Goal: Task Accomplishment & Management: Use online tool/utility

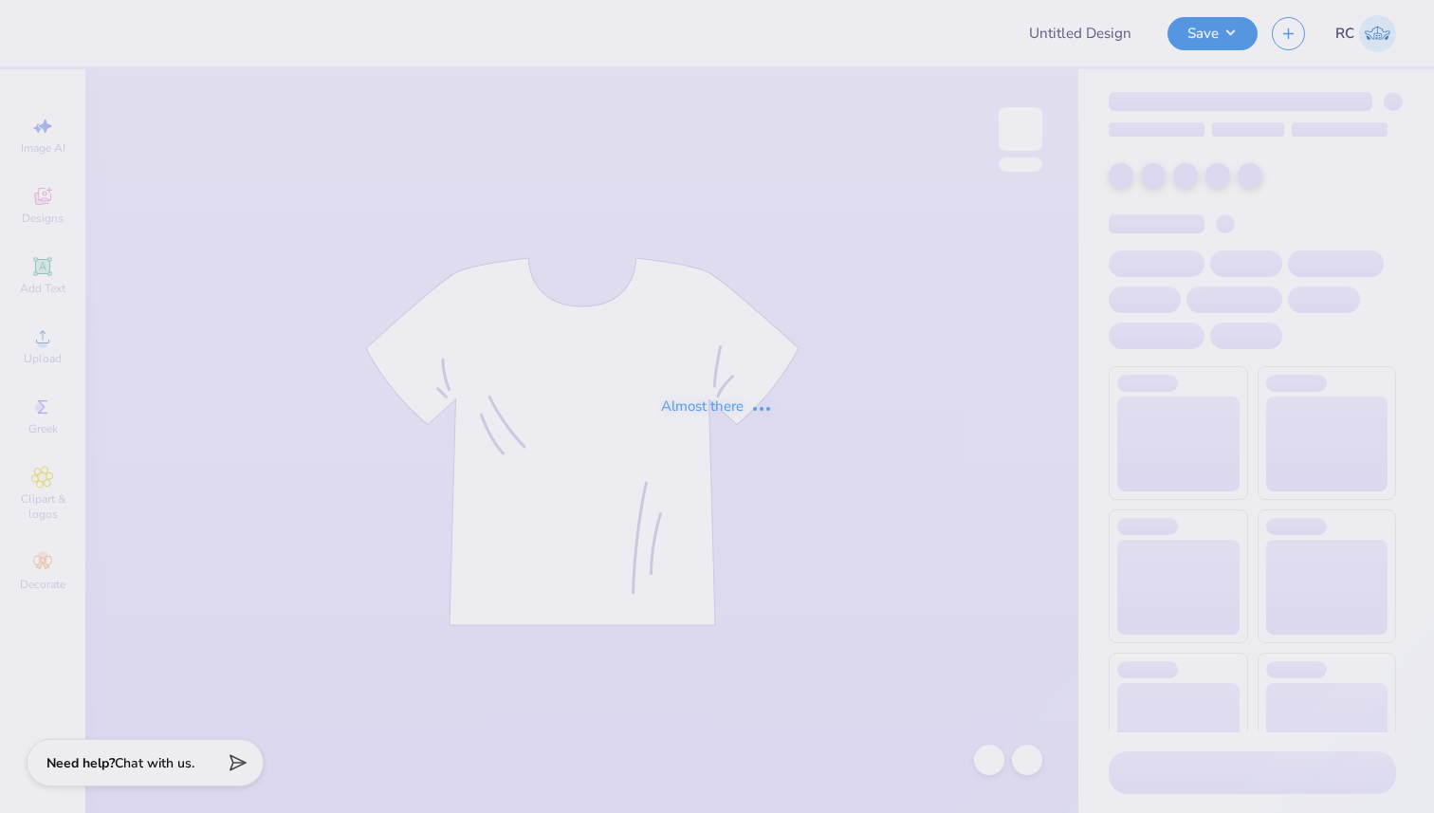
type input "ISU SAA Fall Fest 2025 Shirts"
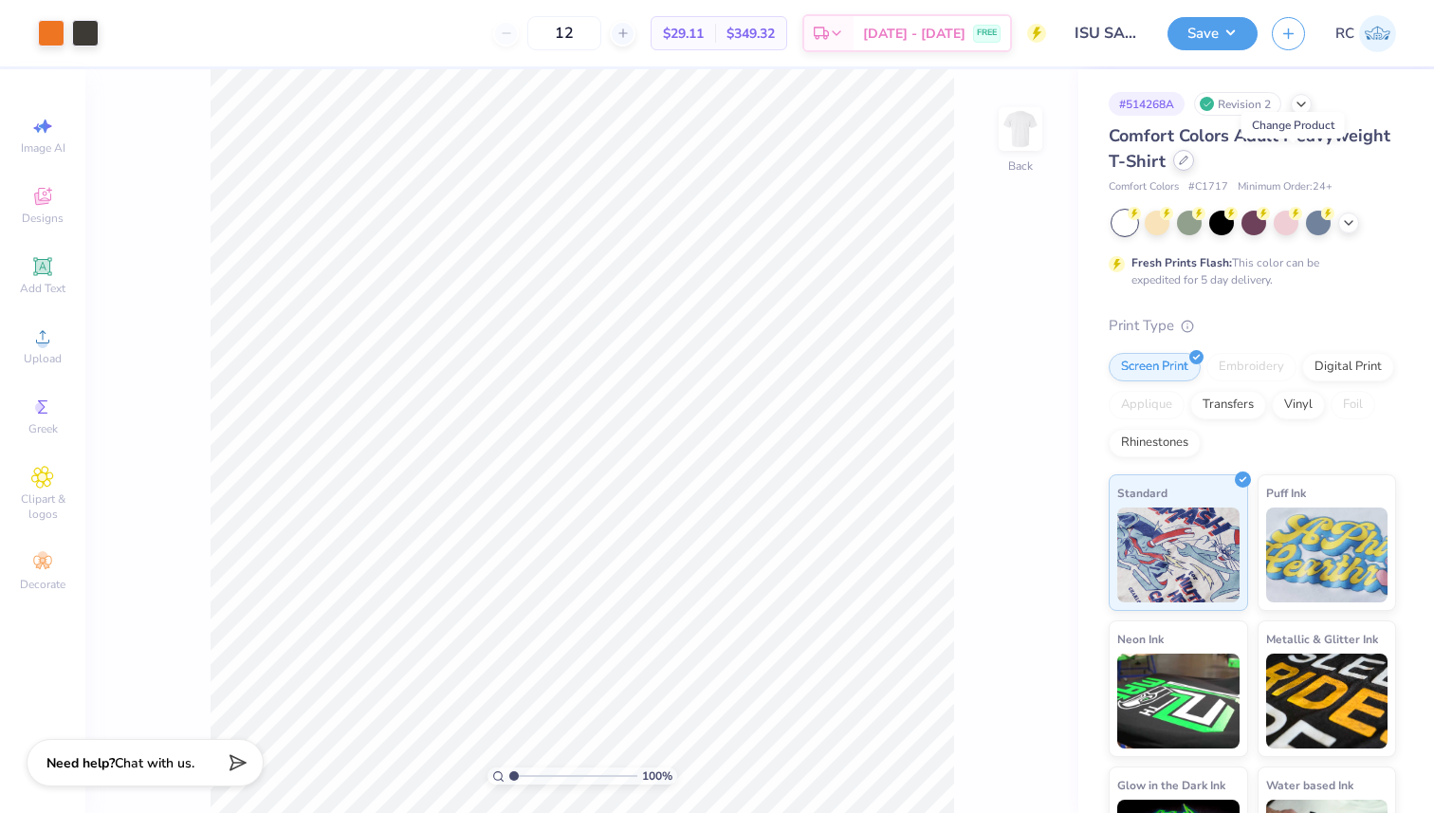
click at [1188, 156] on icon at bounding box center [1183, 160] width 9 height 9
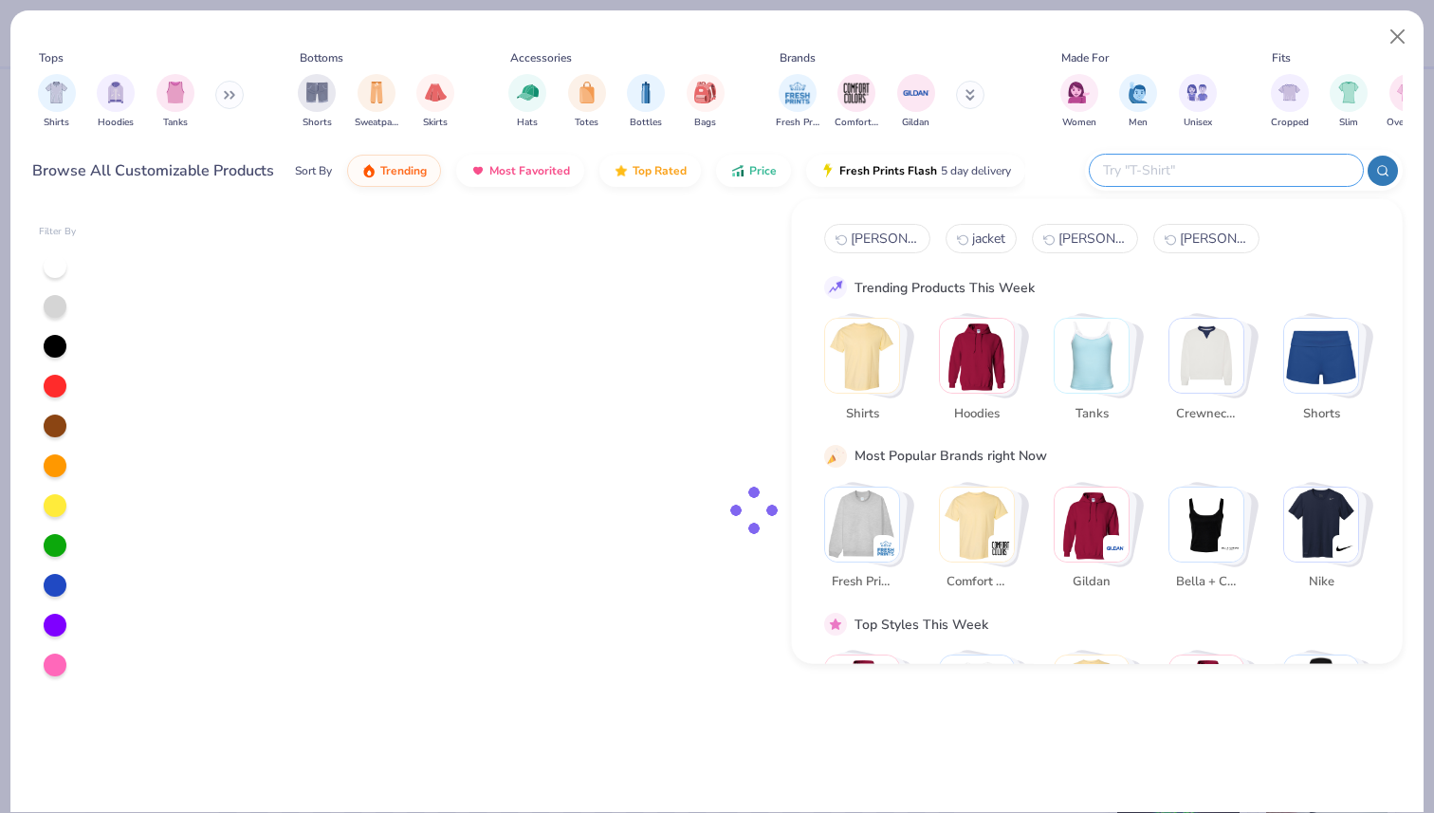
click at [1250, 161] on input "text" at bounding box center [1225, 170] width 248 height 22
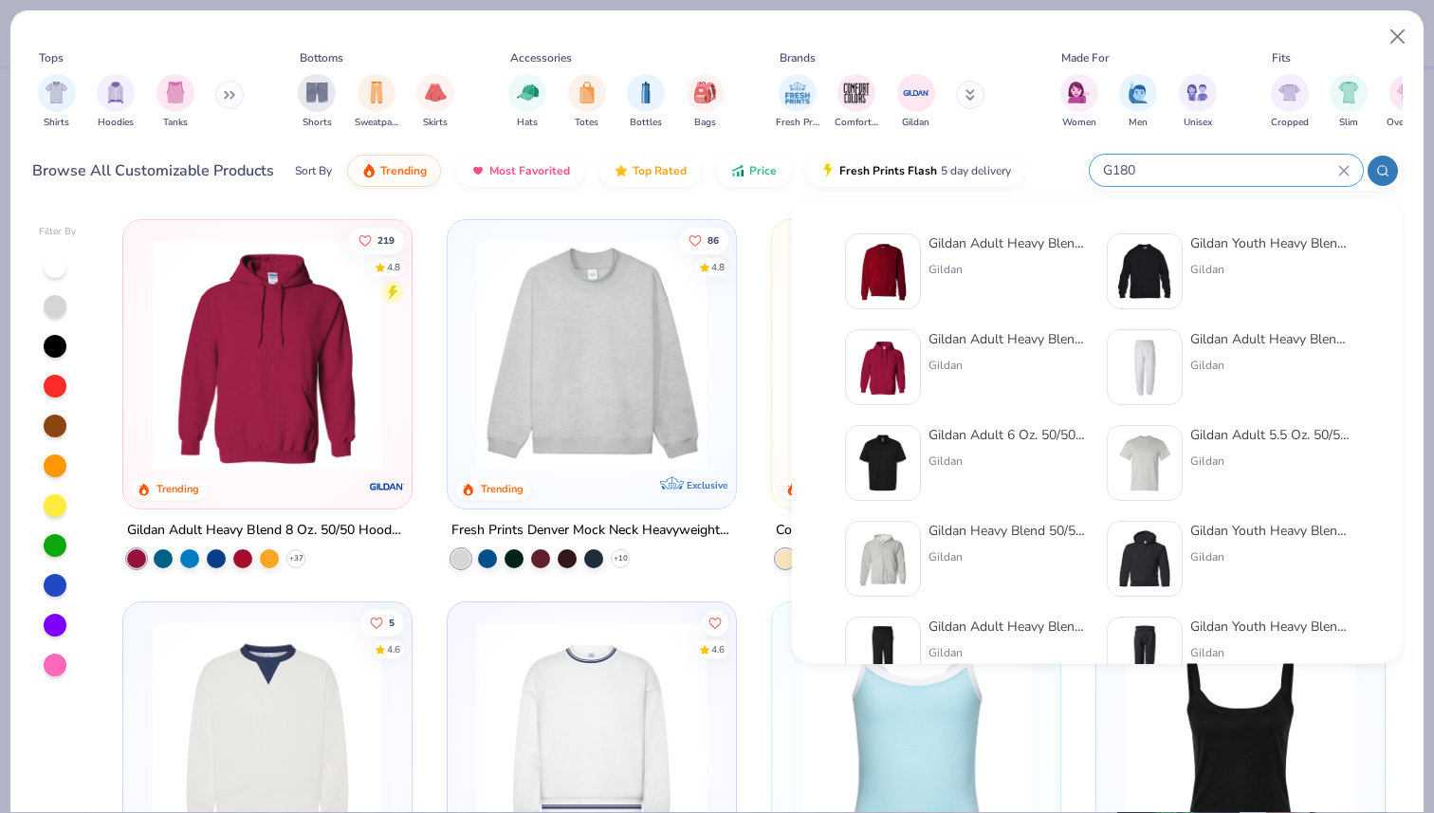
type input "G180"
click at [973, 252] on div "Gildan Adult Heavy Blend Adult 8 Oz. 50/50 Fleece Crew" at bounding box center [1007, 243] width 159 height 20
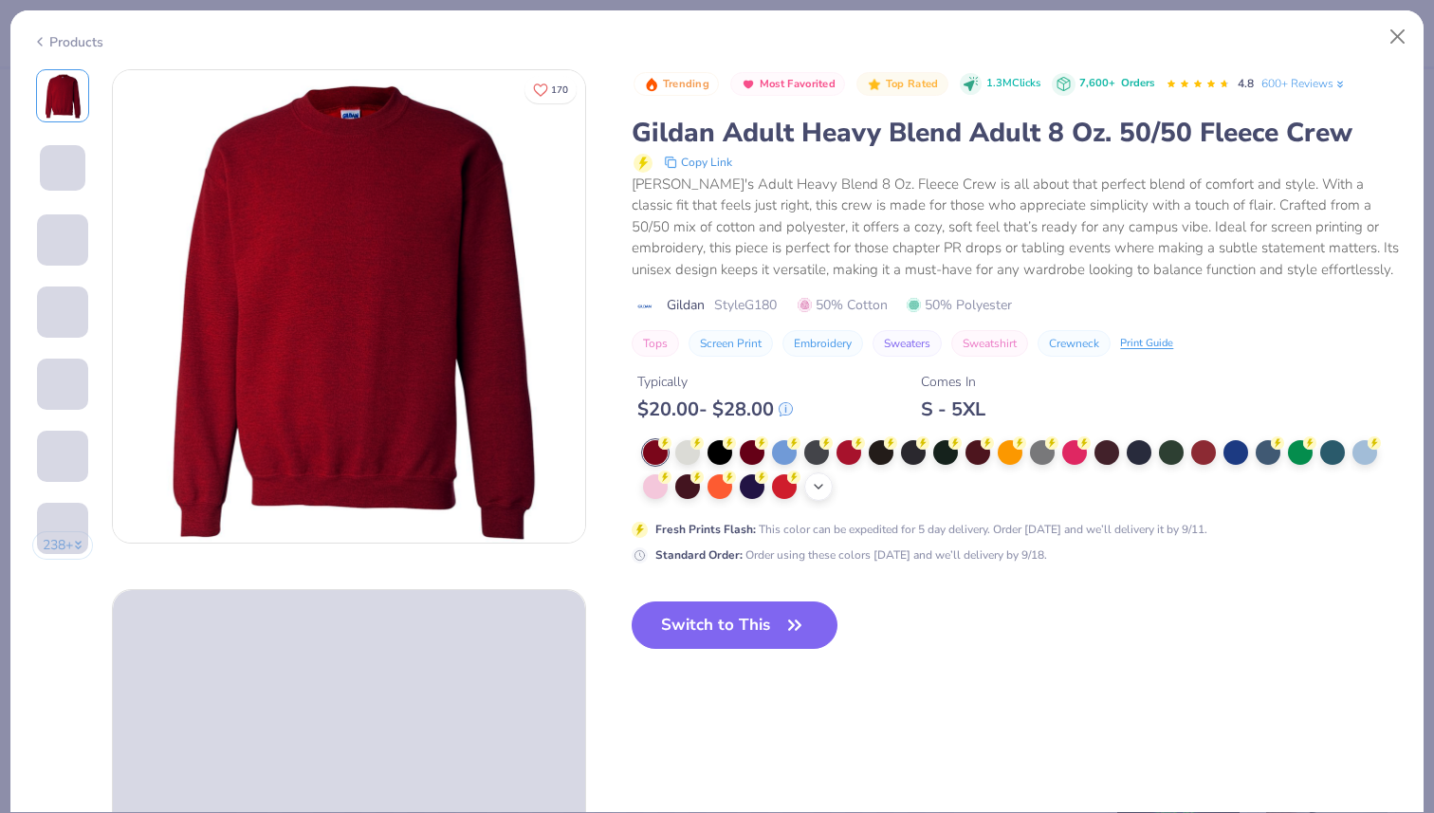
click at [815, 489] on icon at bounding box center [818, 486] width 15 height 15
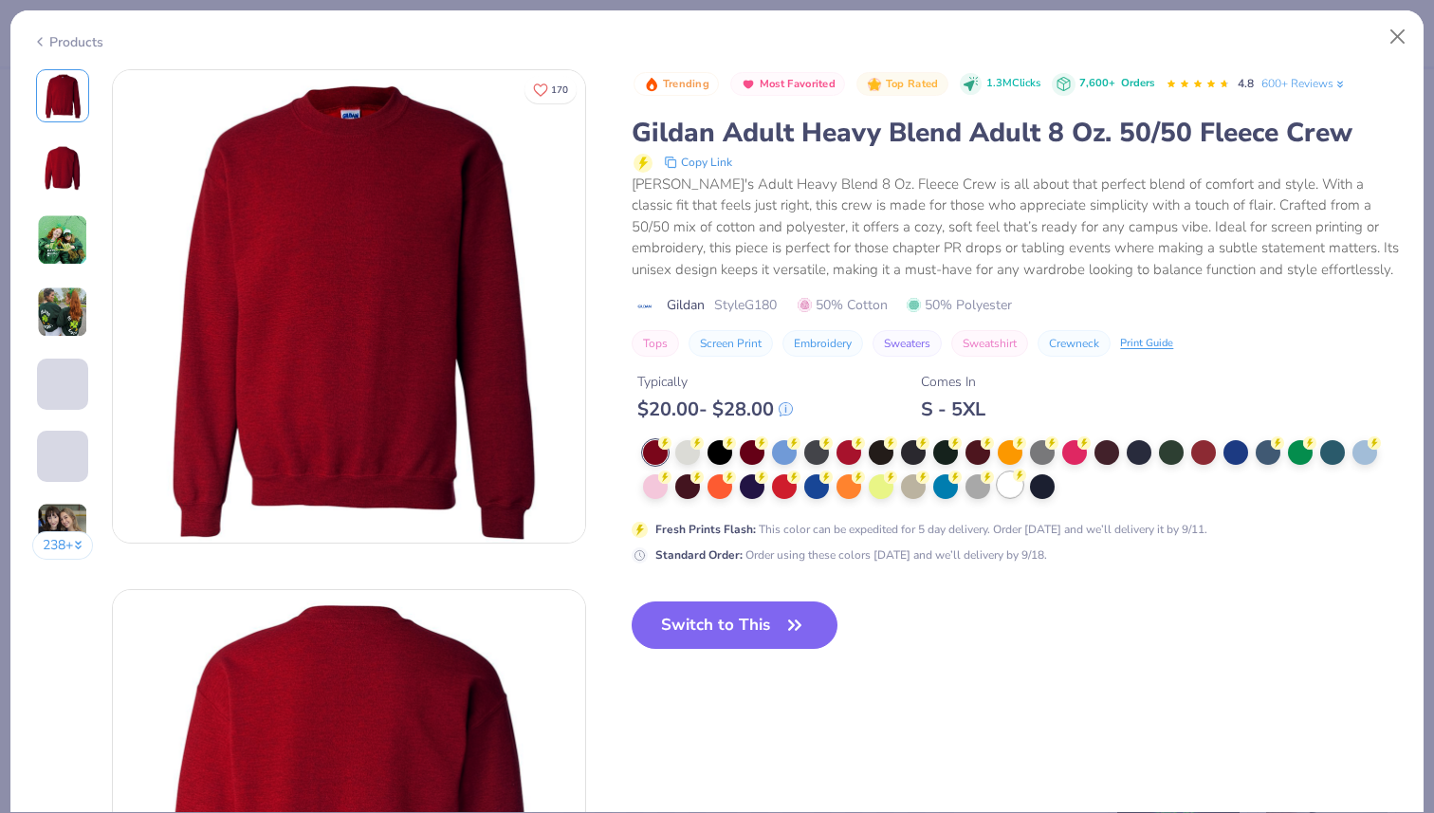
click at [1012, 493] on div at bounding box center [1010, 484] width 25 height 25
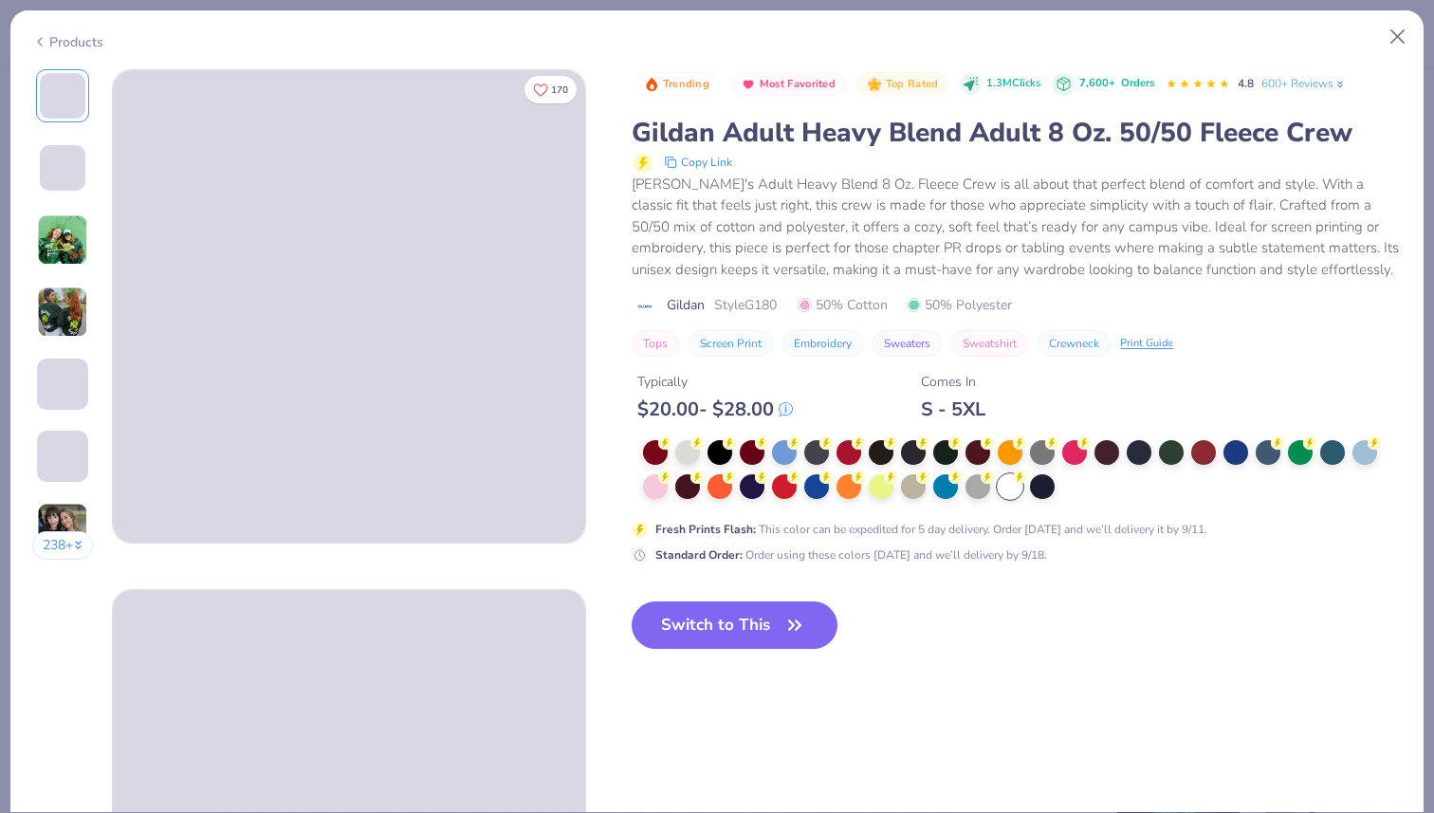
click at [718, 628] on button "Switch to This" at bounding box center [735, 624] width 206 height 47
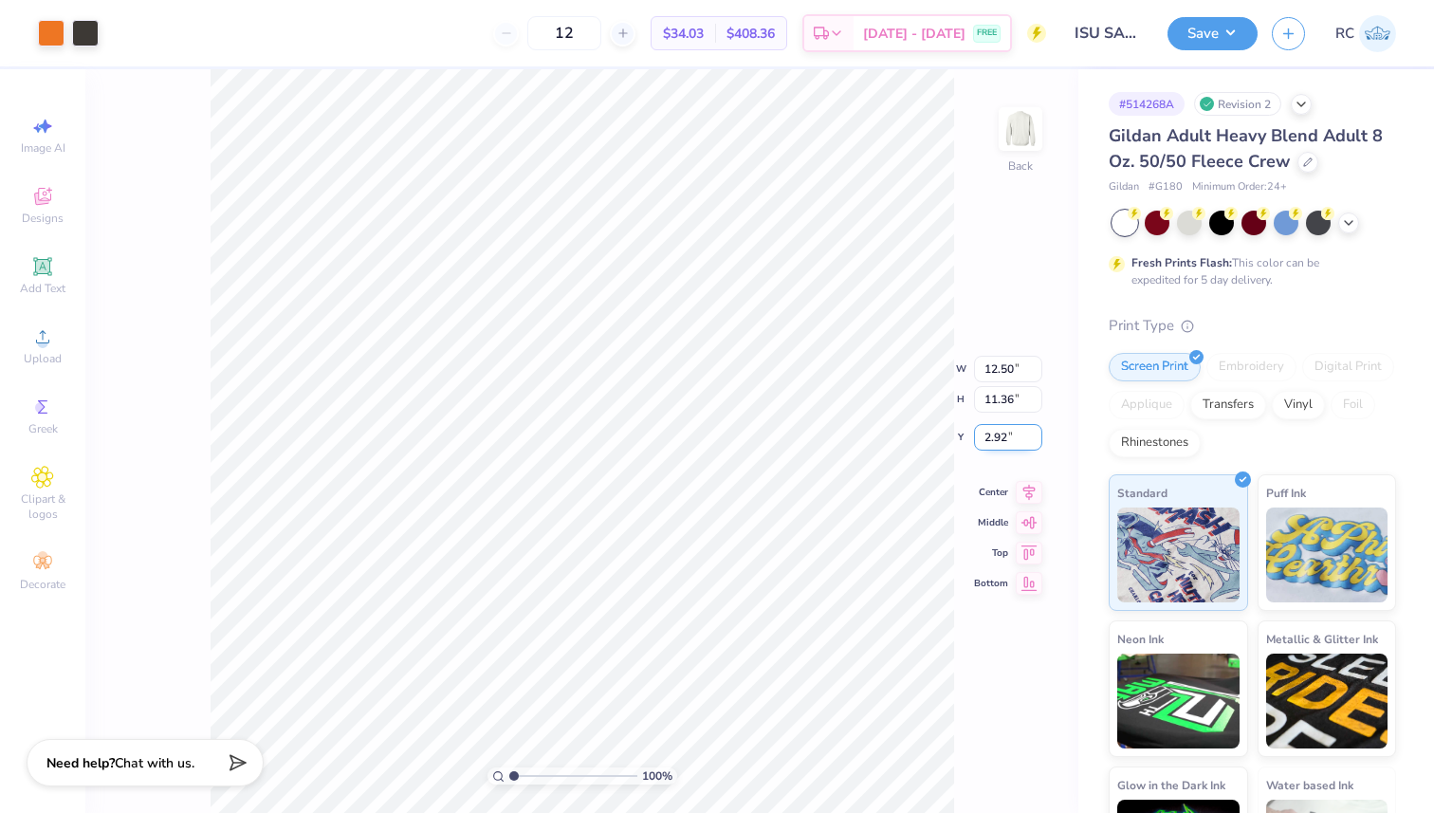
click at [994, 444] on input "2.92" at bounding box center [1008, 437] width 68 height 27
type input "3.00"
click at [1021, 472] on icon at bounding box center [1029, 474] width 27 height 23
click at [1227, 43] on button "Save" at bounding box center [1212, 30] width 90 height 33
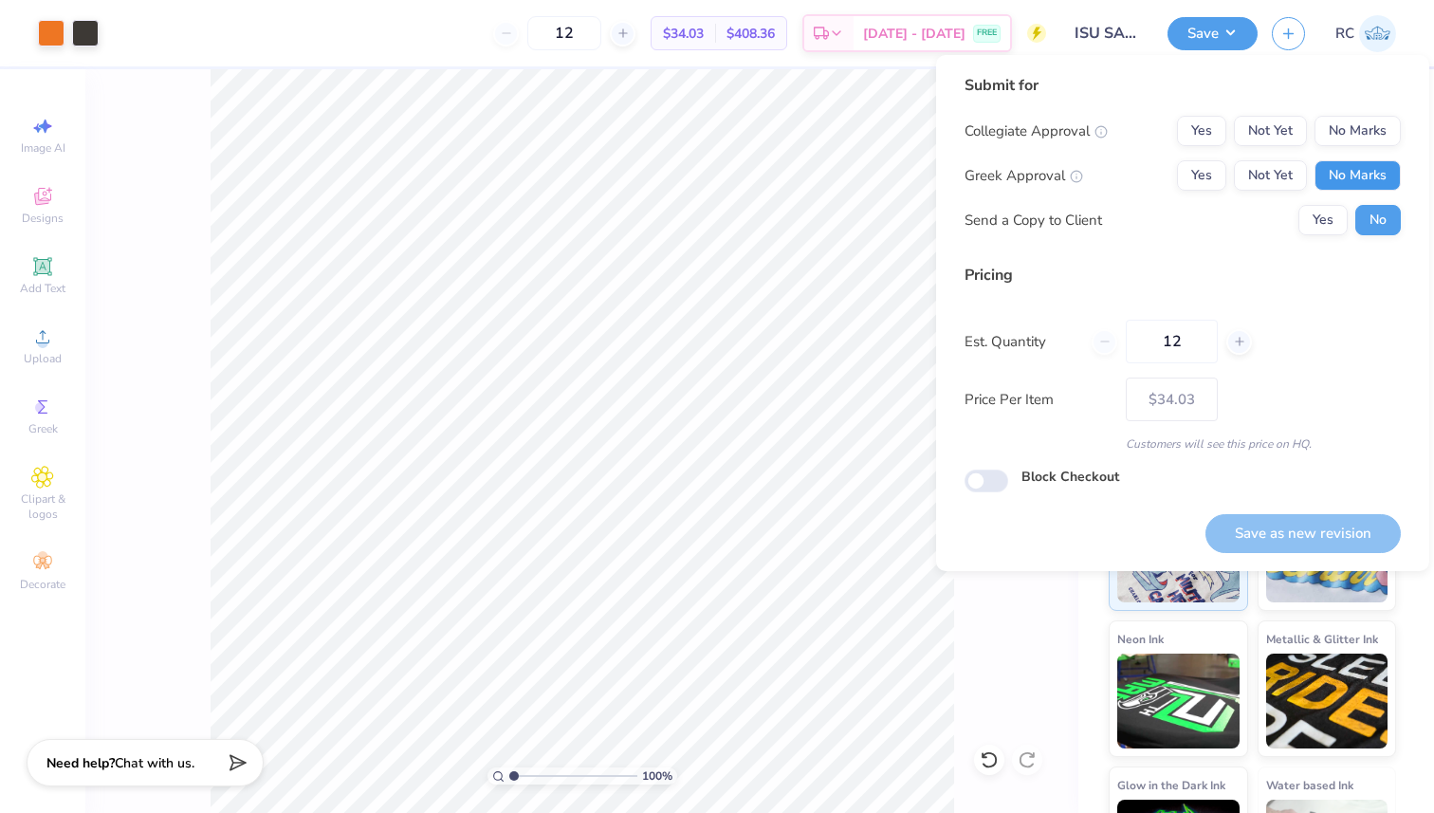
click at [1356, 174] on button "No Marks" at bounding box center [1357, 175] width 86 height 30
click at [1273, 126] on button "Not Yet" at bounding box center [1270, 131] width 73 height 30
click at [1306, 536] on button "Save as new revision" at bounding box center [1302, 533] width 195 height 39
type input "$34.03"
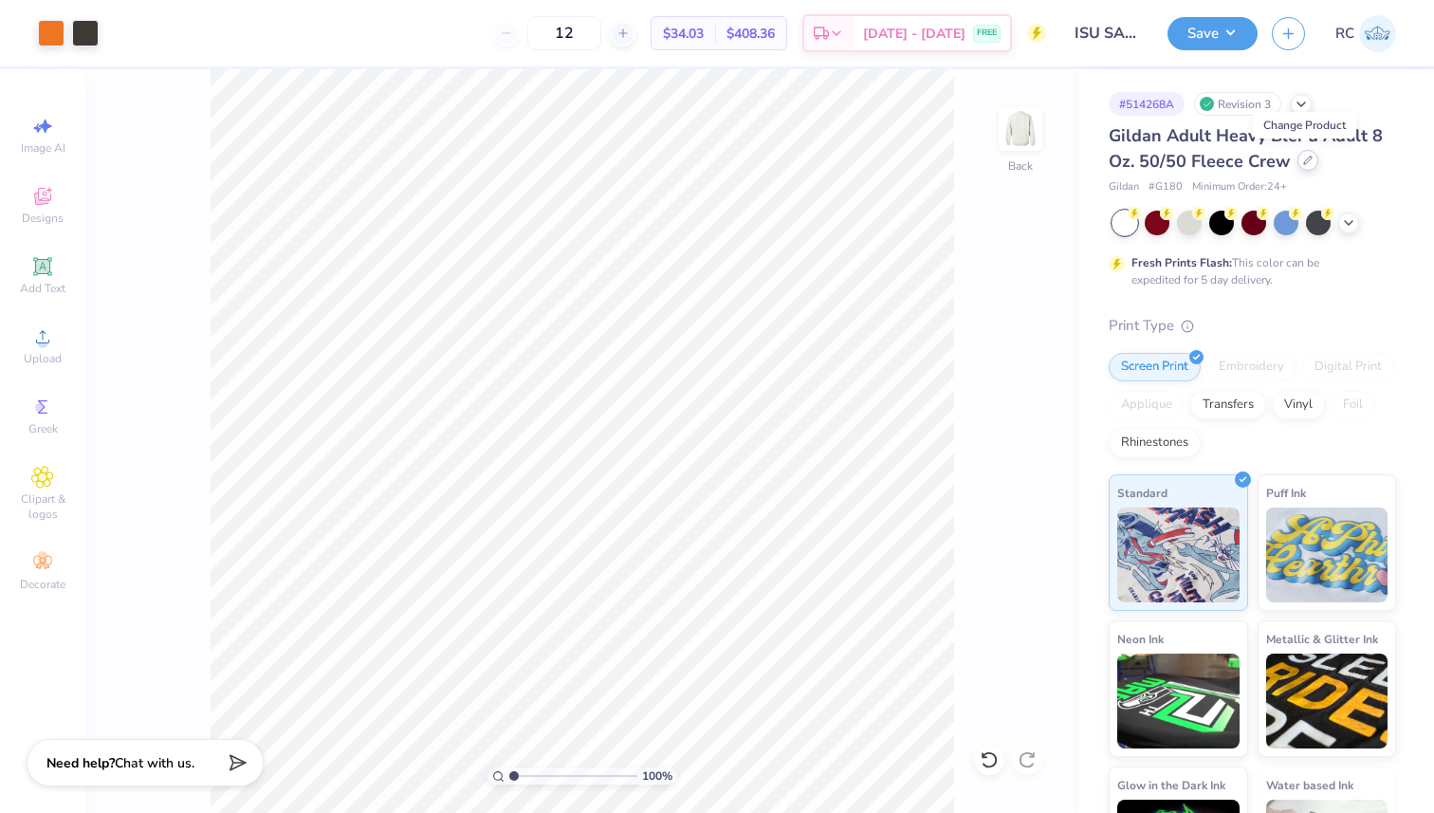
click at [1313, 157] on div at bounding box center [1307, 160] width 21 height 21
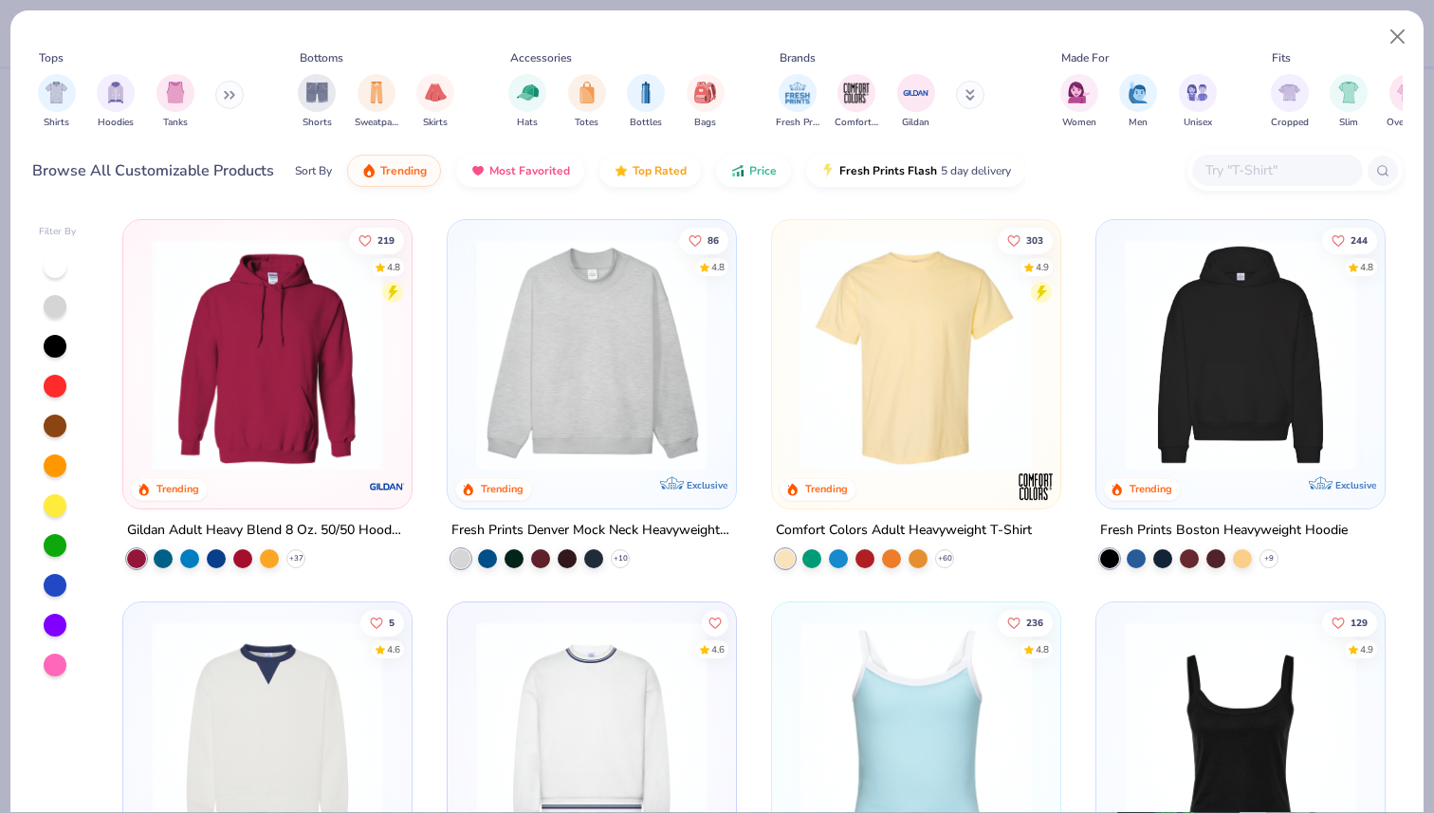
click at [1257, 164] on input "text" at bounding box center [1276, 170] width 146 height 22
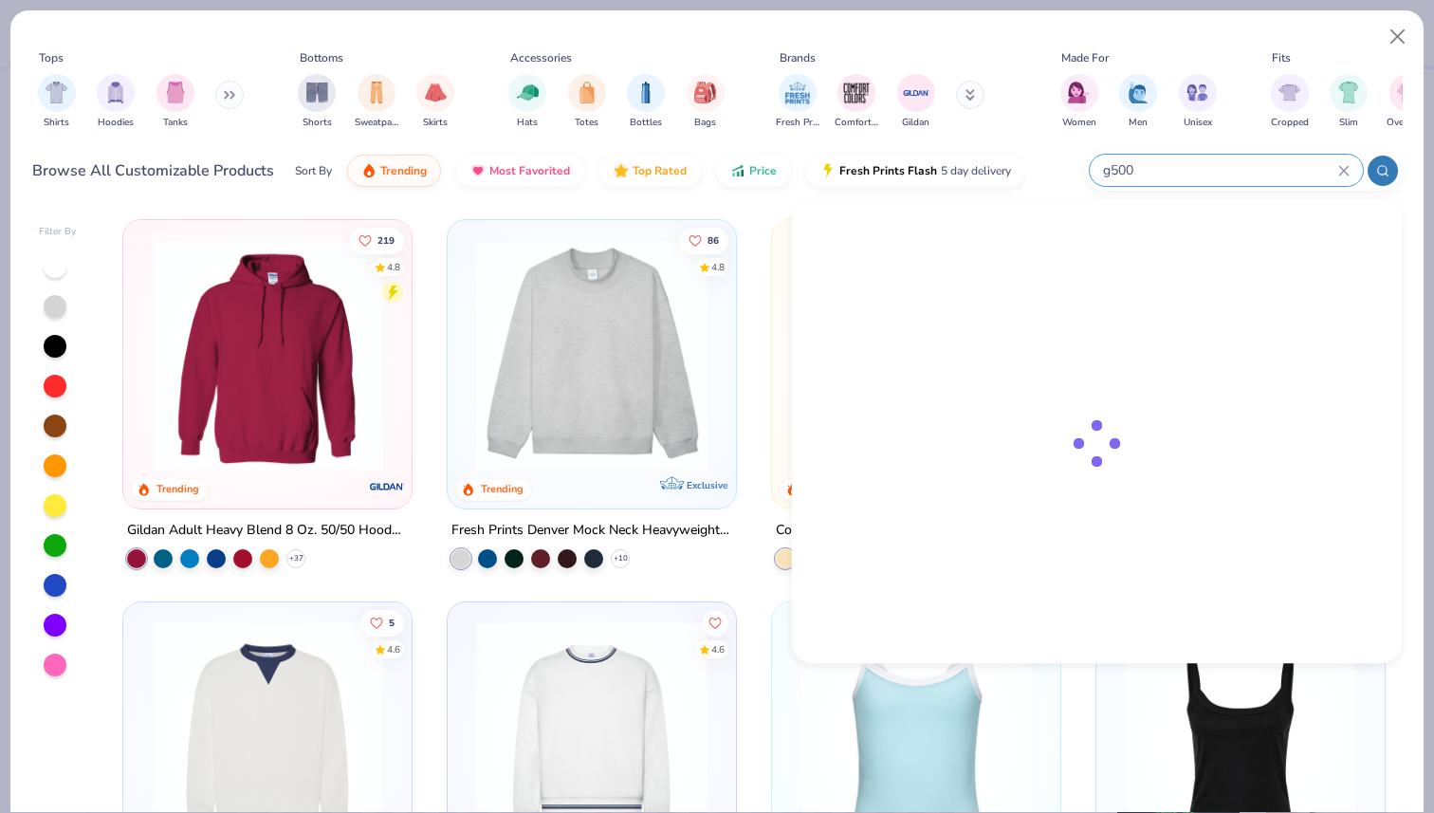
type input "g500"
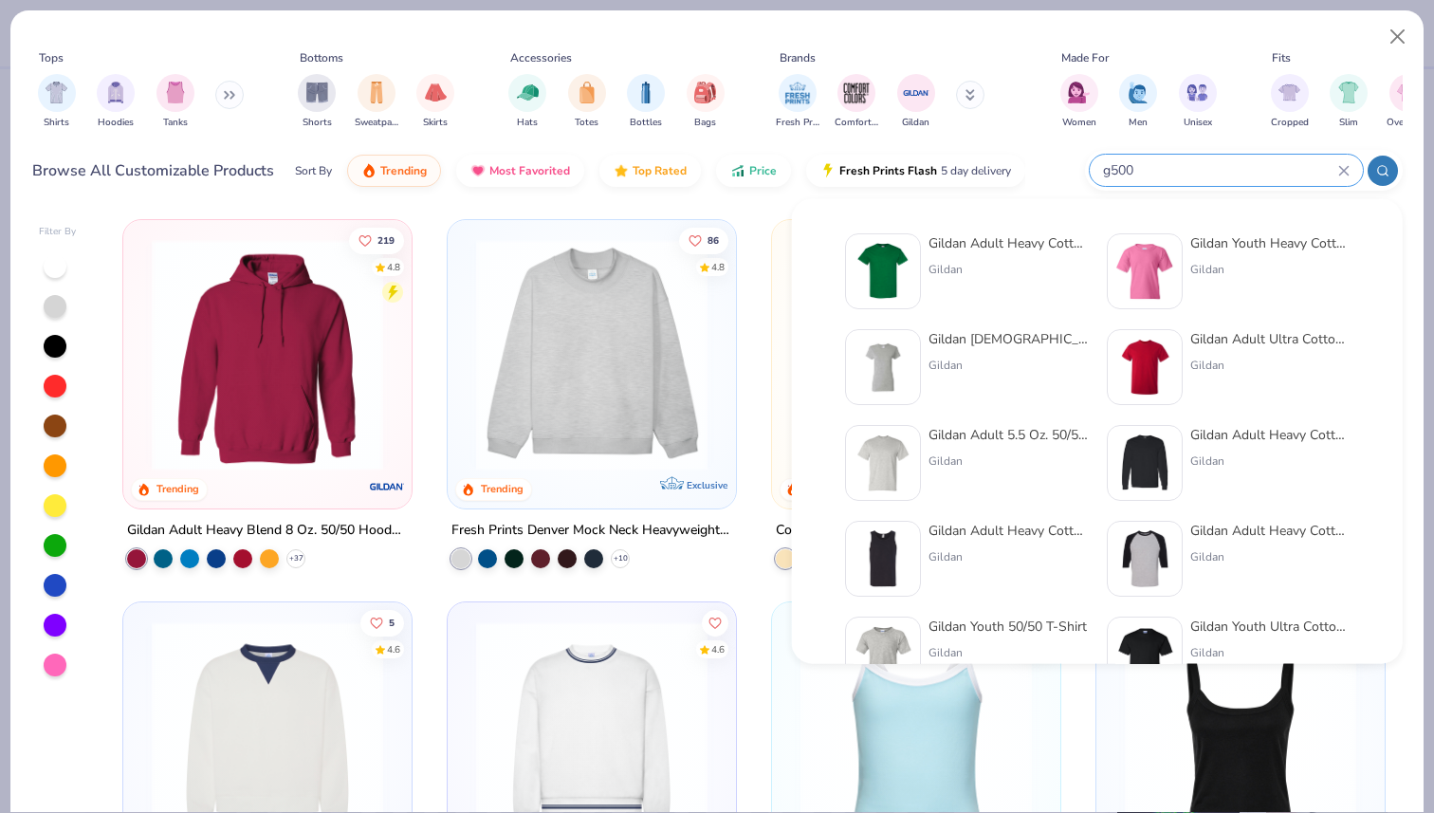
click at [923, 246] on div "Gildan Adult Heavy Cotton T-Shirt Gildan" at bounding box center [966, 271] width 243 height 76
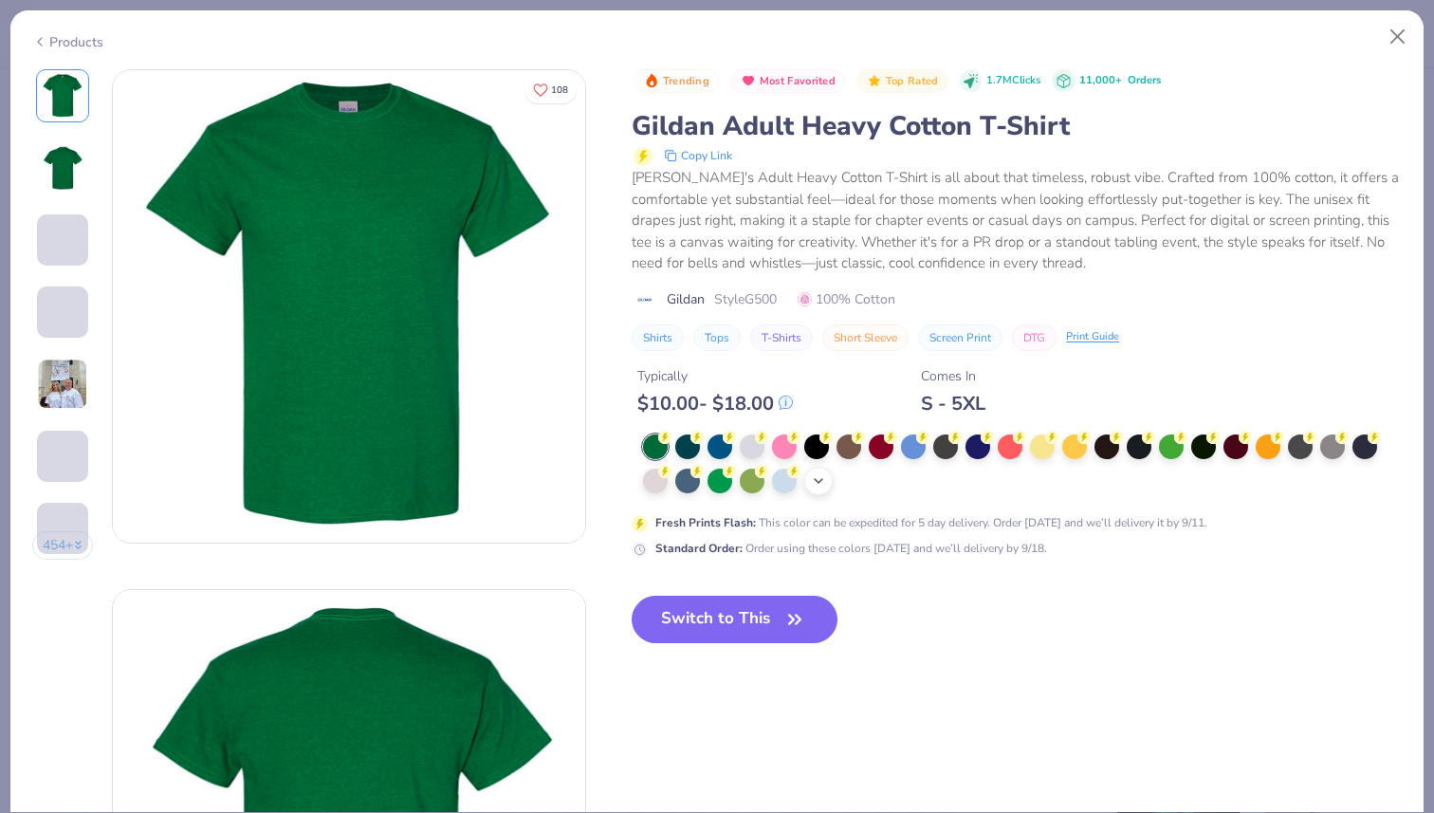
click at [827, 485] on div "+ 22" at bounding box center [818, 481] width 28 height 28
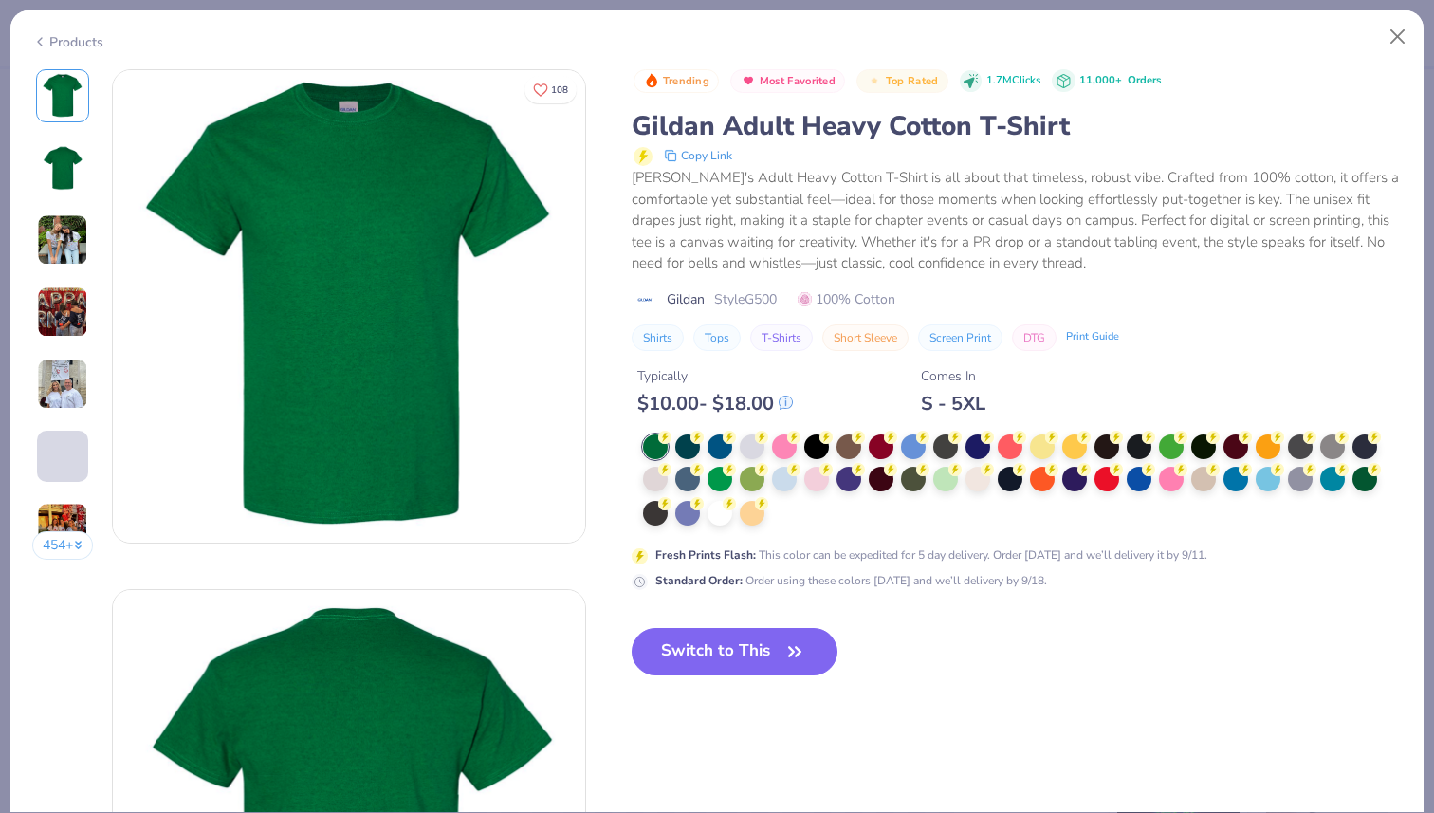
drag, startPoint x: 796, startPoint y: 506, endPoint x: 787, endPoint y: 516, distance: 12.8
click at [797, 506] on div at bounding box center [1016, 480] width 747 height 93
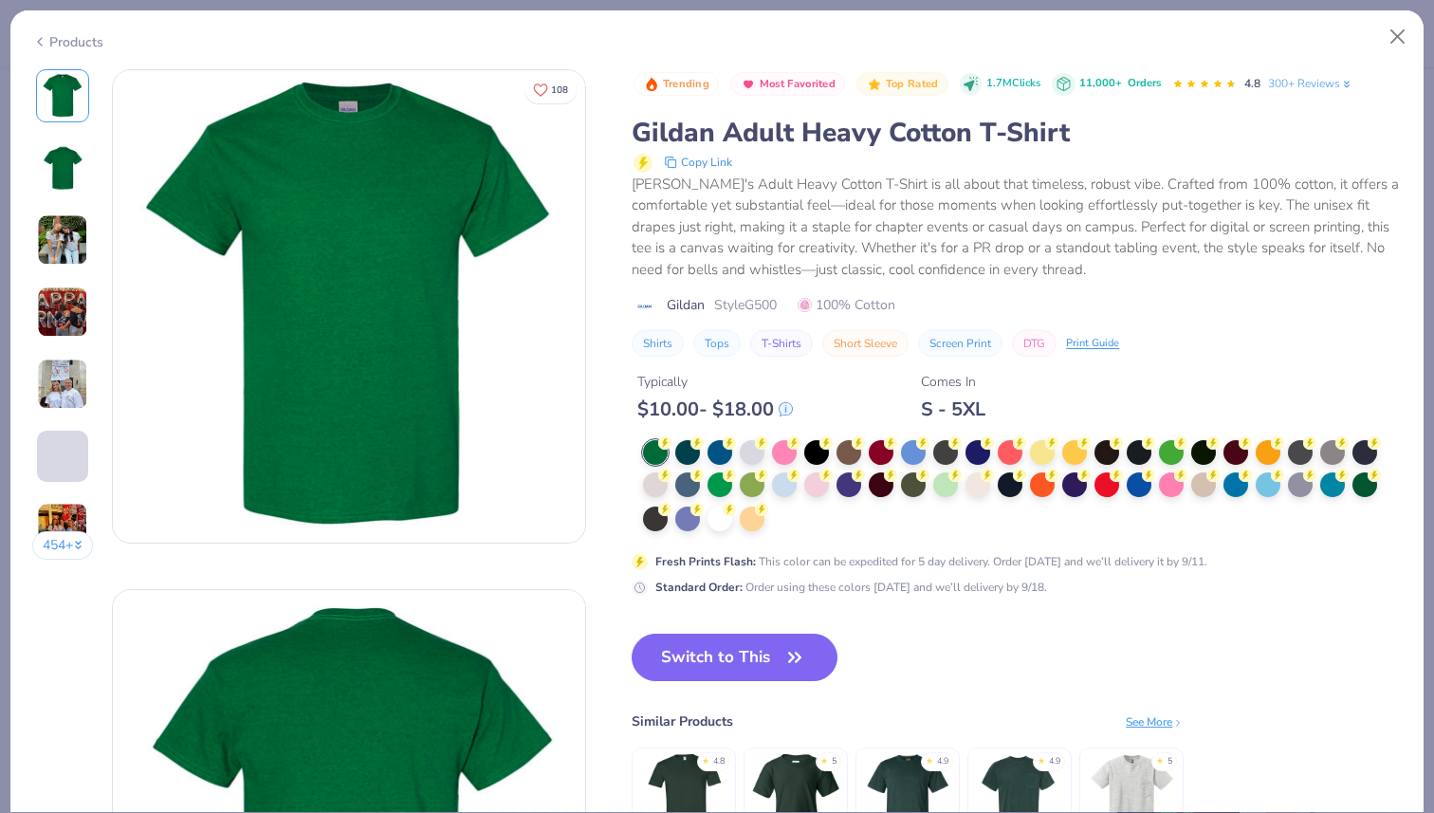
click at [786, 516] on div at bounding box center [1016, 486] width 747 height 93
click at [728, 521] on div at bounding box center [719, 517] width 25 height 25
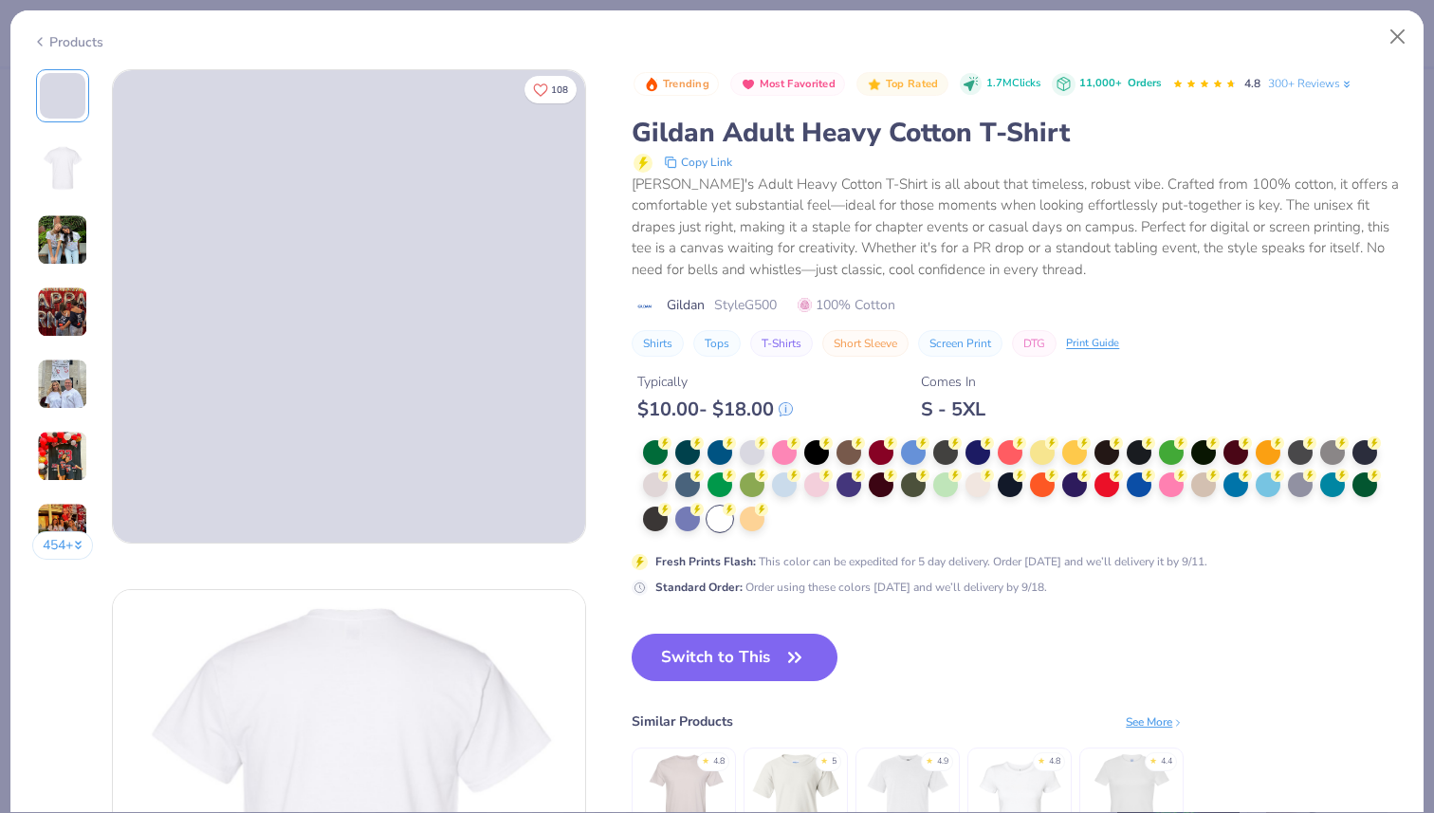
drag, startPoint x: 740, startPoint y: 652, endPoint x: 887, endPoint y: 9, distance: 659.6
click at [739, 652] on button "Switch to This" at bounding box center [735, 656] width 206 height 47
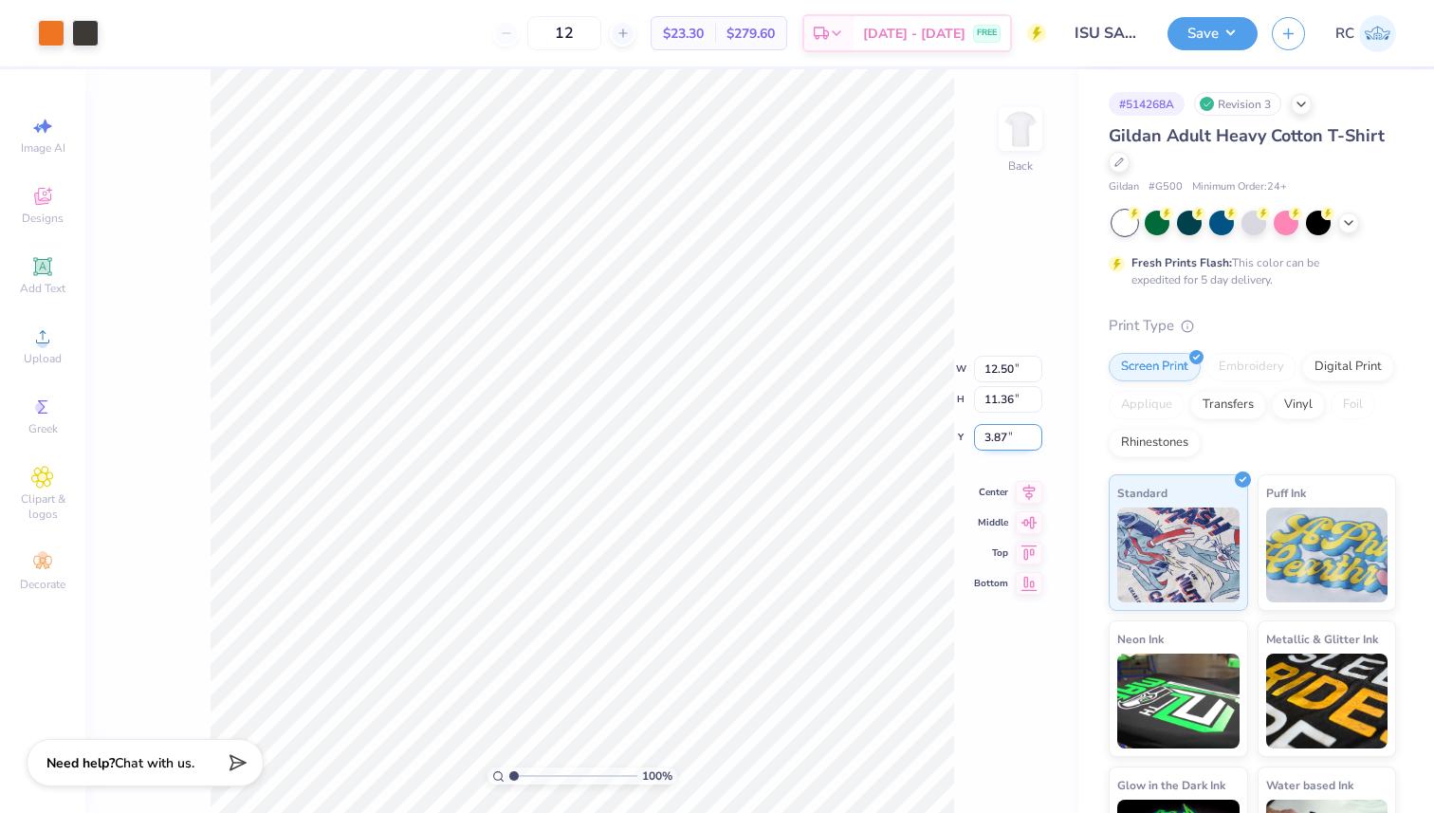
click at [997, 436] on input "3.87" at bounding box center [1008, 437] width 68 height 27
type input "3.00"
click at [1029, 474] on icon at bounding box center [1029, 474] width 27 height 23
click at [992, 351] on input "12.50" at bounding box center [1008, 353] width 68 height 27
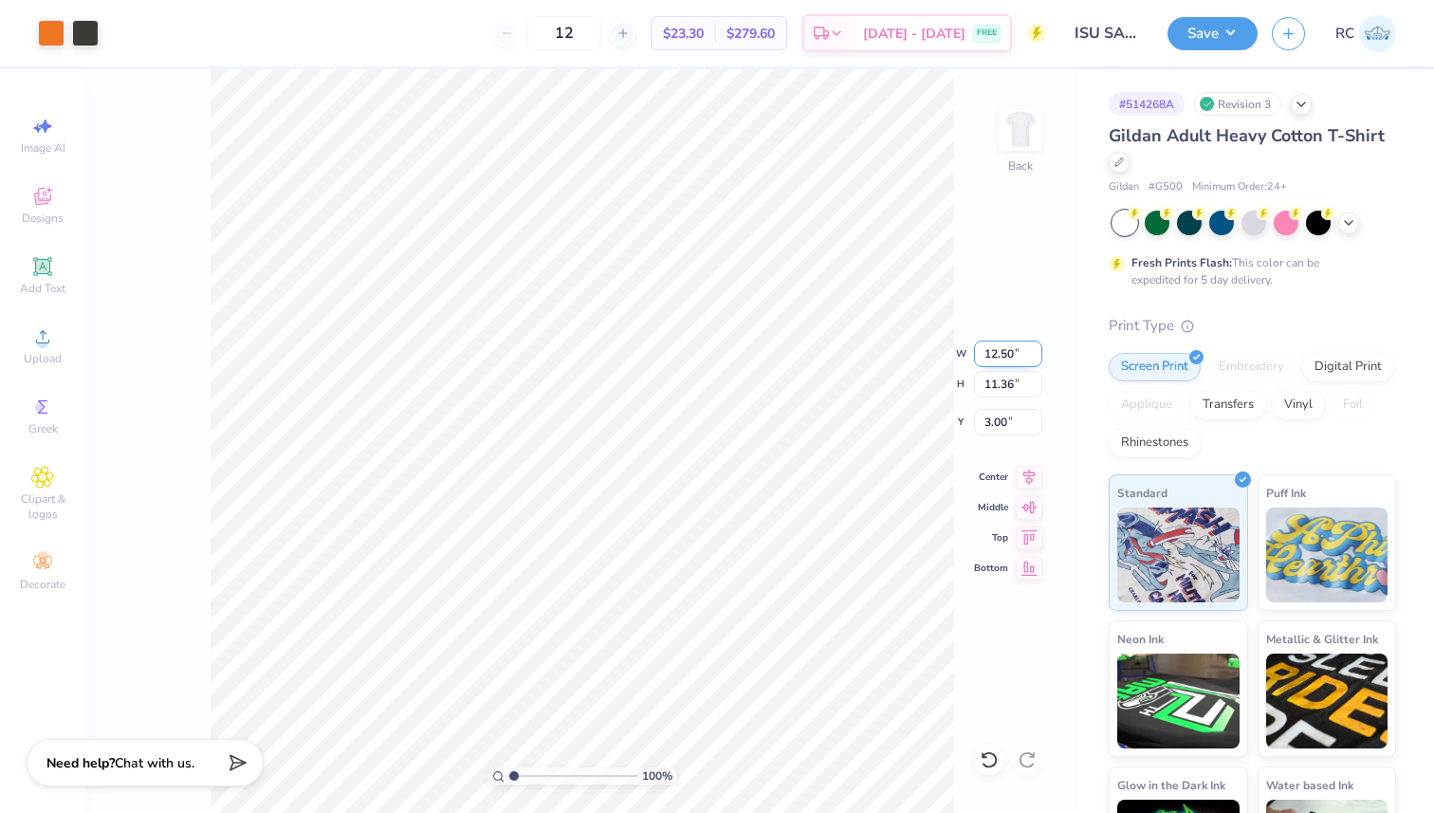
click at [992, 351] on input "12.50" at bounding box center [1008, 353] width 68 height 27
click at [1234, 45] on button "Save" at bounding box center [1212, 30] width 90 height 33
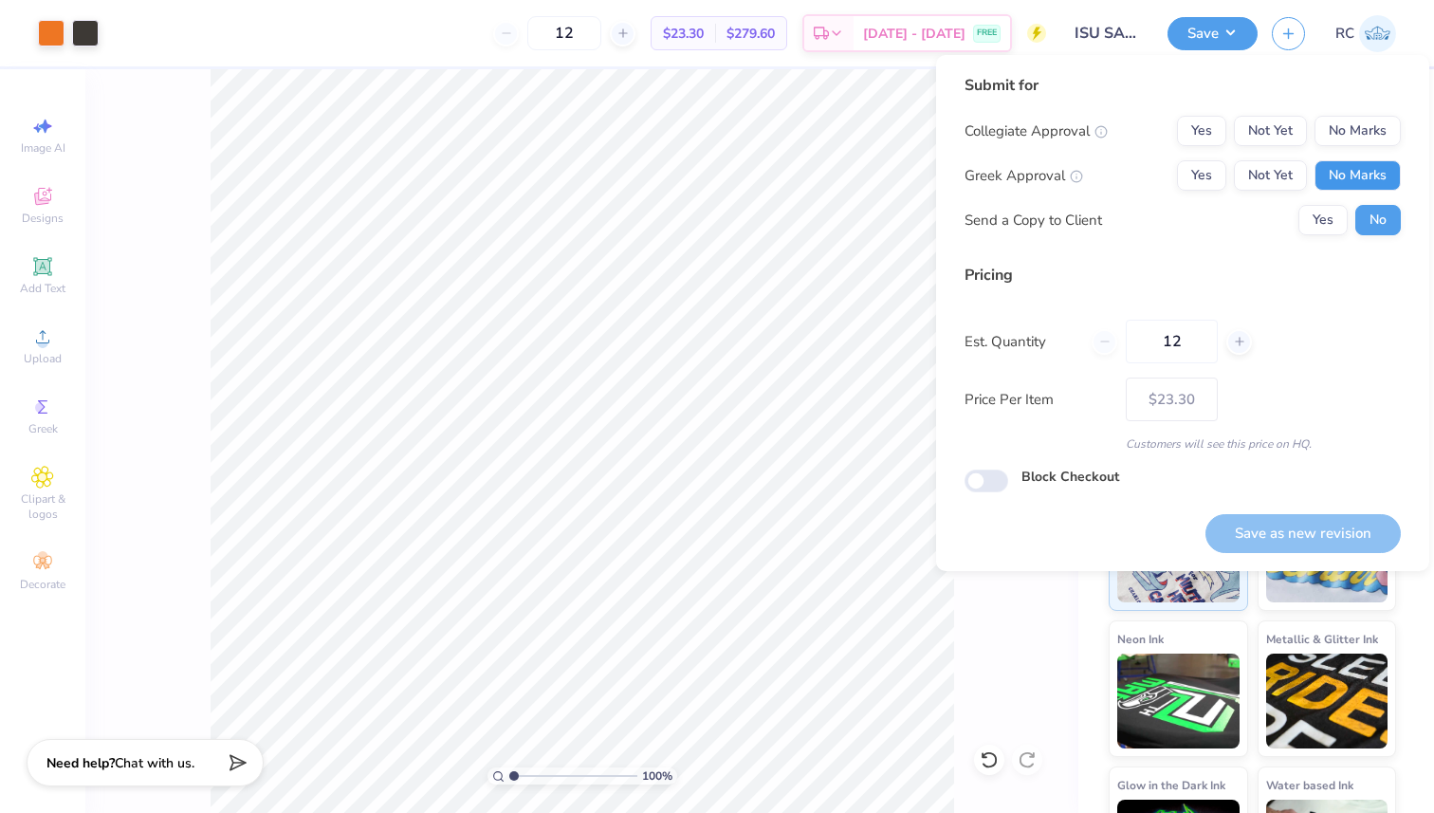
click at [1360, 167] on button "No Marks" at bounding box center [1357, 175] width 86 height 30
click at [1273, 123] on button "Not Yet" at bounding box center [1270, 131] width 73 height 30
click at [1262, 523] on button "Save as new revision" at bounding box center [1302, 533] width 195 height 39
type input "$23.30"
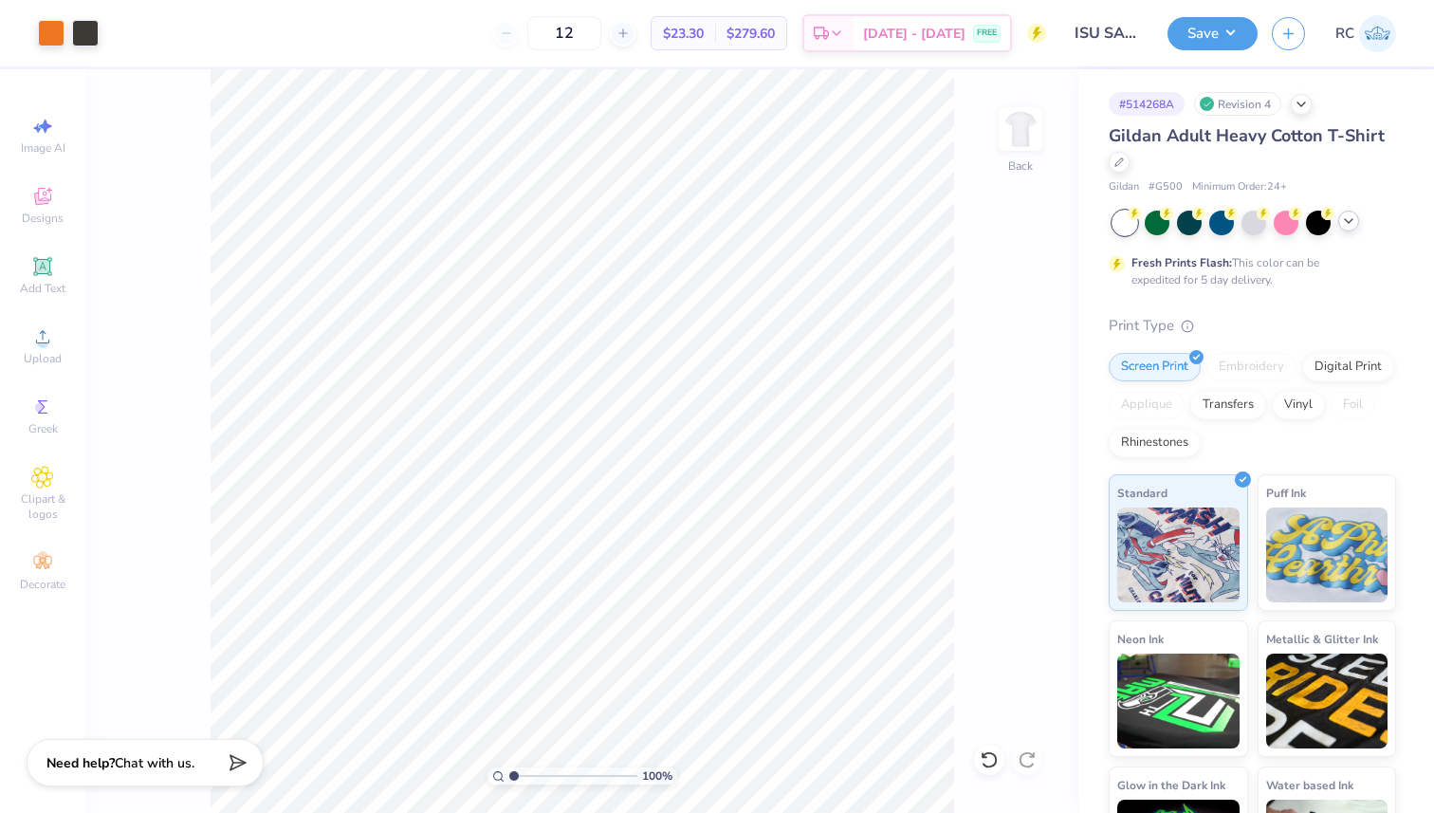
click at [1354, 216] on icon at bounding box center [1348, 220] width 15 height 15
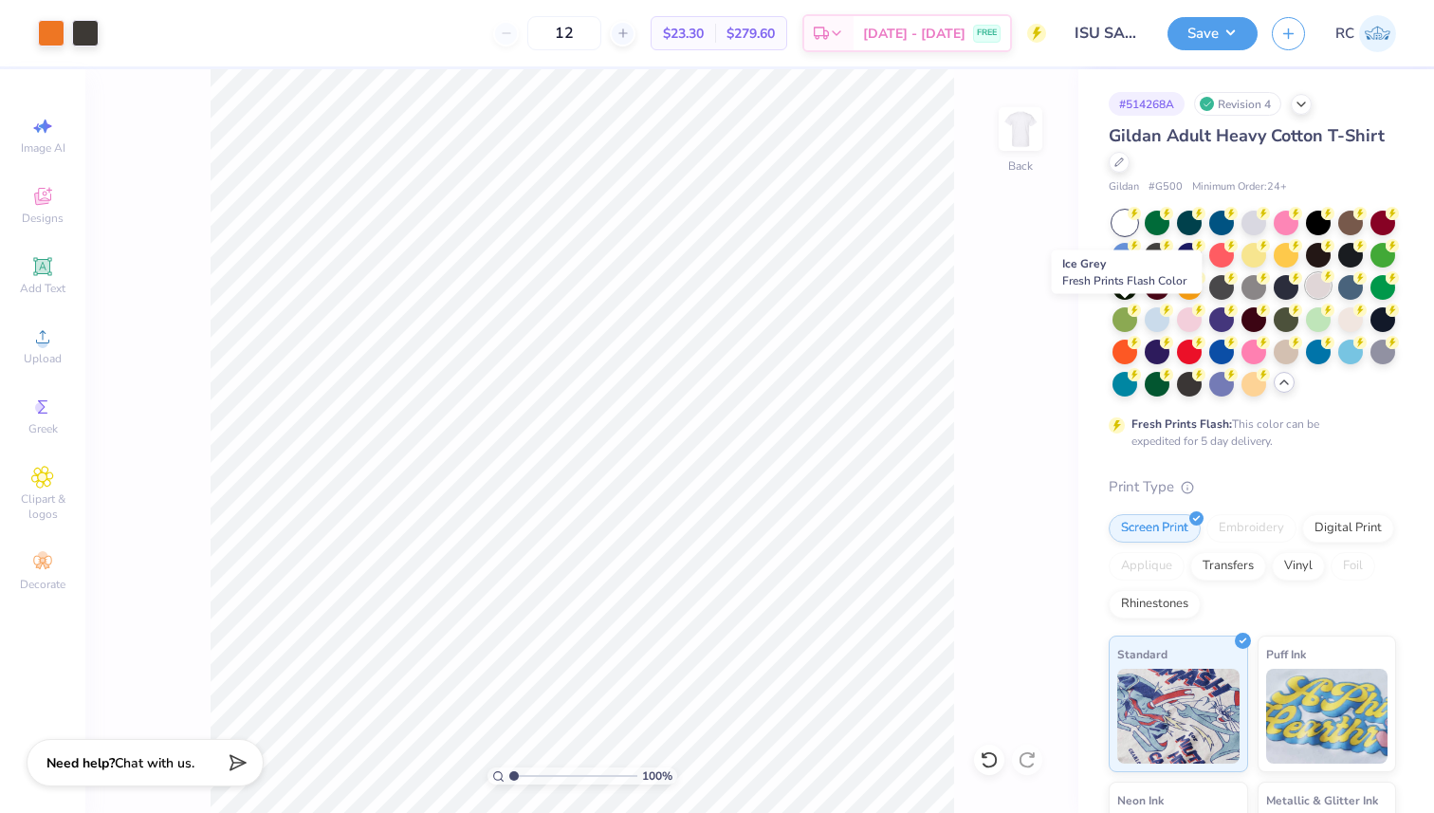
click at [1306, 298] on div at bounding box center [1318, 285] width 25 height 25
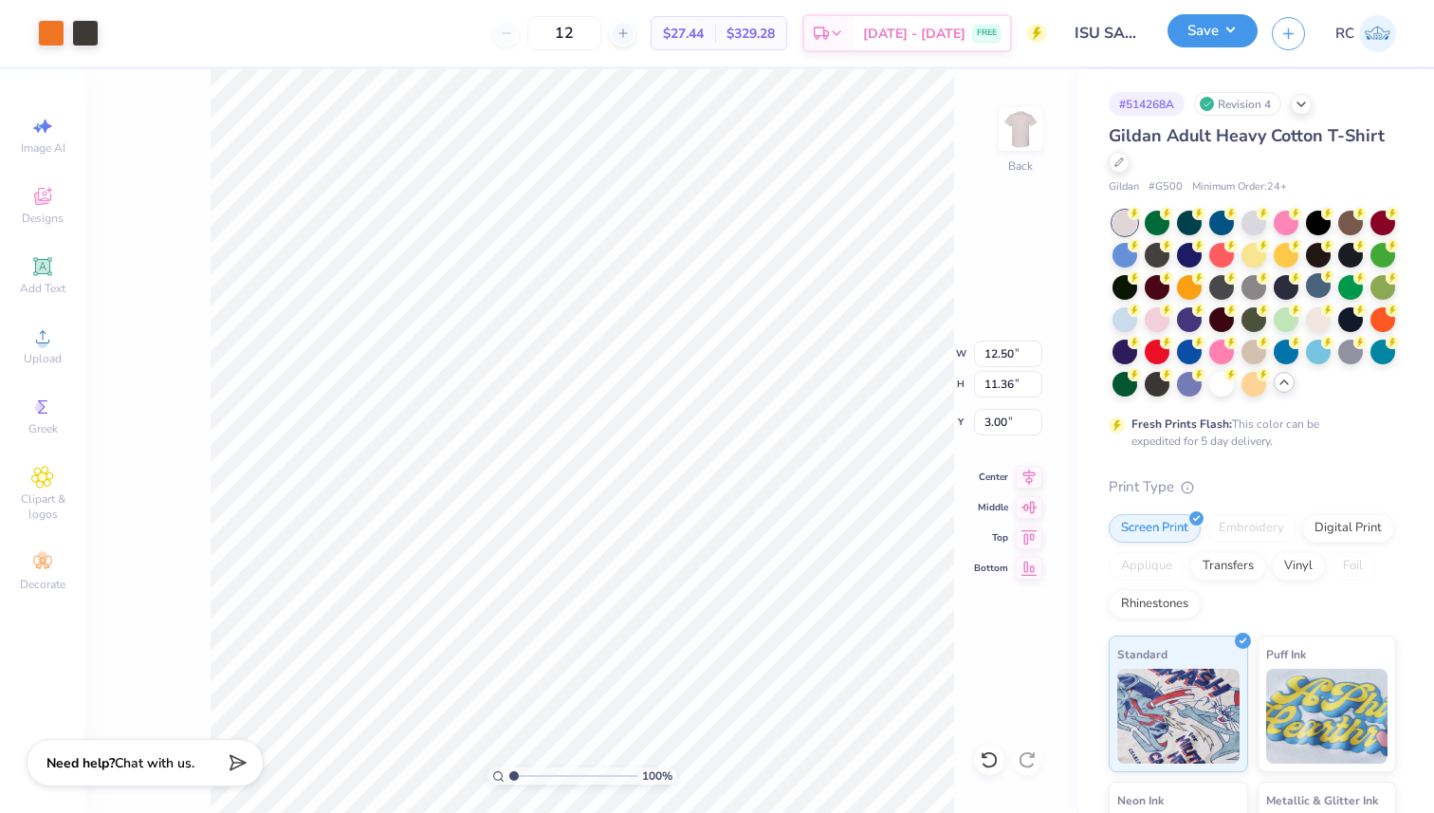
click at [1222, 38] on button "Save" at bounding box center [1212, 30] width 90 height 33
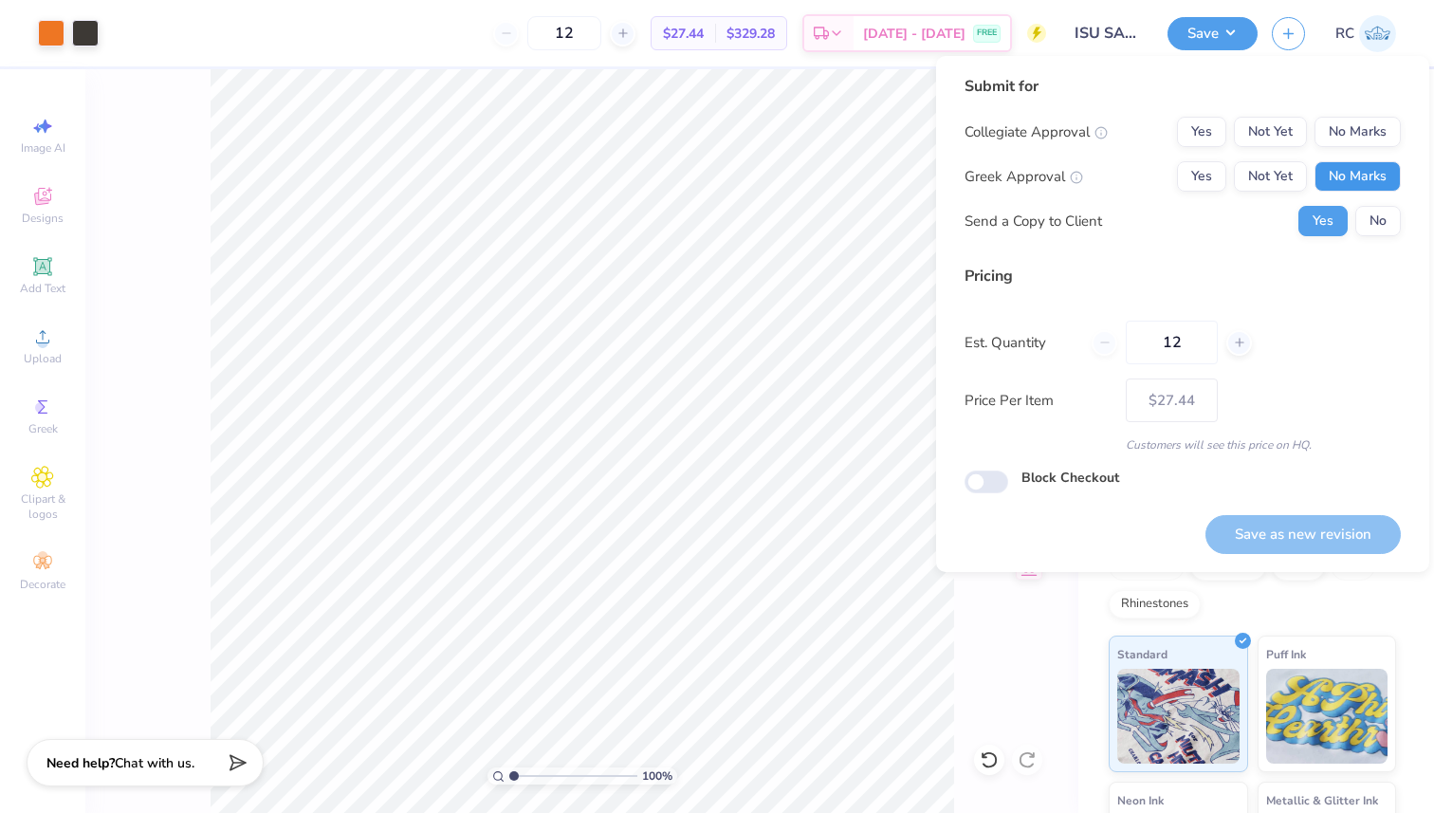
click at [1356, 176] on button "No Marks" at bounding box center [1357, 176] width 86 height 30
click at [1349, 139] on button "No Marks" at bounding box center [1357, 132] width 86 height 30
click at [1302, 526] on button "Save as new revision" at bounding box center [1302, 534] width 195 height 39
type input "– –"
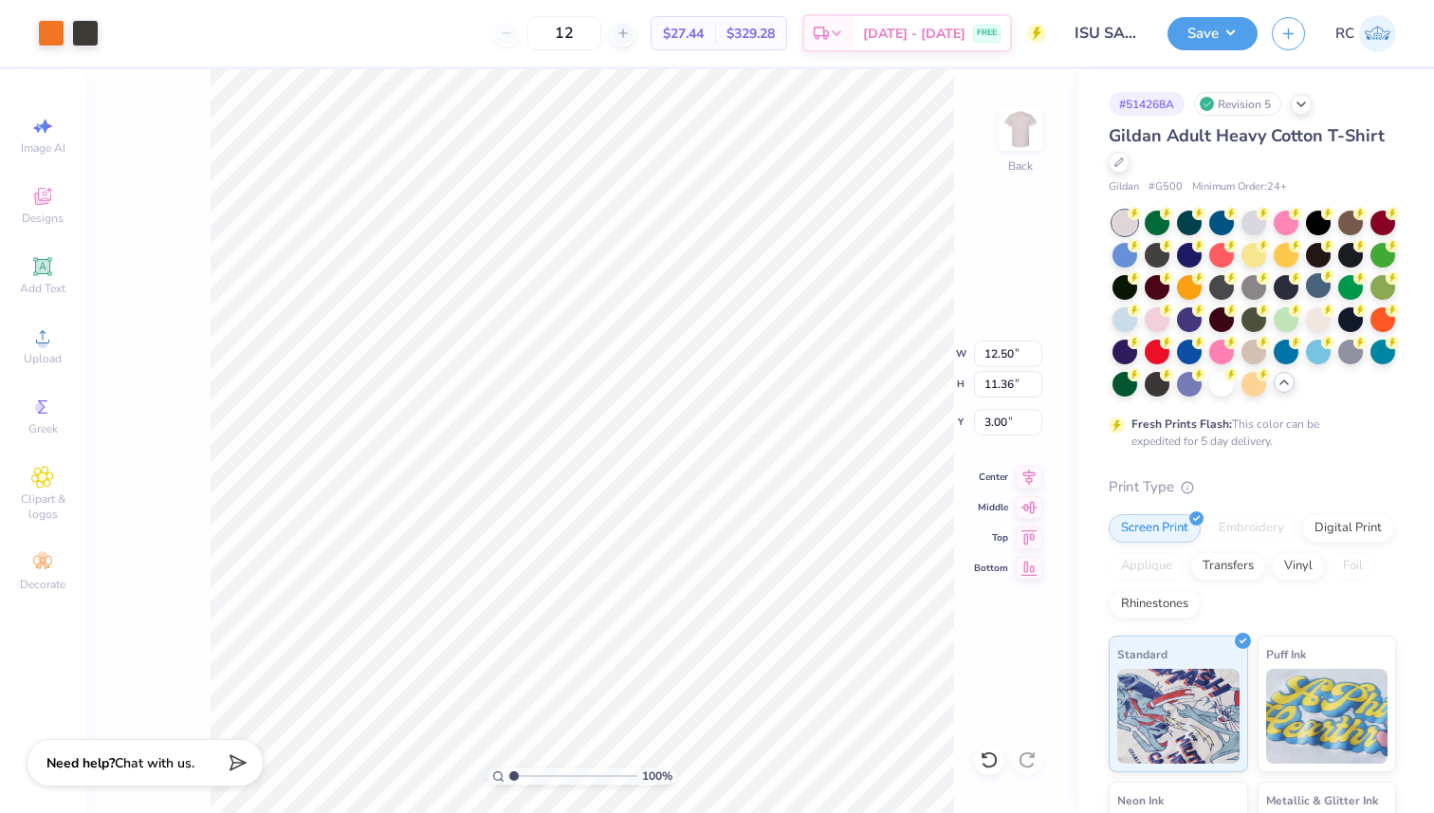
drag, startPoint x: 1164, startPoint y: 350, endPoint x: 1139, endPoint y: 285, distance: 69.0
click at [1306, 332] on div at bounding box center [1318, 319] width 25 height 25
click at [988, 193] on div "100 % Back W 12.50 12.50 " H 11.36 11.36 " Y 3.00 3.00 " Center Middle Top Bott…" at bounding box center [581, 441] width 993 height 744
click at [1236, 29] on button "Save" at bounding box center [1212, 30] width 90 height 33
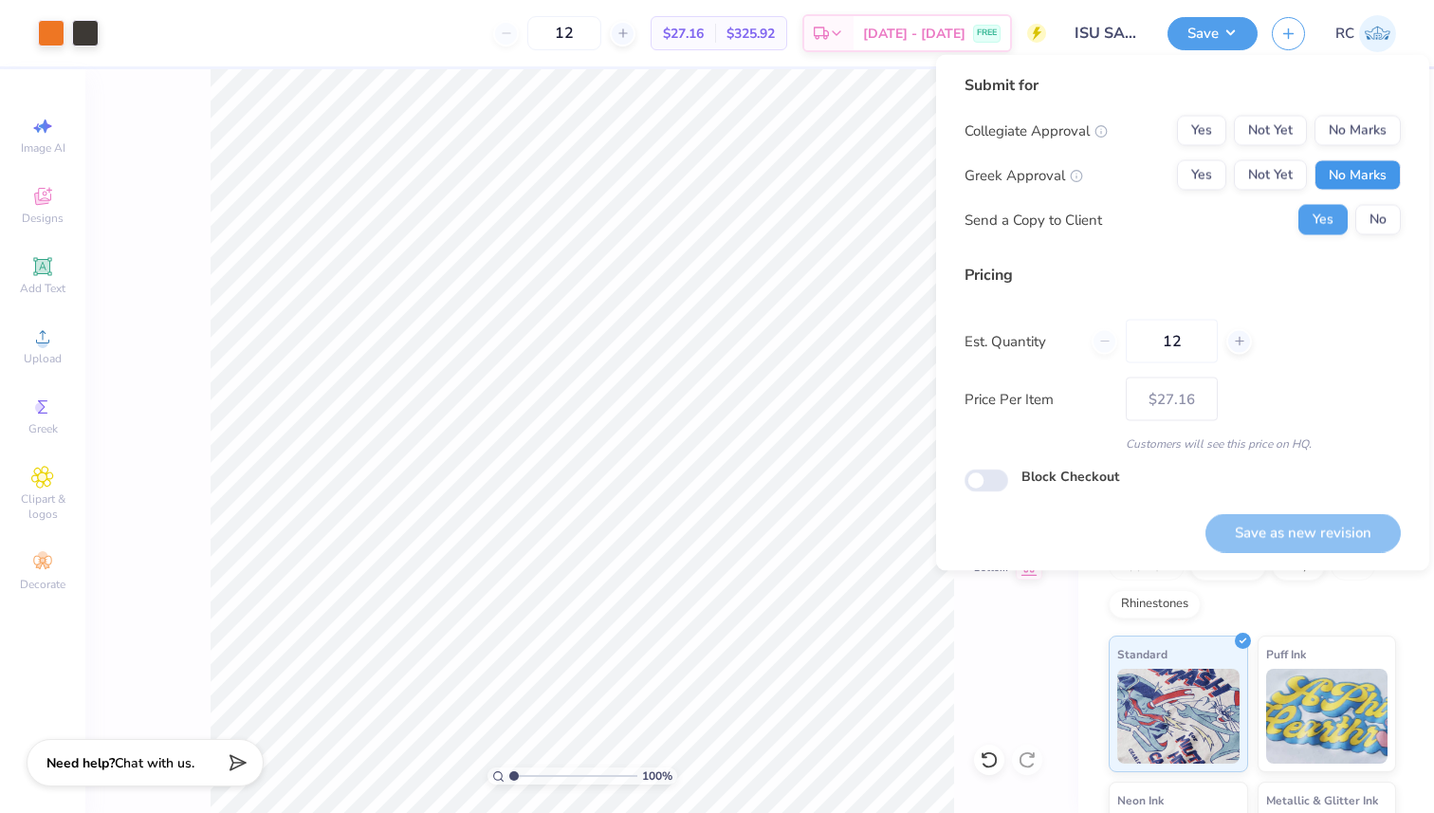
click at [1331, 174] on button "No Marks" at bounding box center [1357, 175] width 86 height 30
click at [1335, 127] on button "No Marks" at bounding box center [1357, 131] width 86 height 30
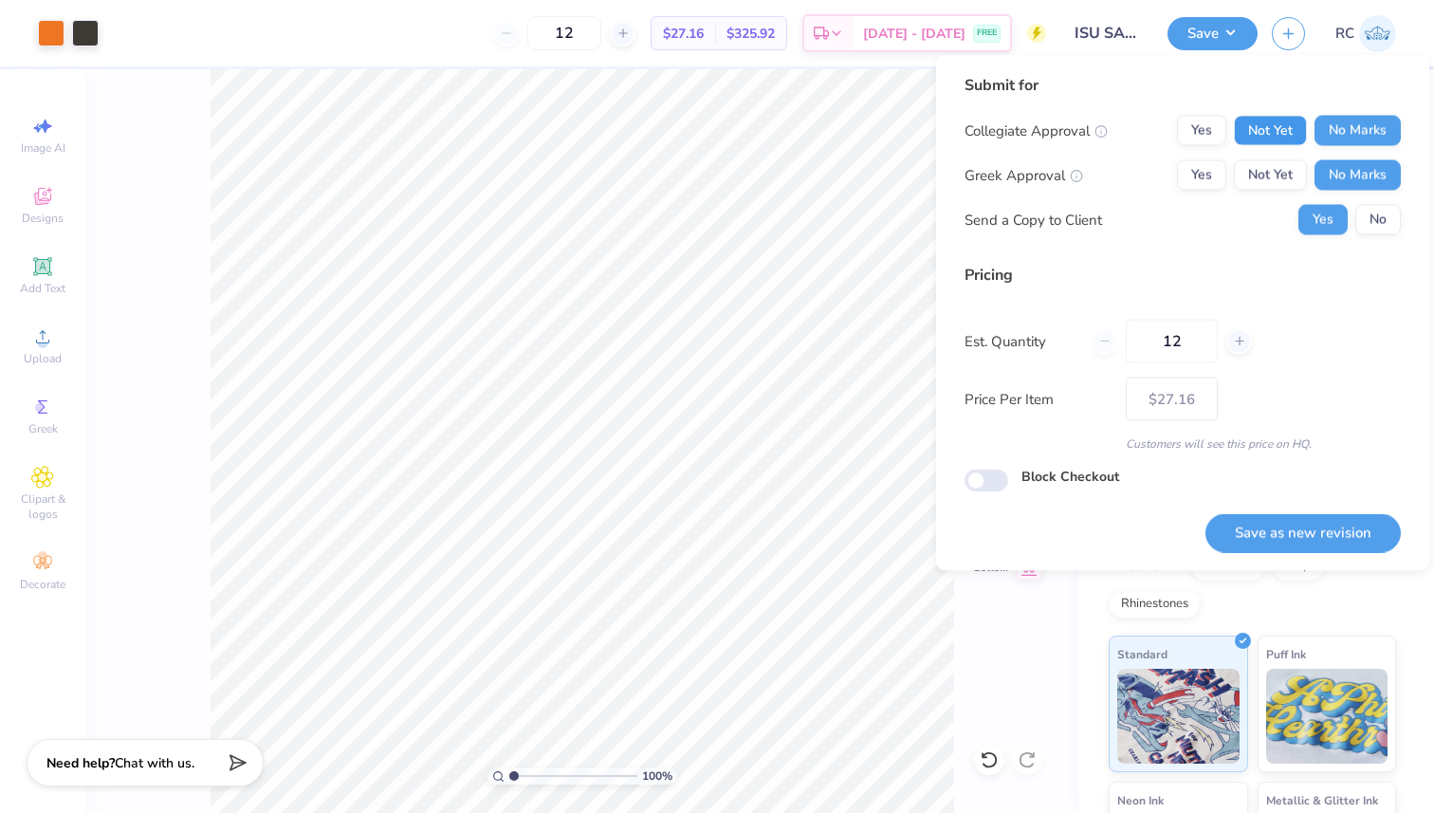
click at [1301, 125] on button "Not Yet" at bounding box center [1270, 131] width 73 height 30
click at [1303, 533] on button "Save as new revision" at bounding box center [1302, 532] width 195 height 39
type input "– –"
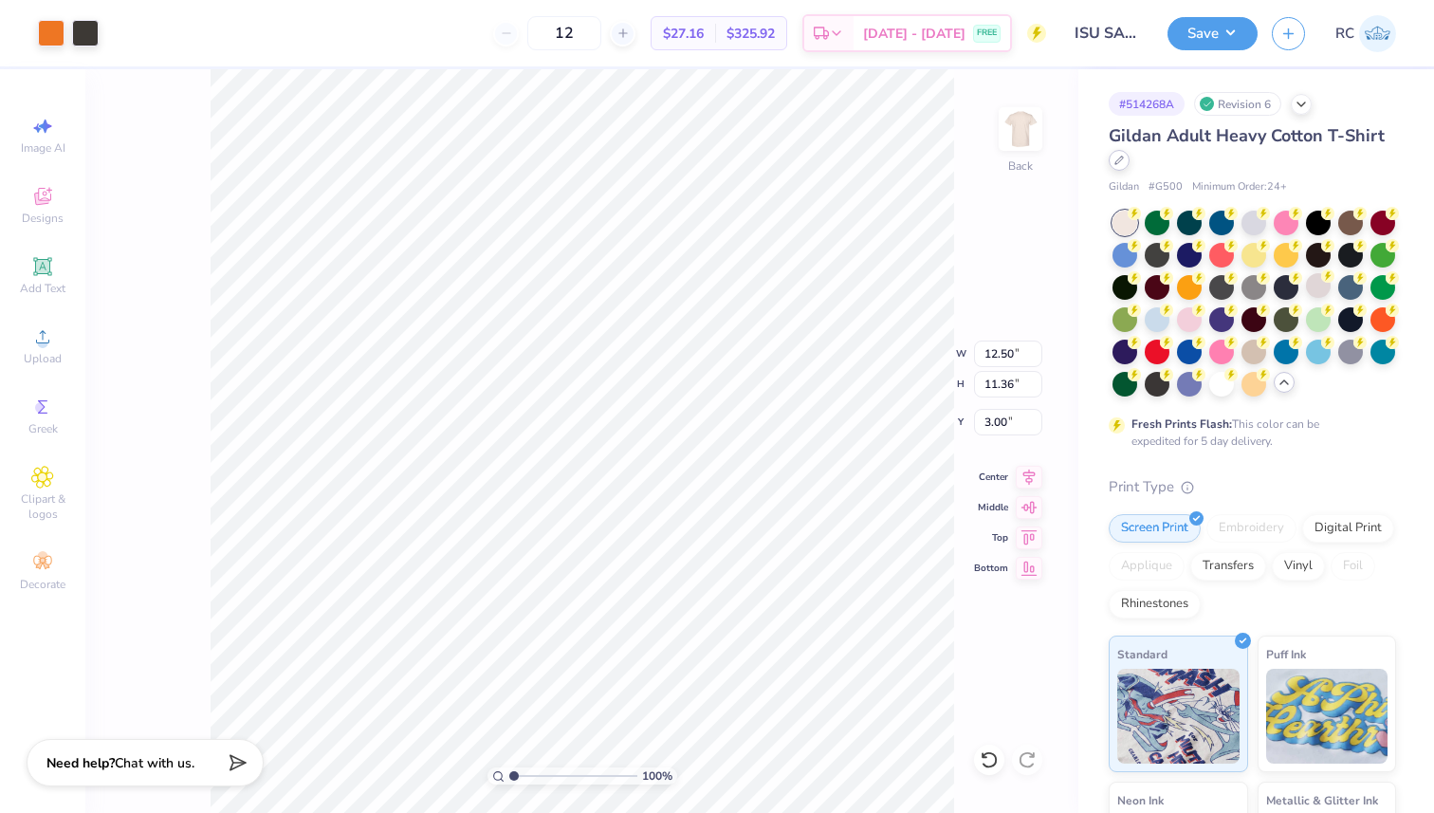
click at [1123, 160] on icon at bounding box center [1119, 160] width 8 height 8
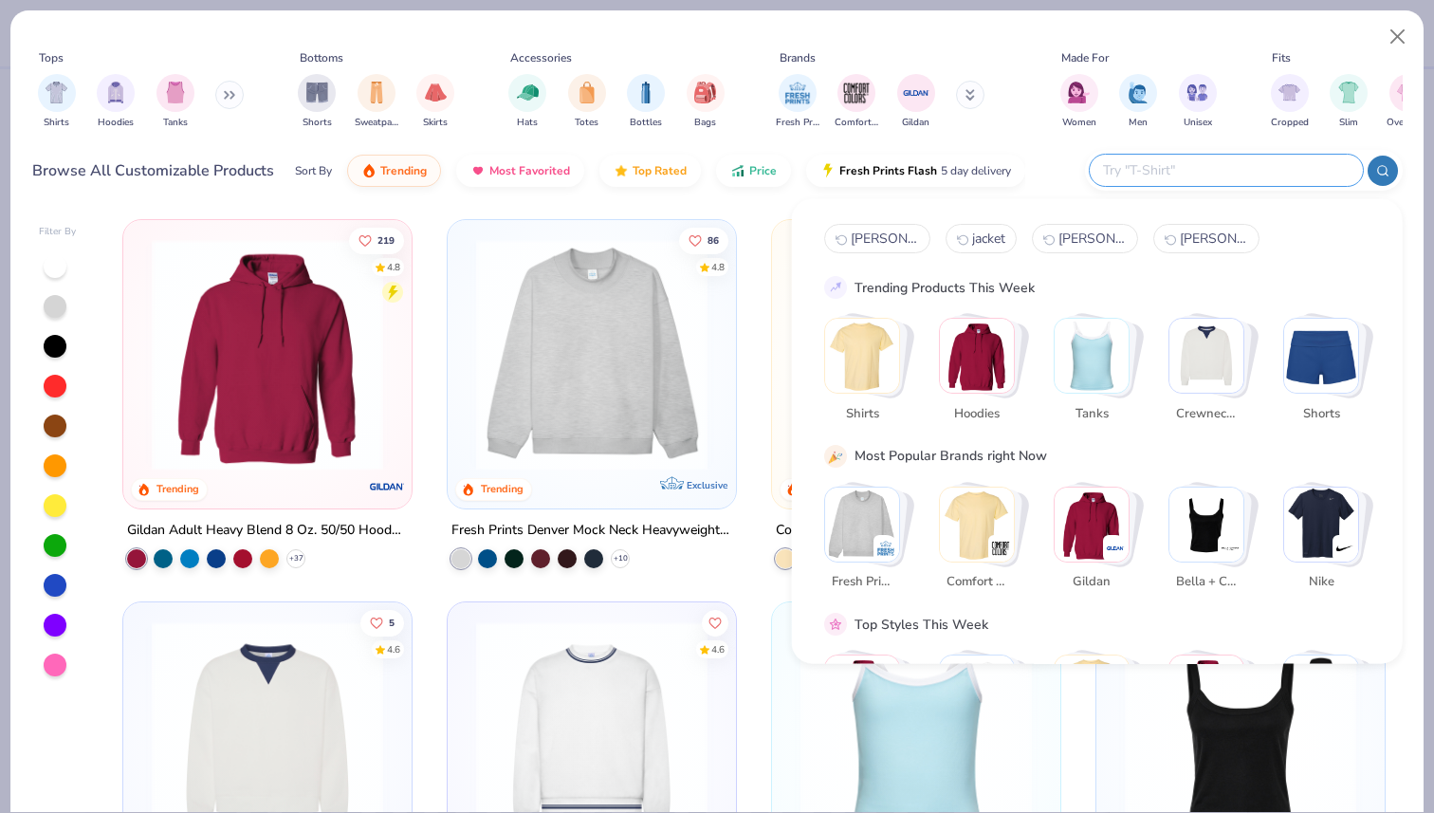
click at [1249, 165] on input "text" at bounding box center [1225, 170] width 248 height 22
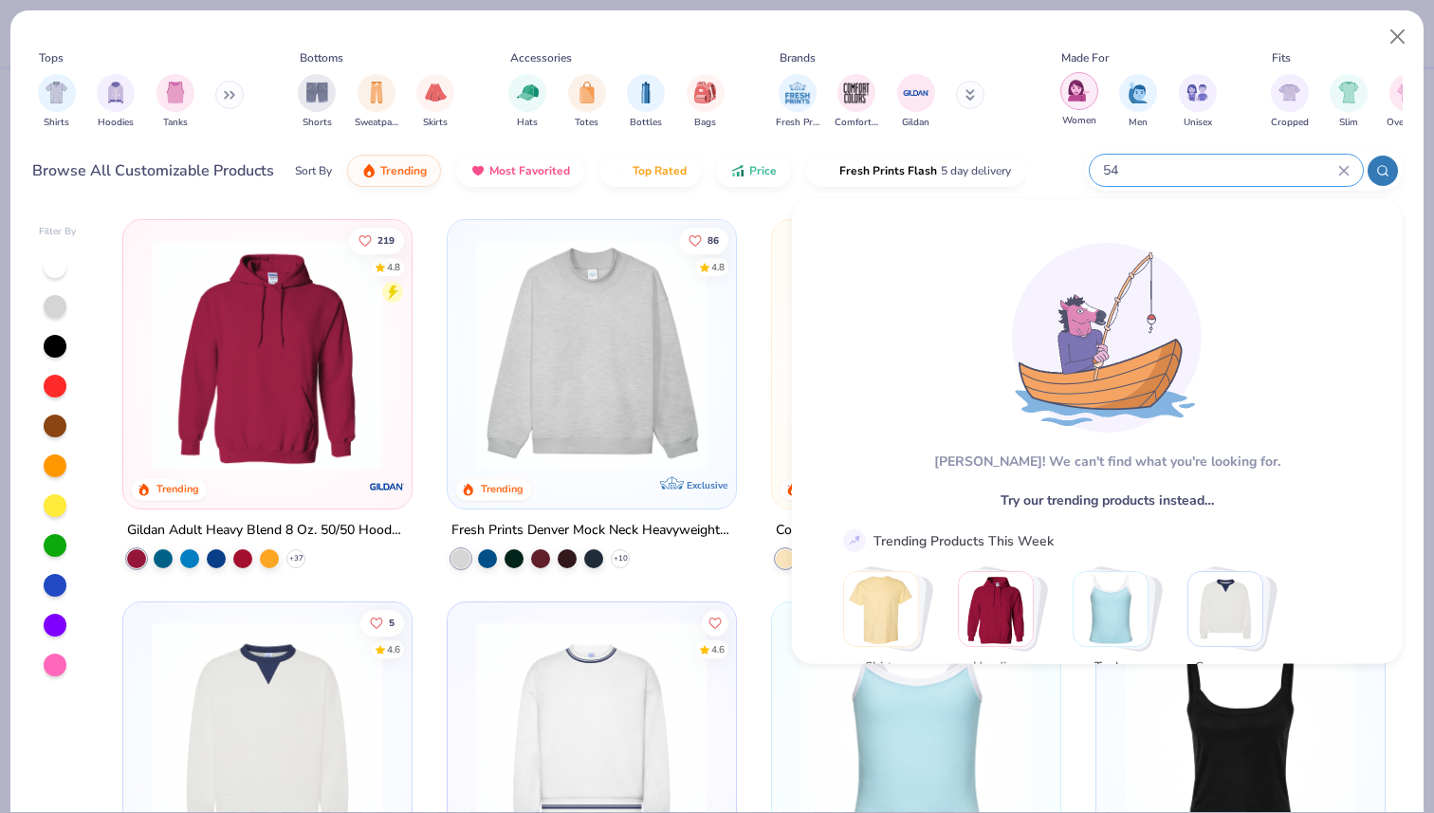
type input "5"
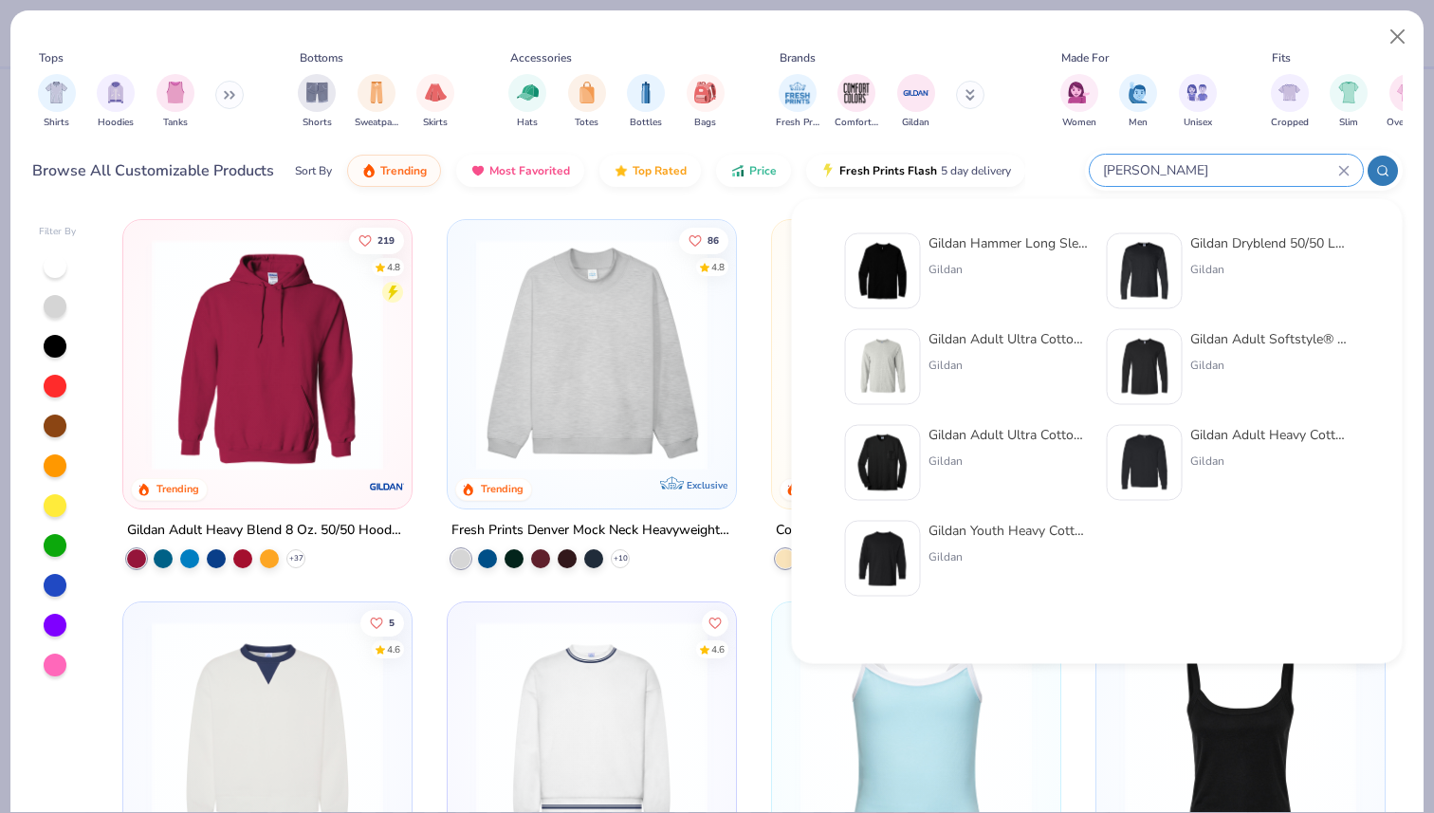
type input "gildan lon"
click at [909, 345] on img at bounding box center [883, 367] width 59 height 59
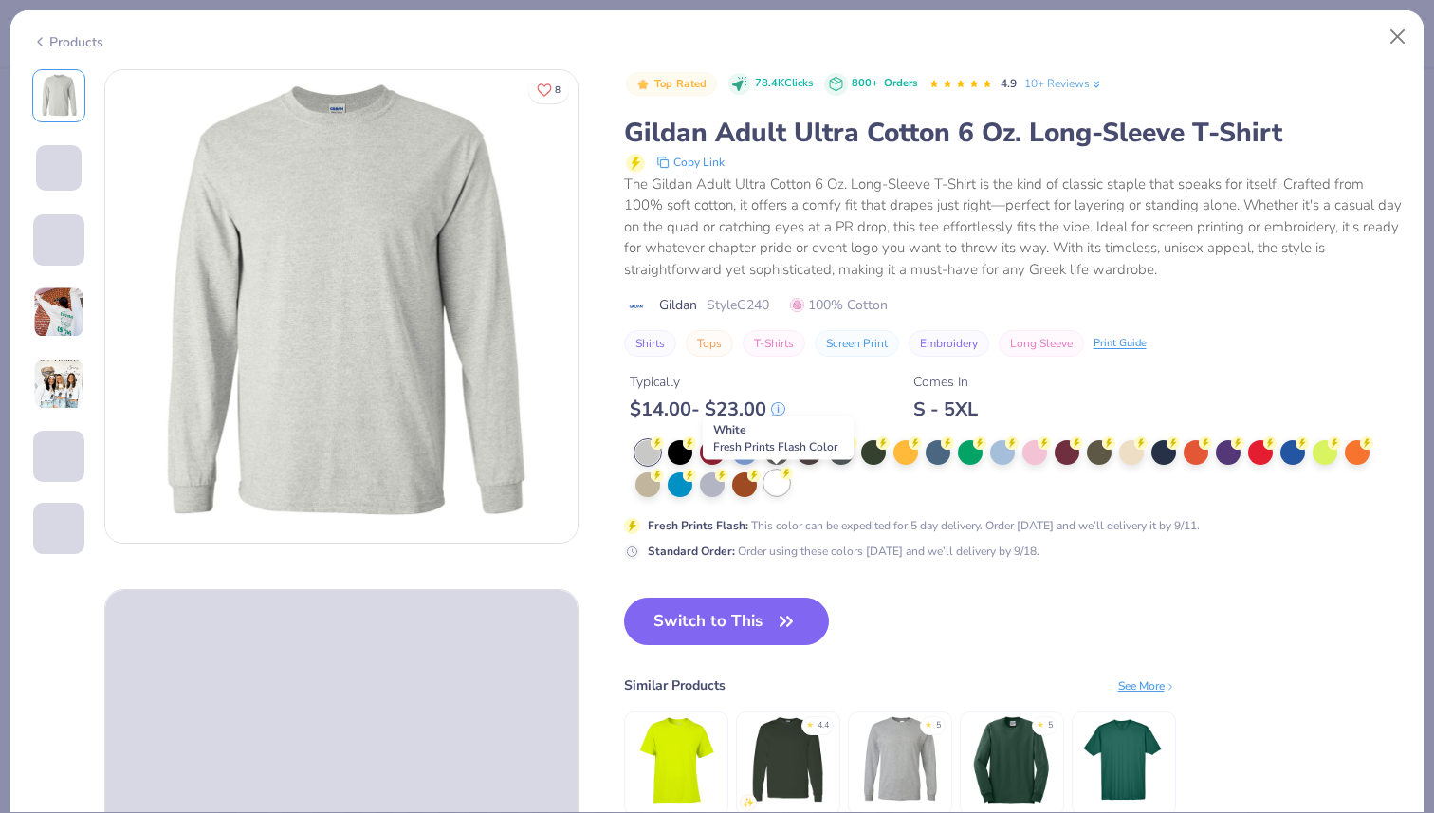
click at [775, 487] on div at bounding box center [776, 482] width 25 height 25
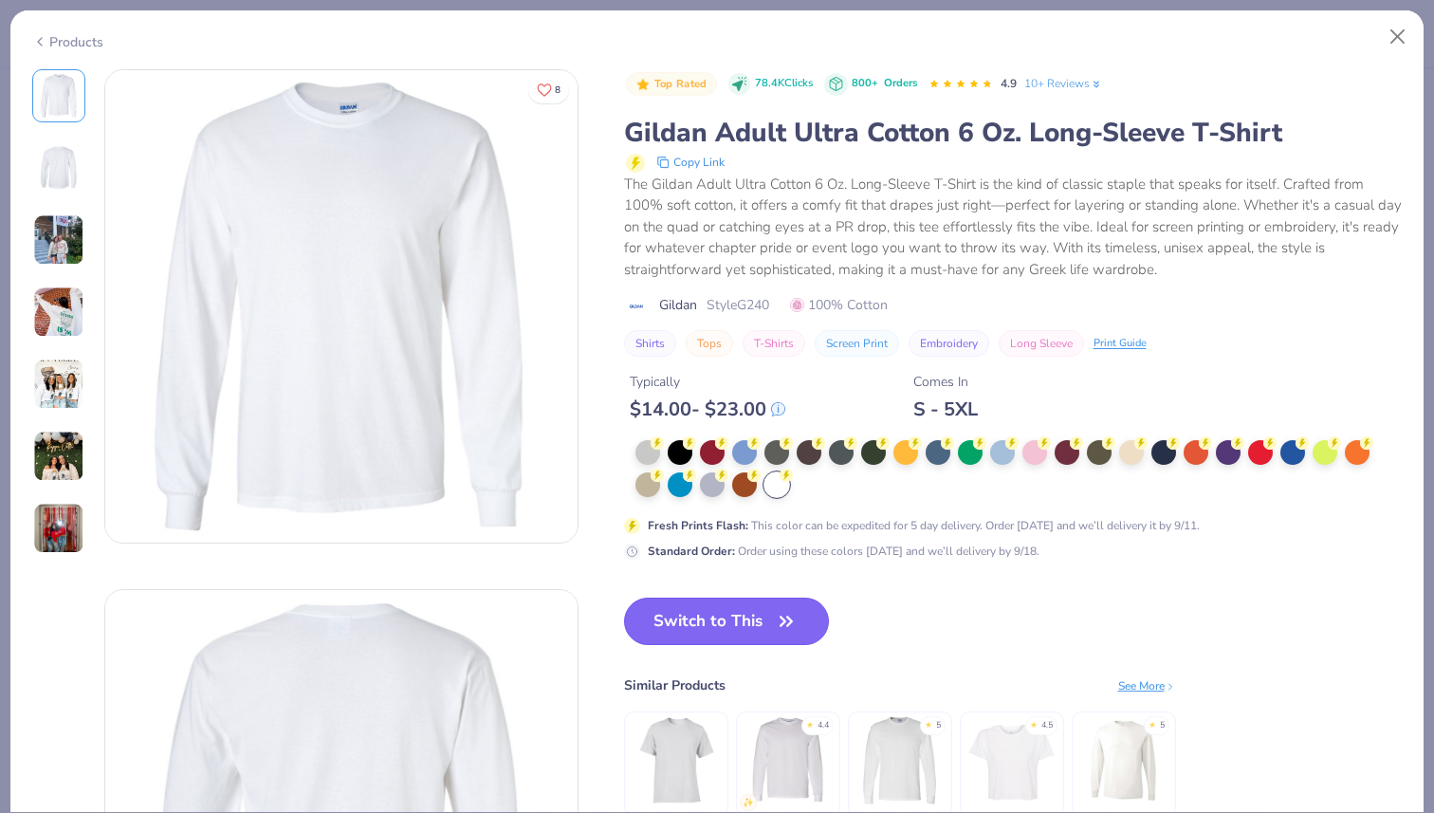
click at [749, 621] on button "Switch to This" at bounding box center [727, 620] width 206 height 47
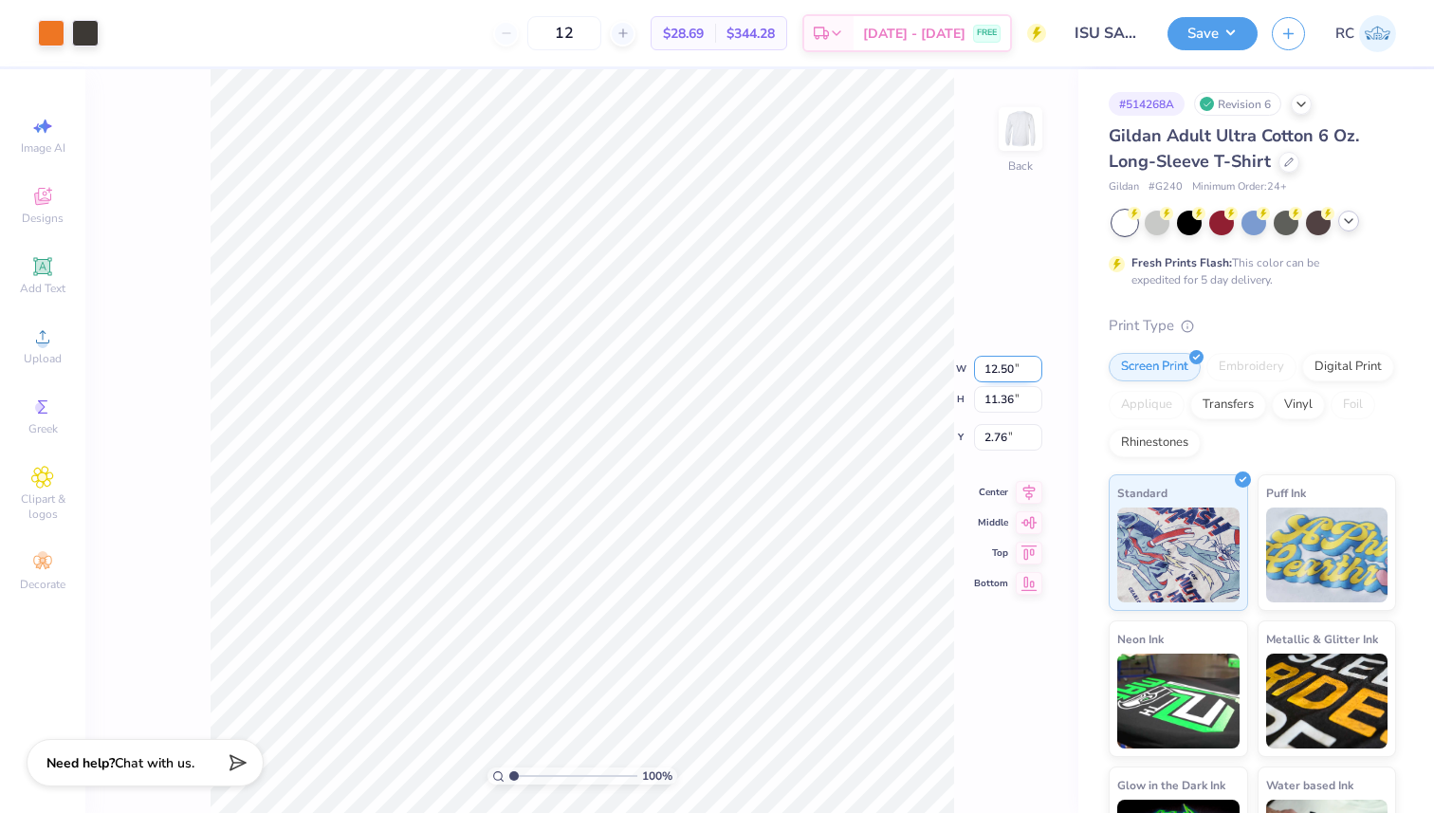
click at [992, 367] on input "12.50" at bounding box center [1008, 369] width 68 height 27
click at [995, 433] on input "2.76" at bounding box center [1008, 437] width 68 height 27
type input "3.00"
click at [1025, 481] on icon at bounding box center [1029, 474] width 27 height 23
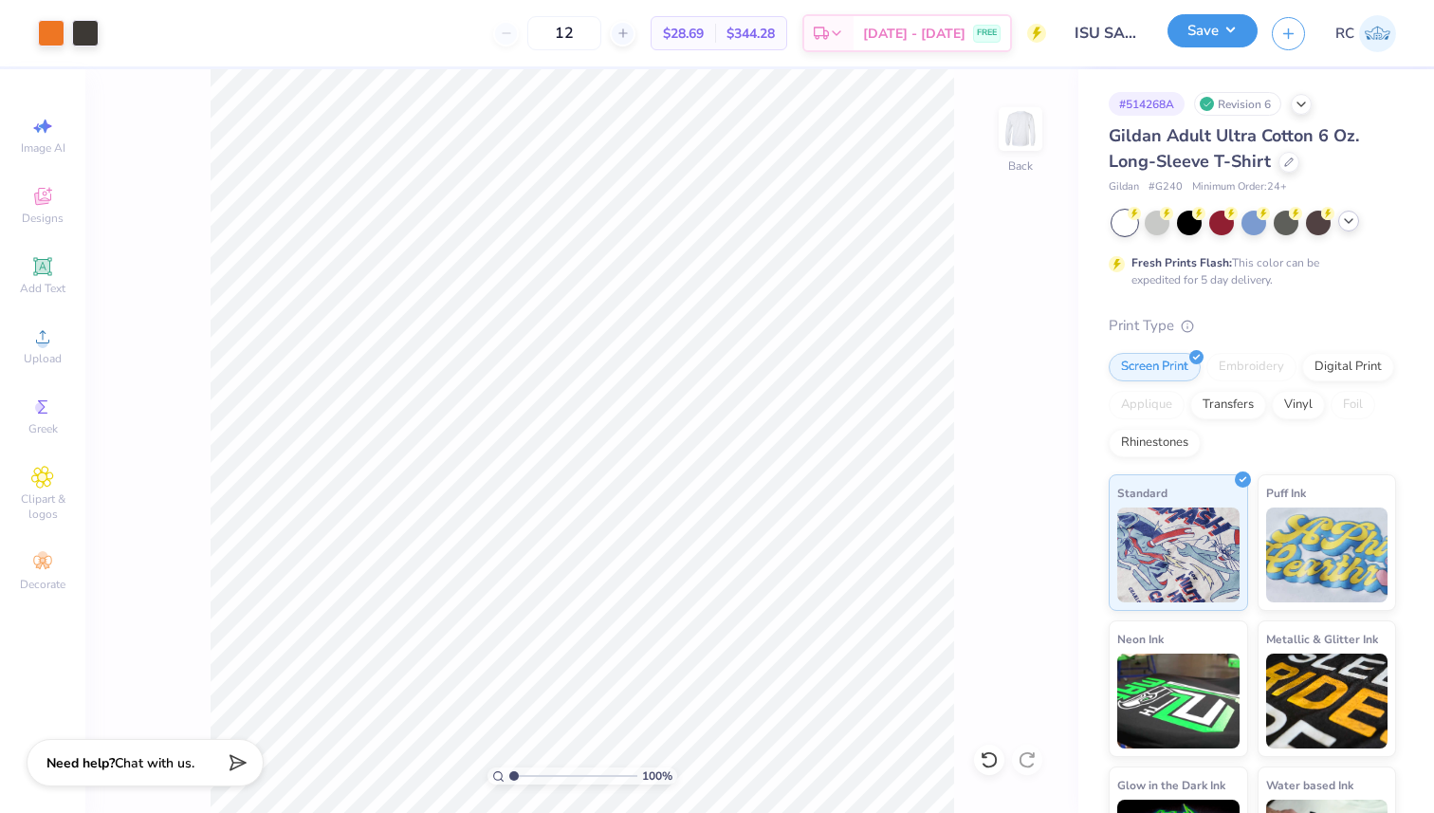
click at [1233, 43] on button "Save" at bounding box center [1212, 30] width 90 height 33
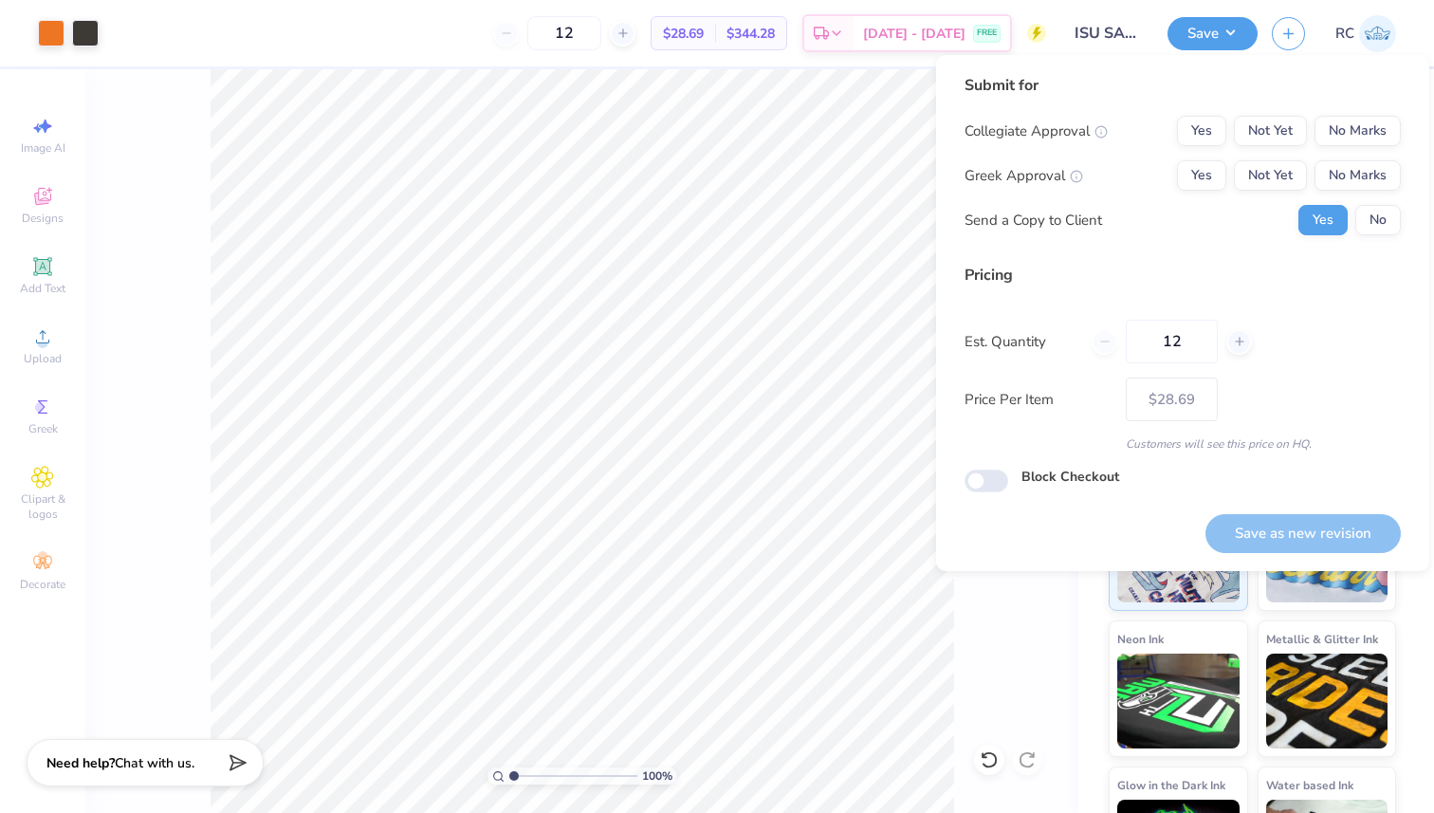
click at [1359, 156] on div "Collegiate Approval Yes Not Yet No Marks Greek Approval Yes Not Yet No Marks Se…" at bounding box center [1182, 175] width 436 height 119
click at [1356, 168] on button "No Marks" at bounding box center [1357, 175] width 86 height 30
drag, startPoint x: 1282, startPoint y: 120, endPoint x: 1299, endPoint y: 156, distance: 39.0
click at [1287, 121] on button "Not Yet" at bounding box center [1270, 131] width 73 height 30
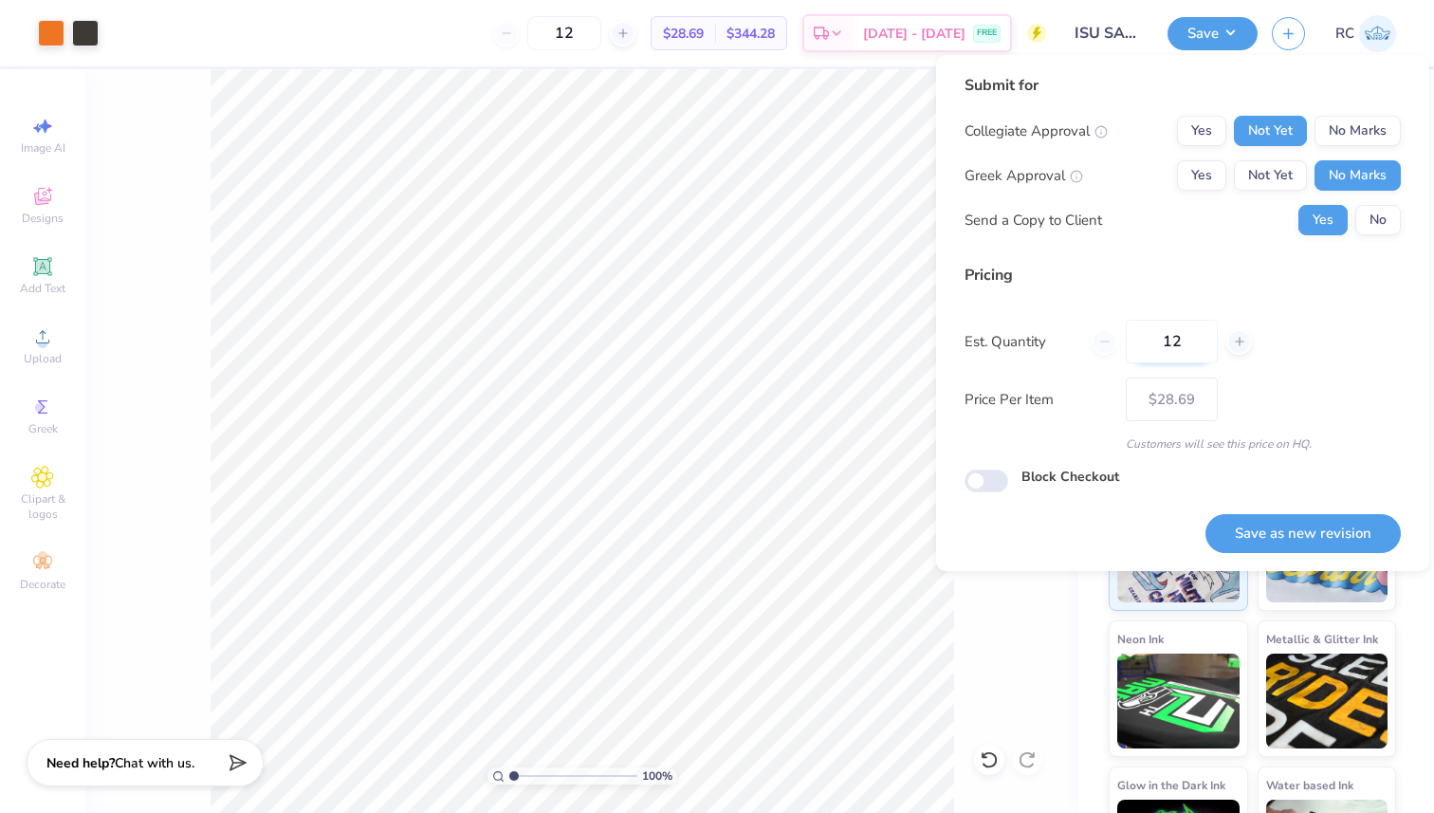
drag, startPoint x: 1279, startPoint y: 523, endPoint x: 1155, endPoint y: 360, distance: 204.3
click at [1281, 522] on button "Save as new revision" at bounding box center [1302, 533] width 195 height 39
type input "$28.69"
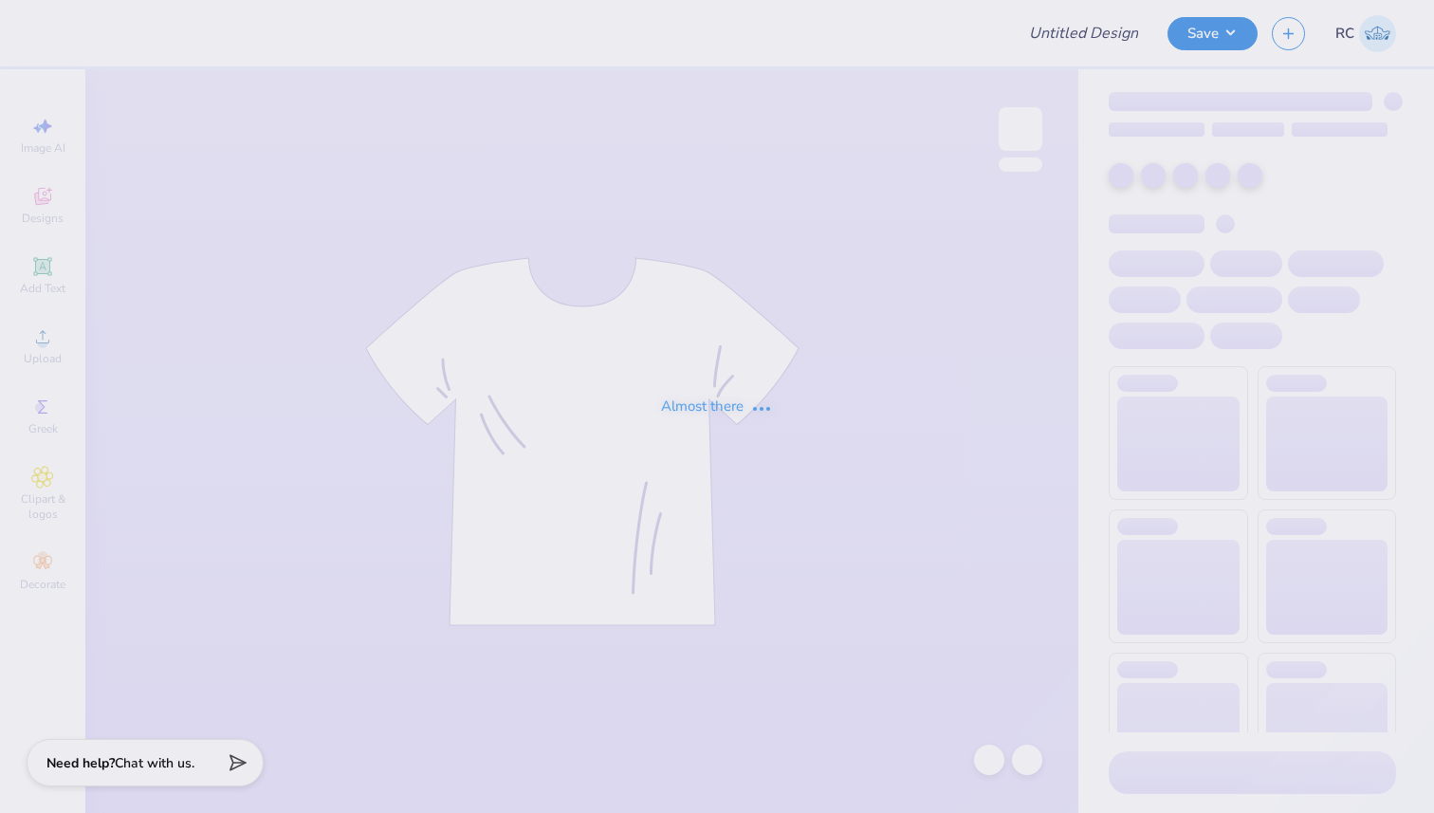
type input "Design three"
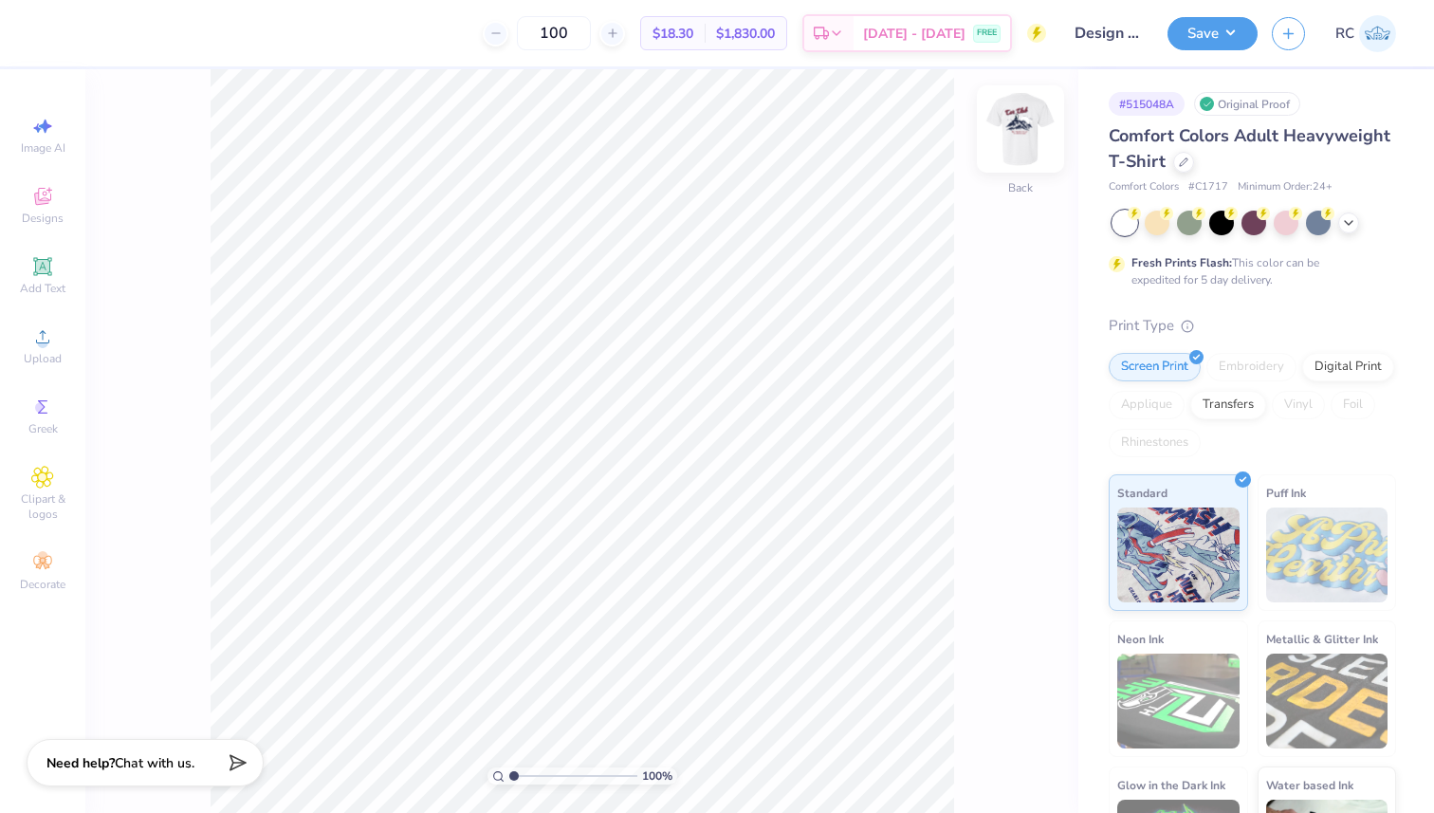
click at [1013, 139] on img at bounding box center [1020, 129] width 76 height 76
click at [83, 37] on div at bounding box center [85, 31] width 27 height 27
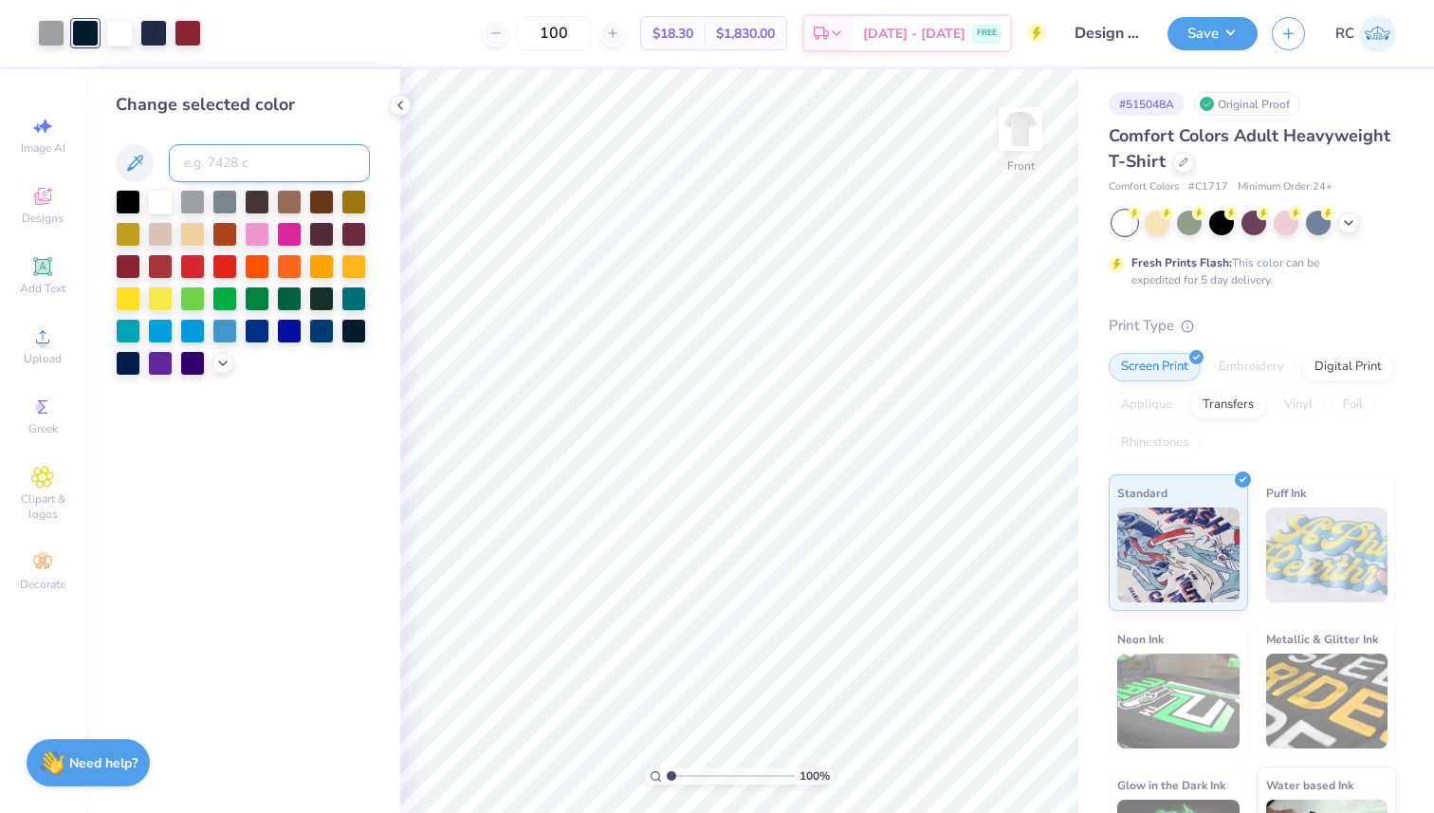
click at [233, 155] on input at bounding box center [269, 163] width 201 height 38
type input "533"
click at [983, 759] on icon at bounding box center [989, 759] width 19 height 19
click at [1023, 759] on icon at bounding box center [1027, 759] width 19 height 19
click at [987, 759] on icon at bounding box center [989, 759] width 19 height 19
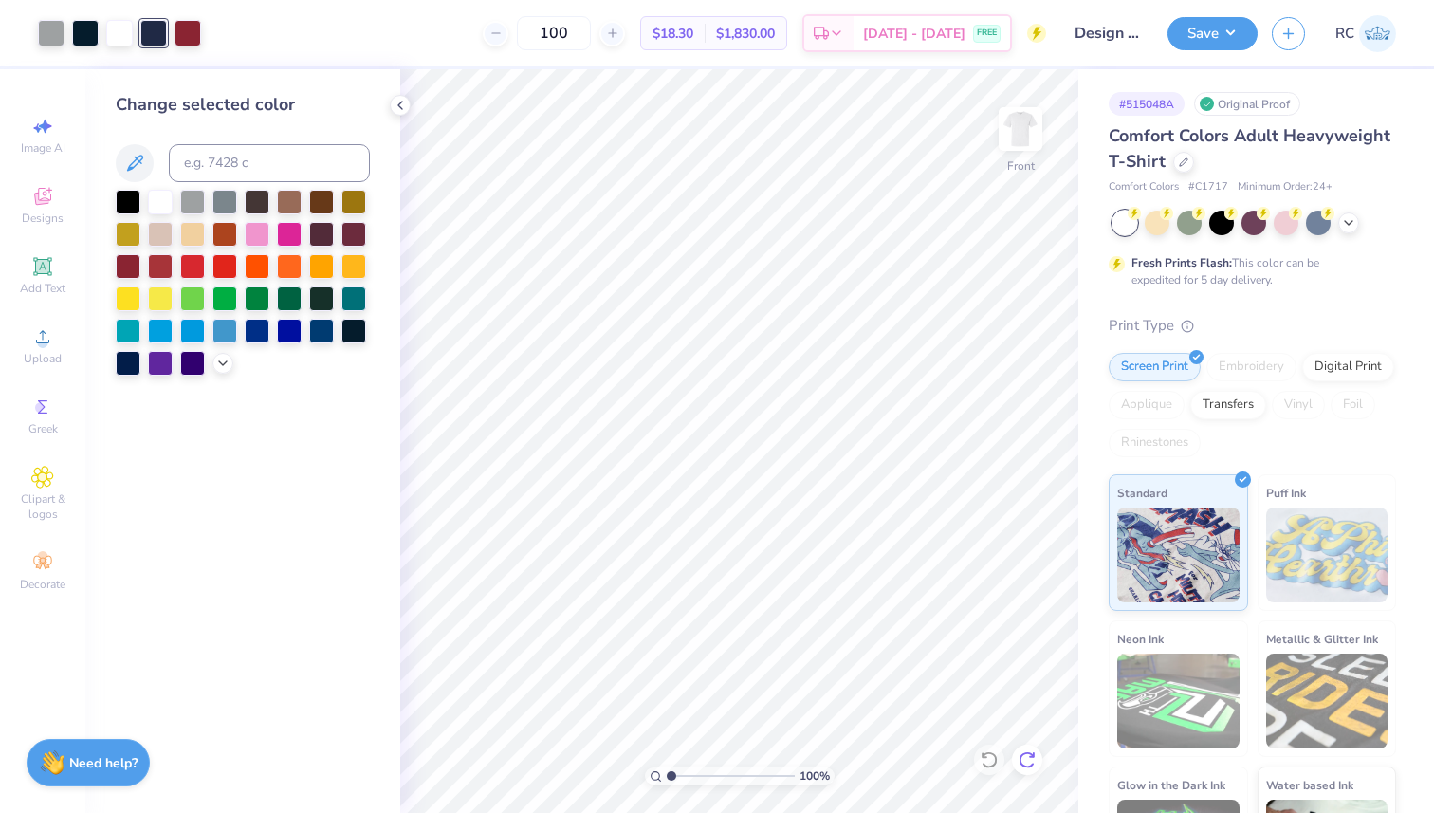
click at [1027, 756] on icon at bounding box center [1027, 759] width 19 height 19
click at [1223, 43] on button "Save" at bounding box center [1212, 30] width 90 height 33
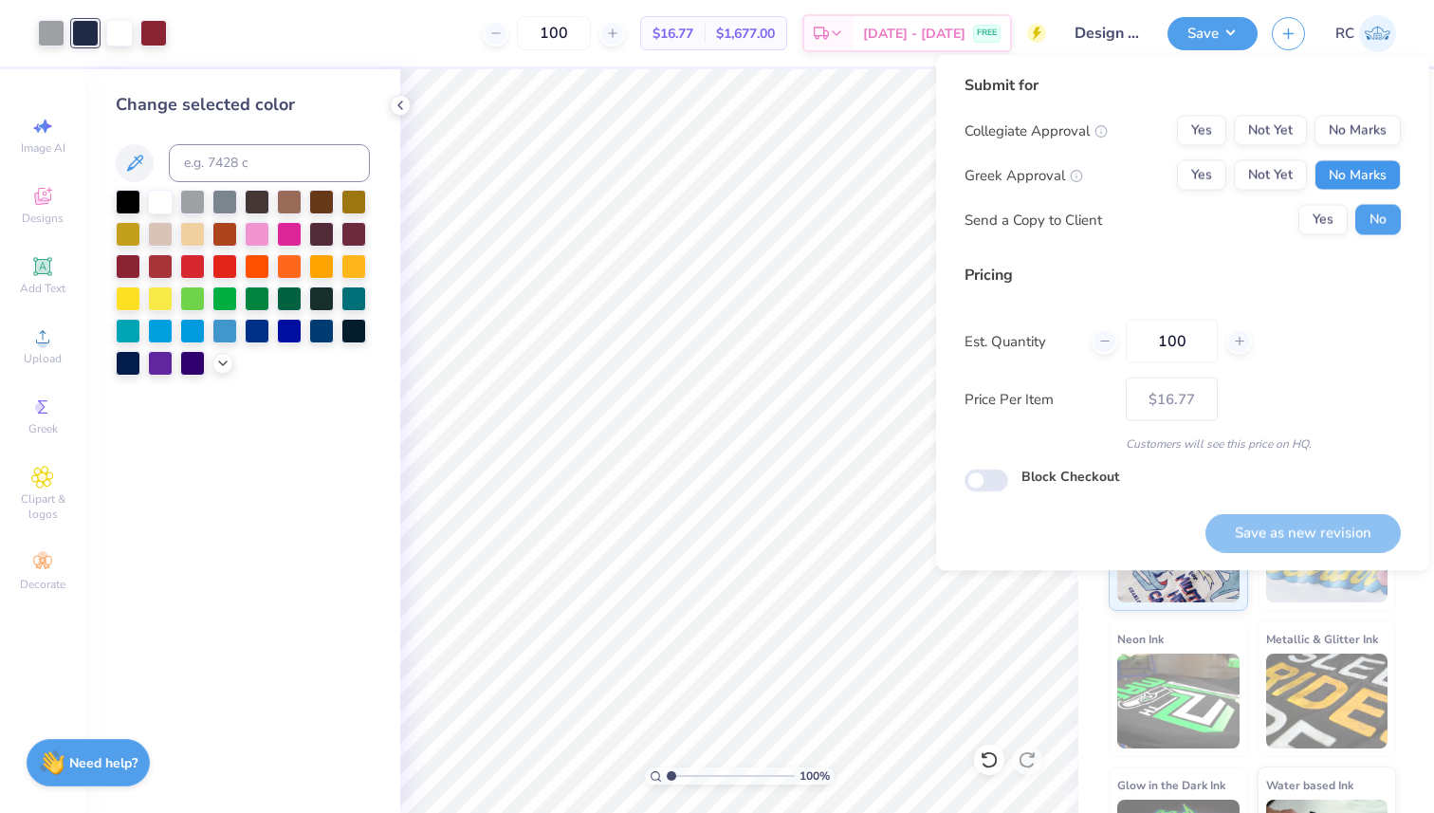
click at [1366, 171] on button "No Marks" at bounding box center [1357, 175] width 86 height 30
click at [1353, 121] on button "No Marks" at bounding box center [1357, 131] width 86 height 30
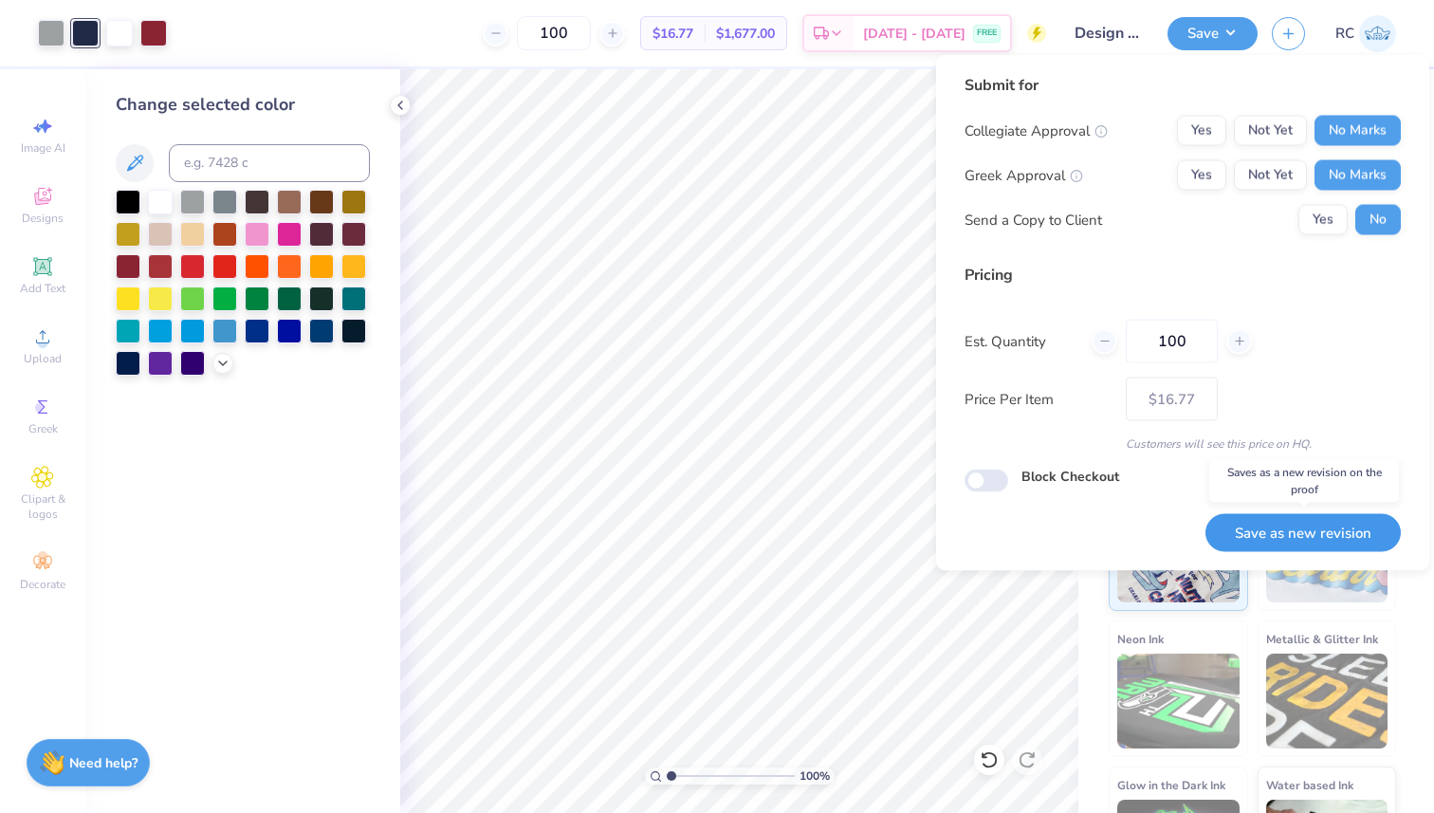
click at [1298, 526] on button "Save as new revision" at bounding box center [1302, 532] width 195 height 39
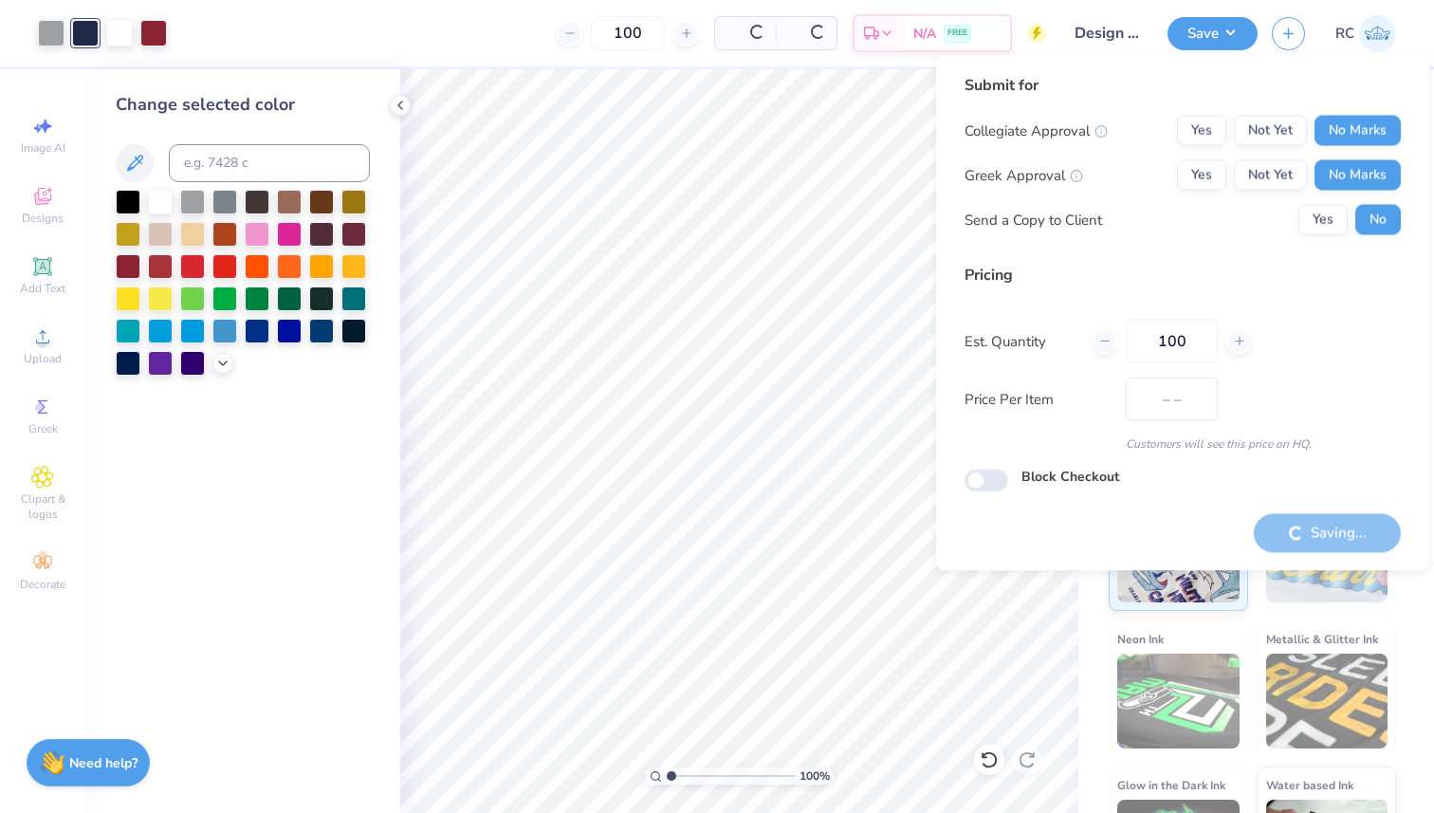
type input "$16.77"
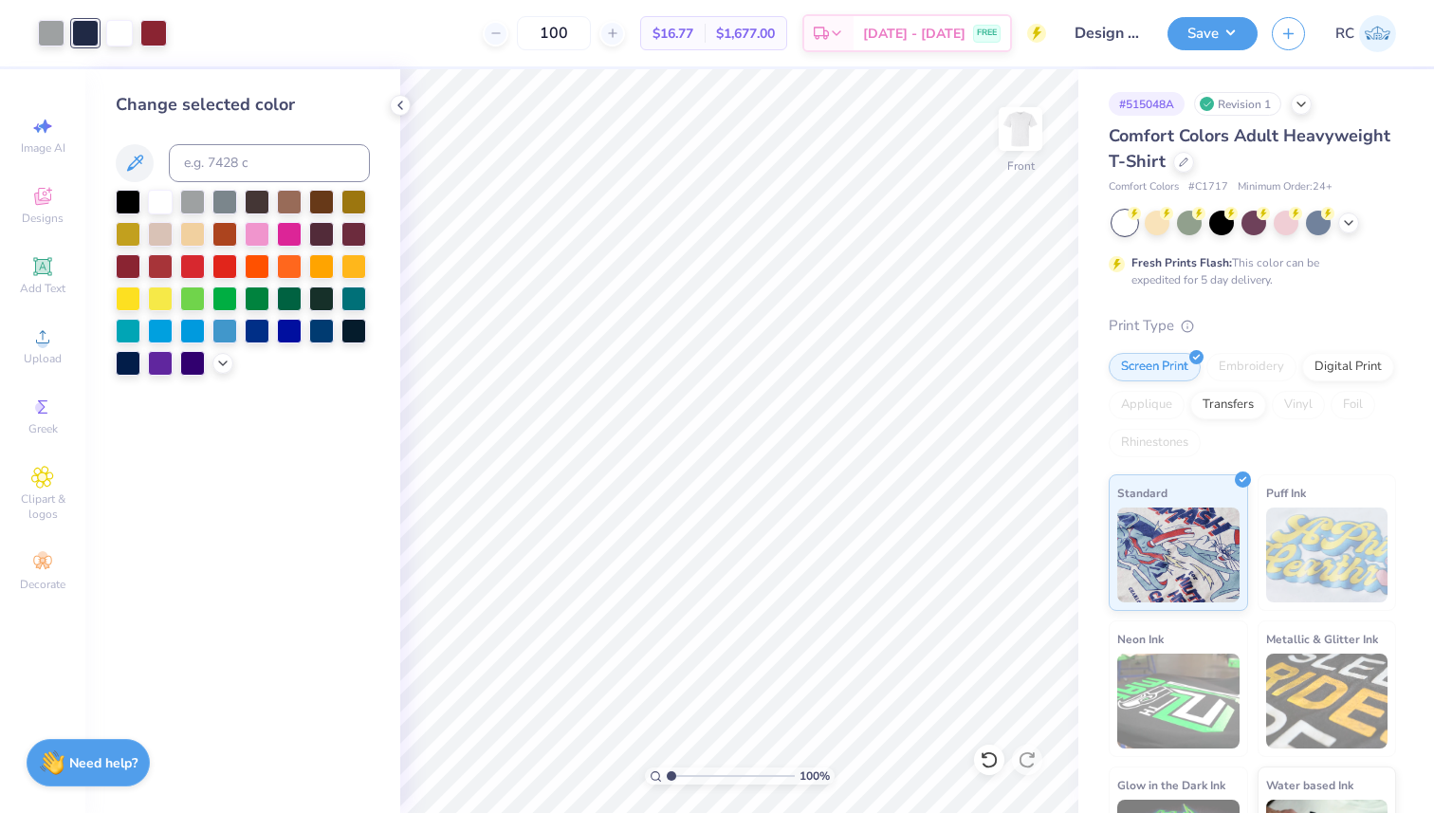
click at [693, 28] on span "$16.77" at bounding box center [672, 34] width 41 height 20
copy span "16.77"
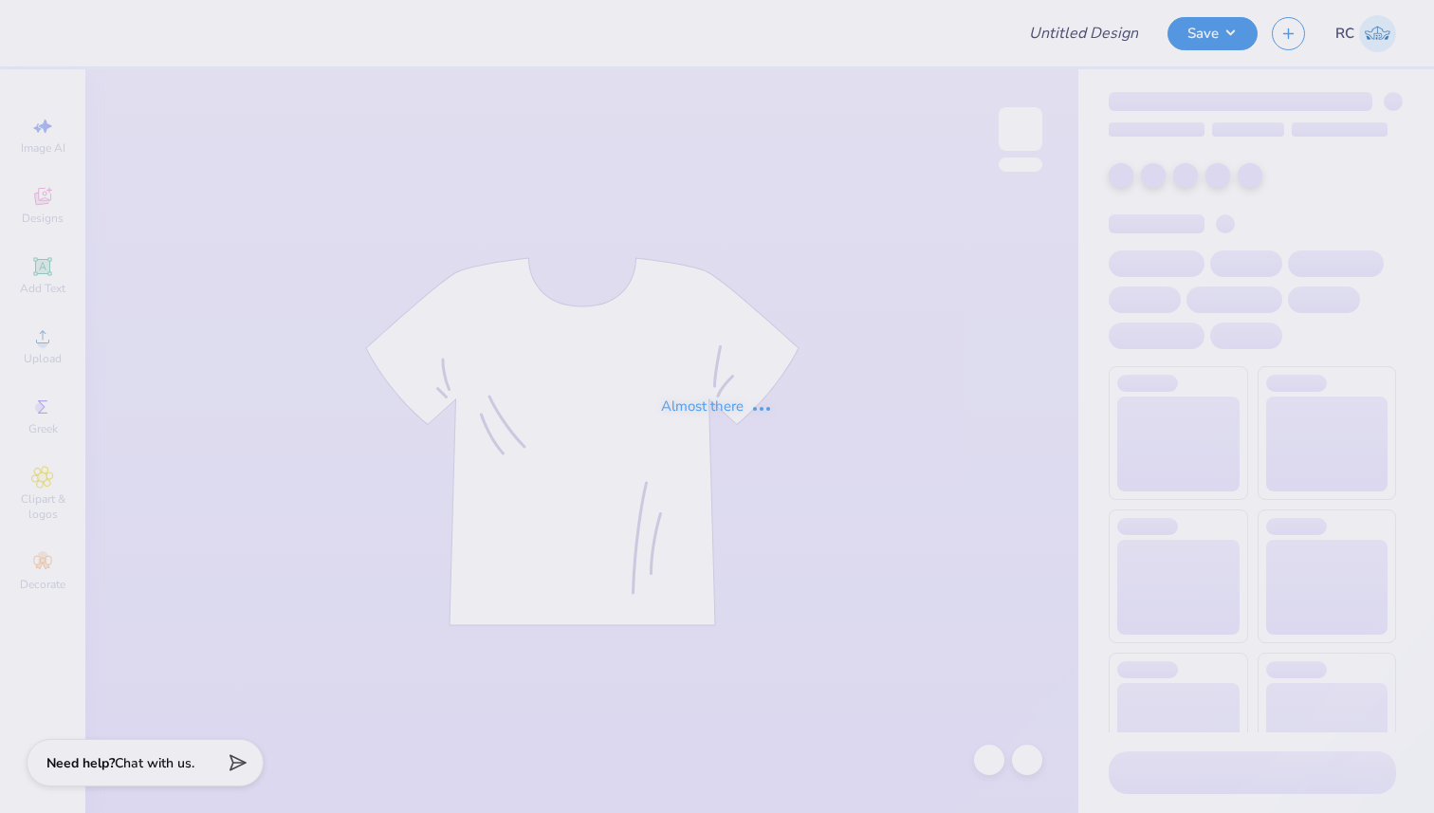
type input "Design three"
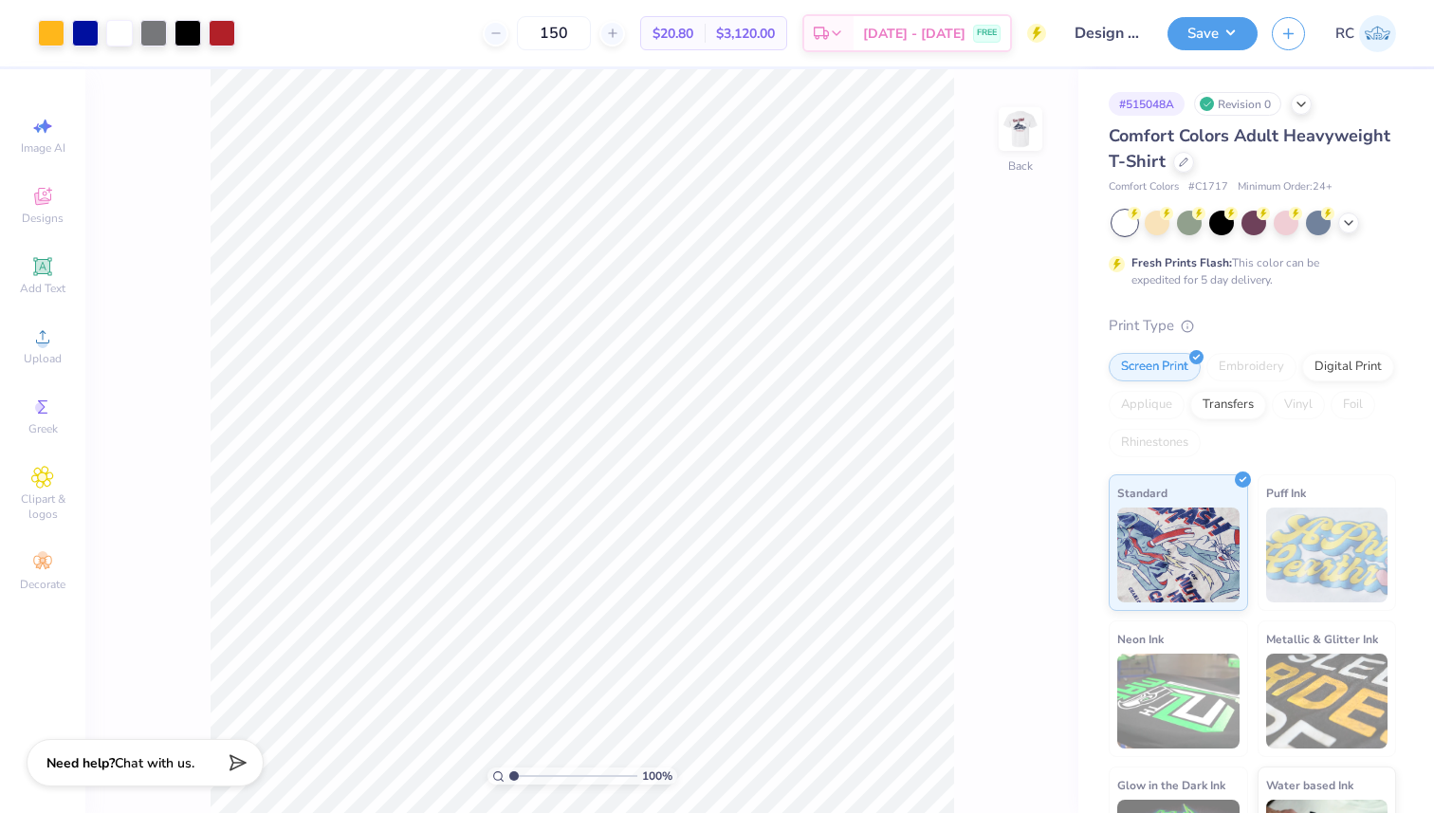
click at [1049, 120] on div "100 % Back" at bounding box center [581, 441] width 993 height 744
click at [1019, 126] on img at bounding box center [1020, 129] width 76 height 76
click at [86, 33] on div at bounding box center [85, 31] width 27 height 27
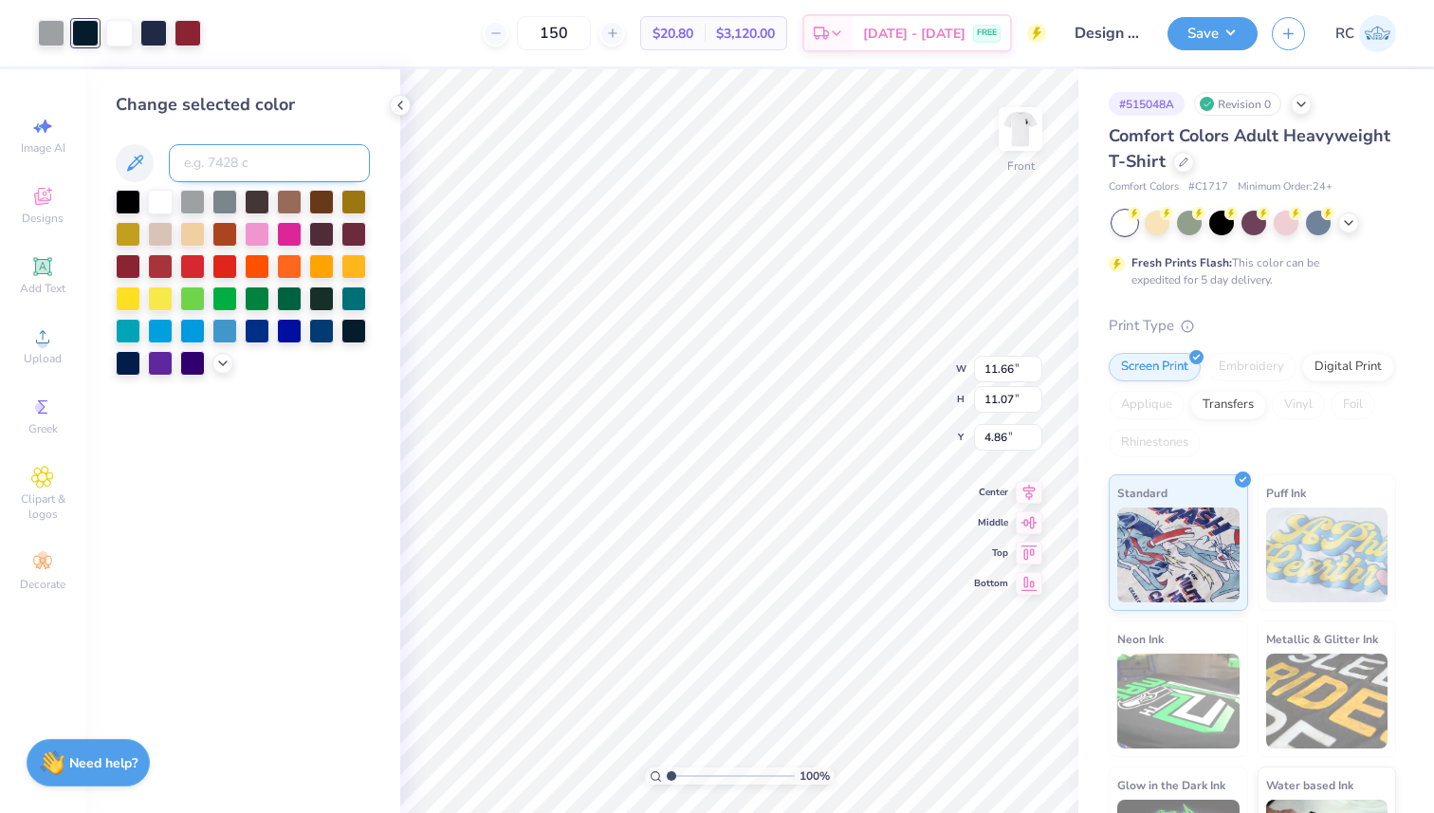
click at [307, 163] on input at bounding box center [269, 163] width 201 height 38
type input "533"
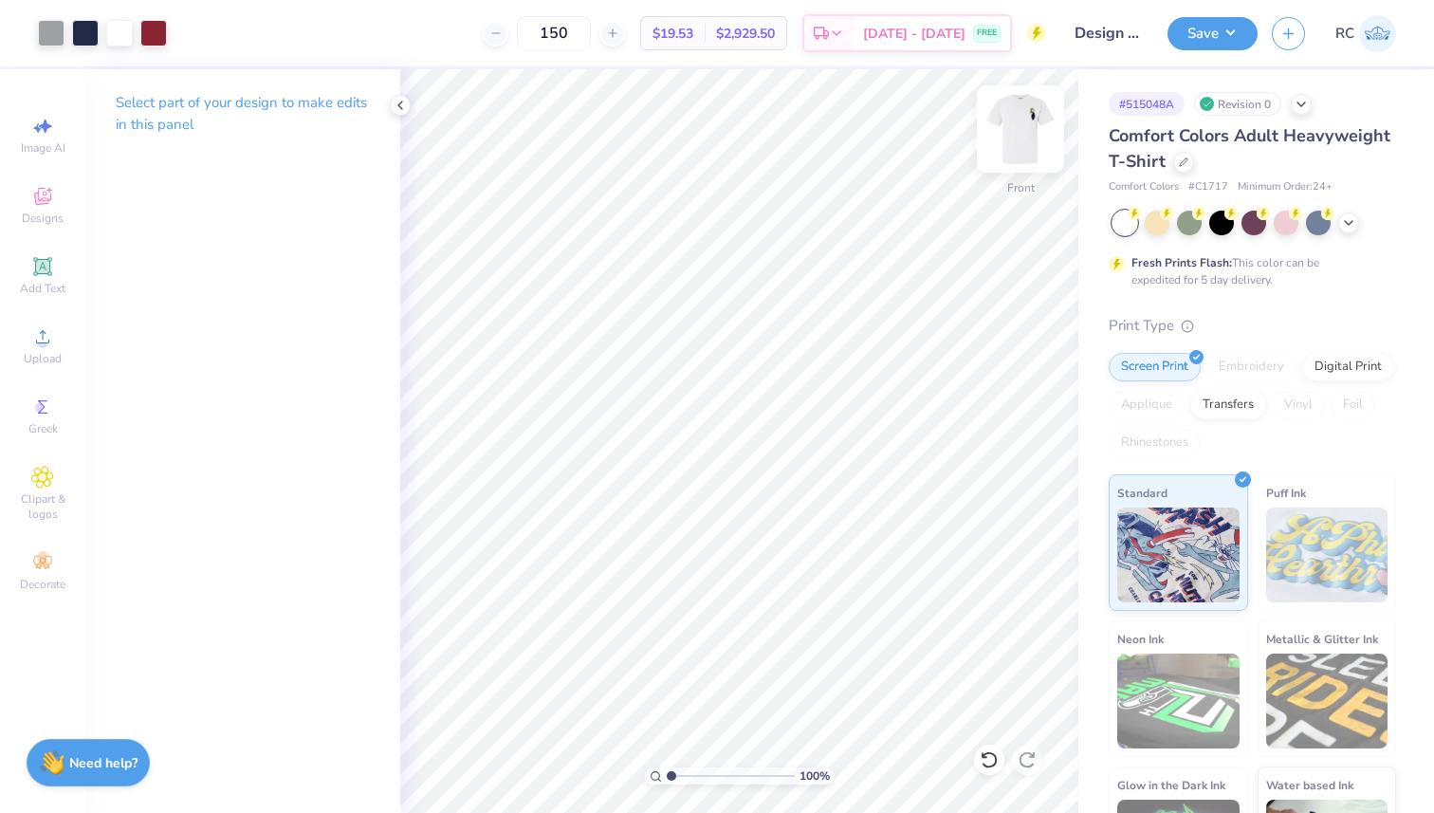
click at [1032, 133] on img at bounding box center [1020, 129] width 76 height 76
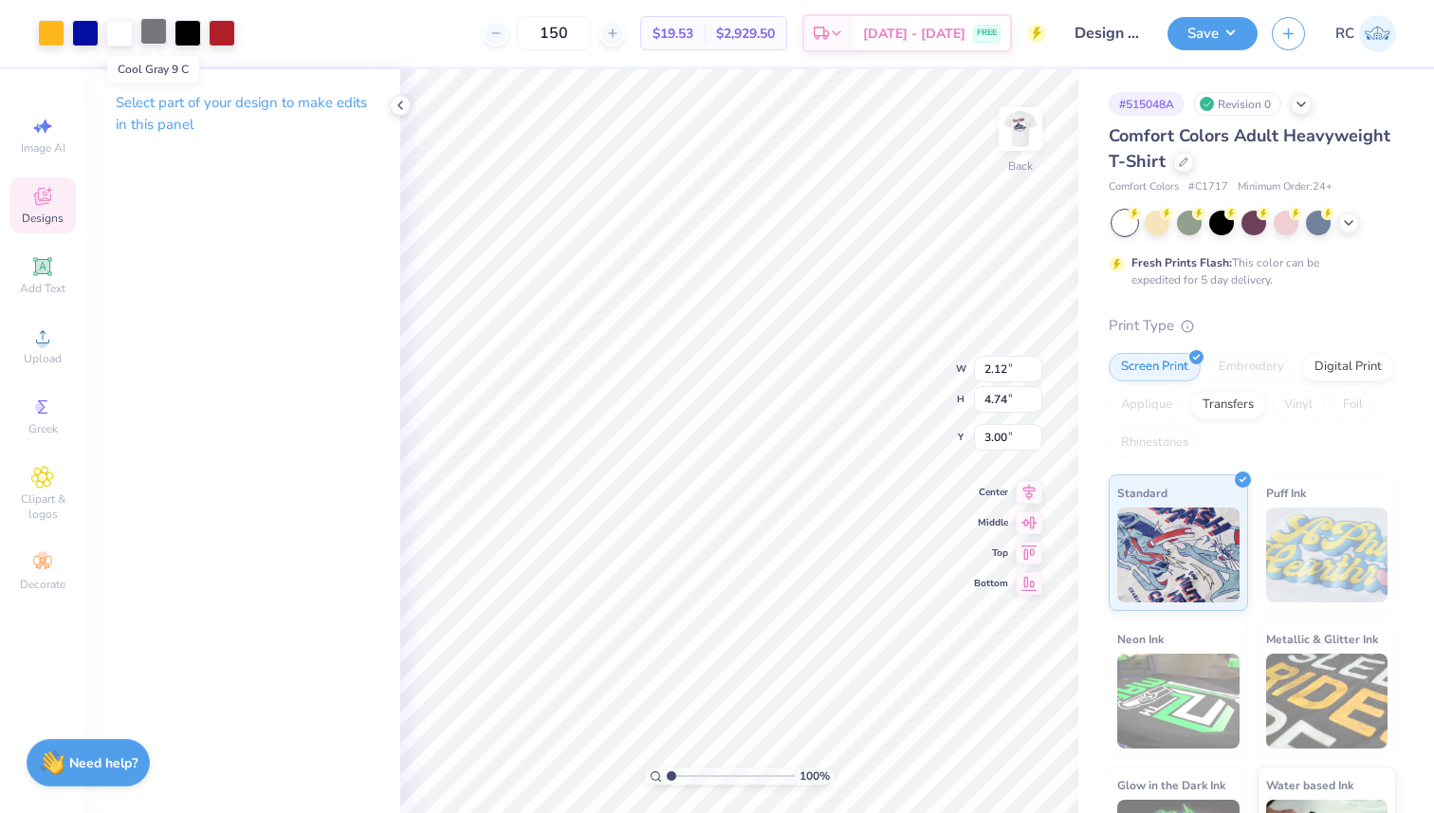
click at [159, 36] on div at bounding box center [153, 31] width 27 height 27
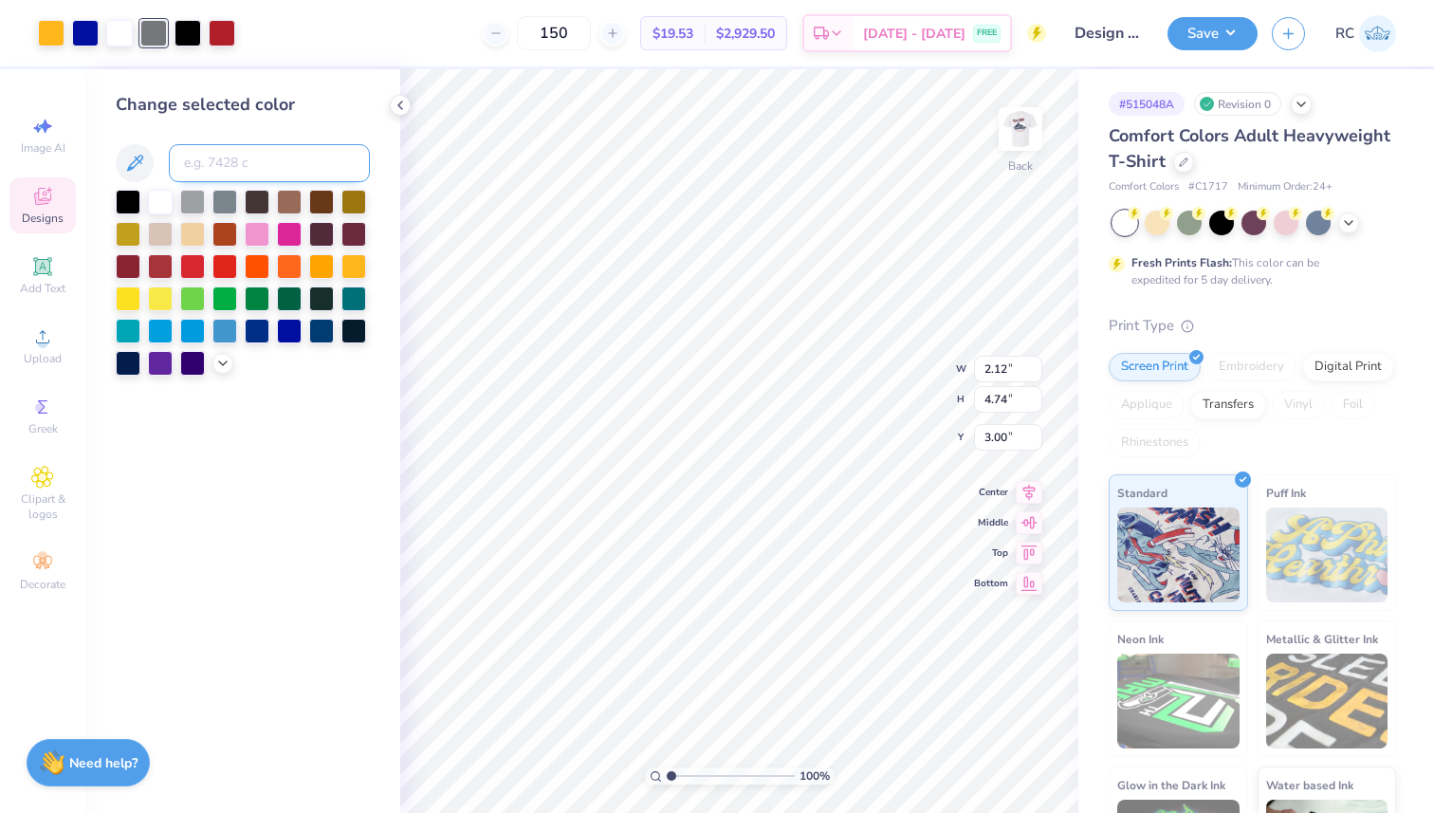
click at [255, 169] on input at bounding box center [269, 163] width 201 height 38
click at [126, 203] on div at bounding box center [128, 200] width 25 height 25
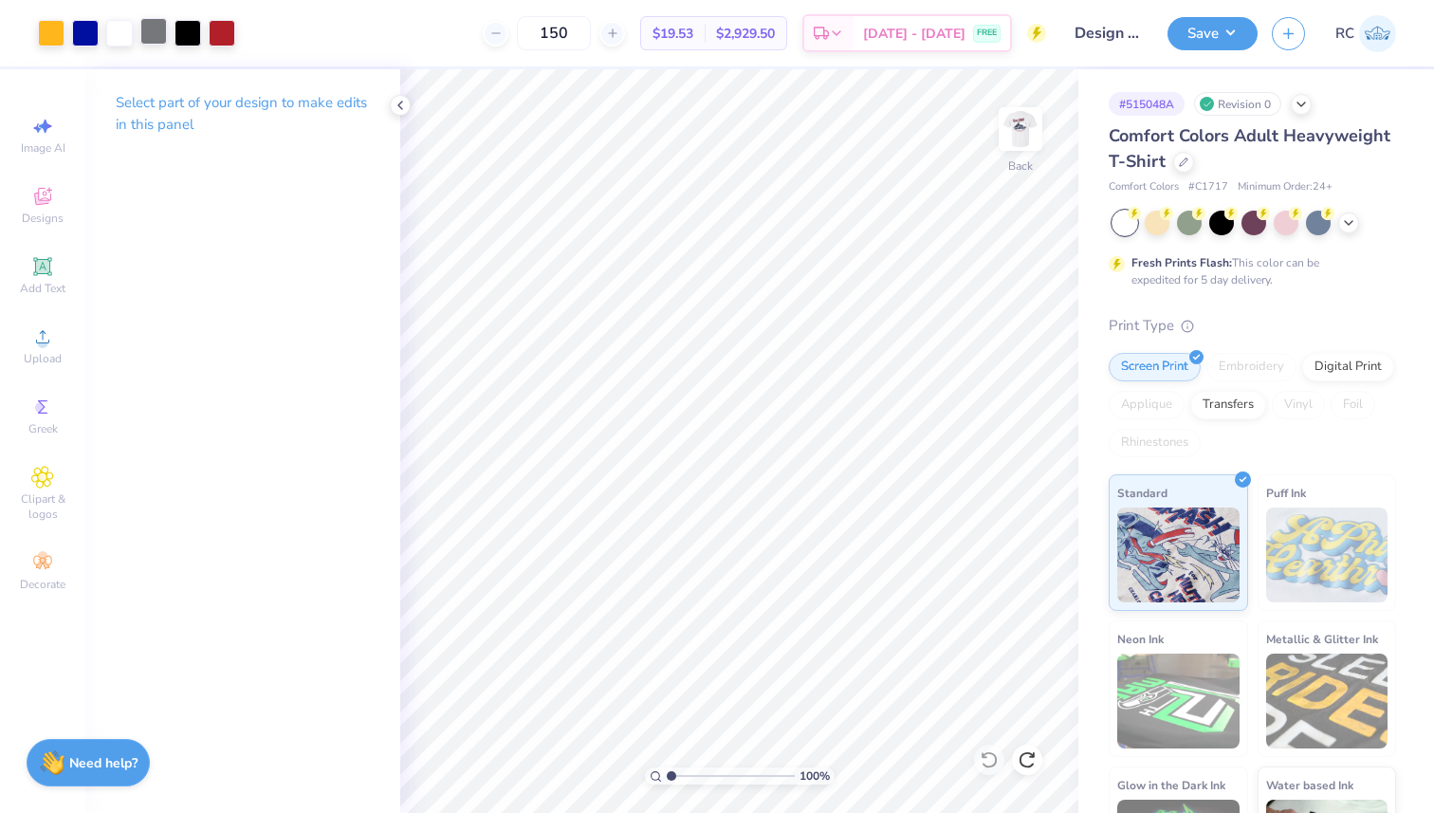
click at [156, 37] on div at bounding box center [153, 31] width 27 height 27
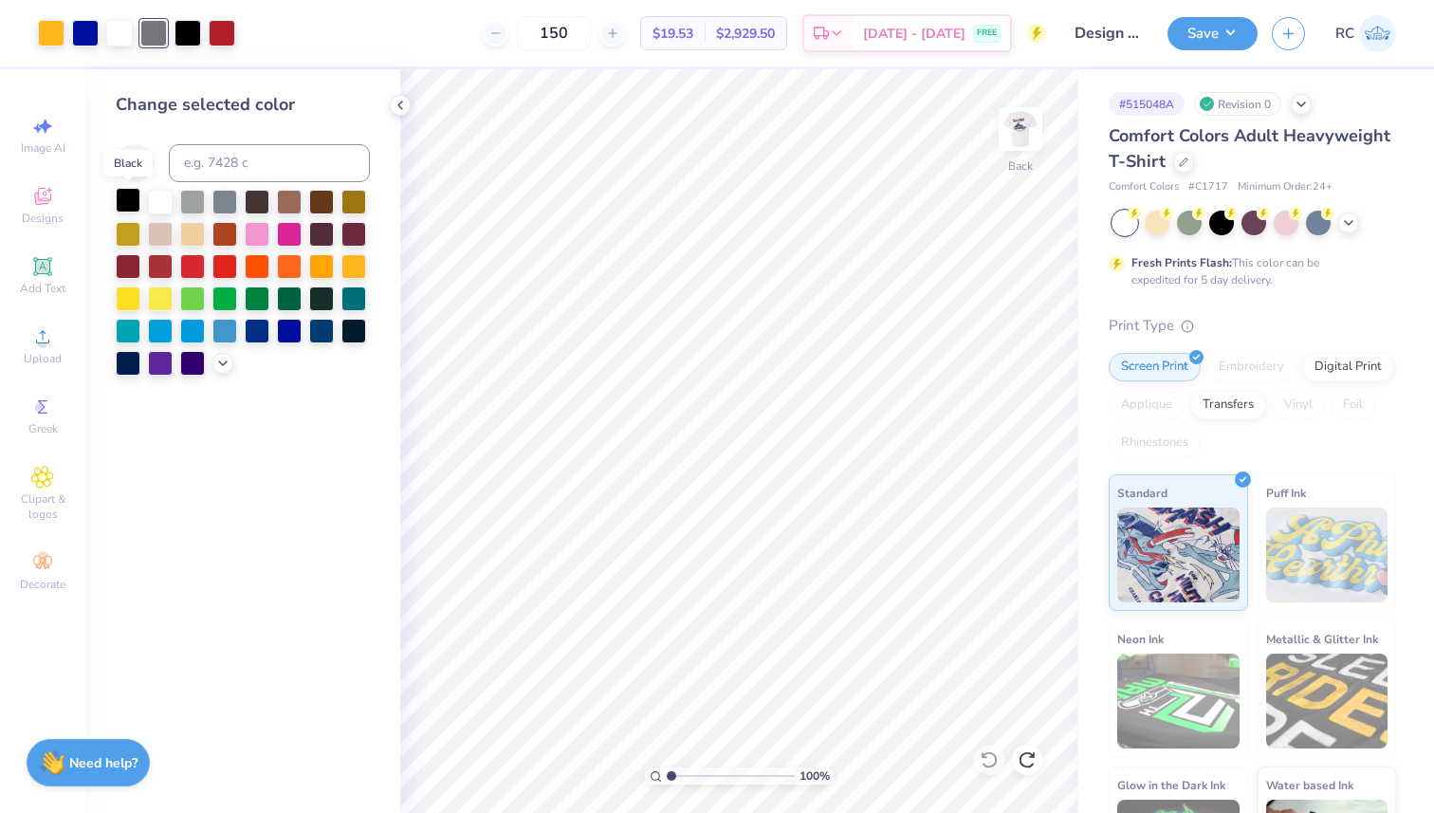
click at [120, 203] on div at bounding box center [128, 200] width 25 height 25
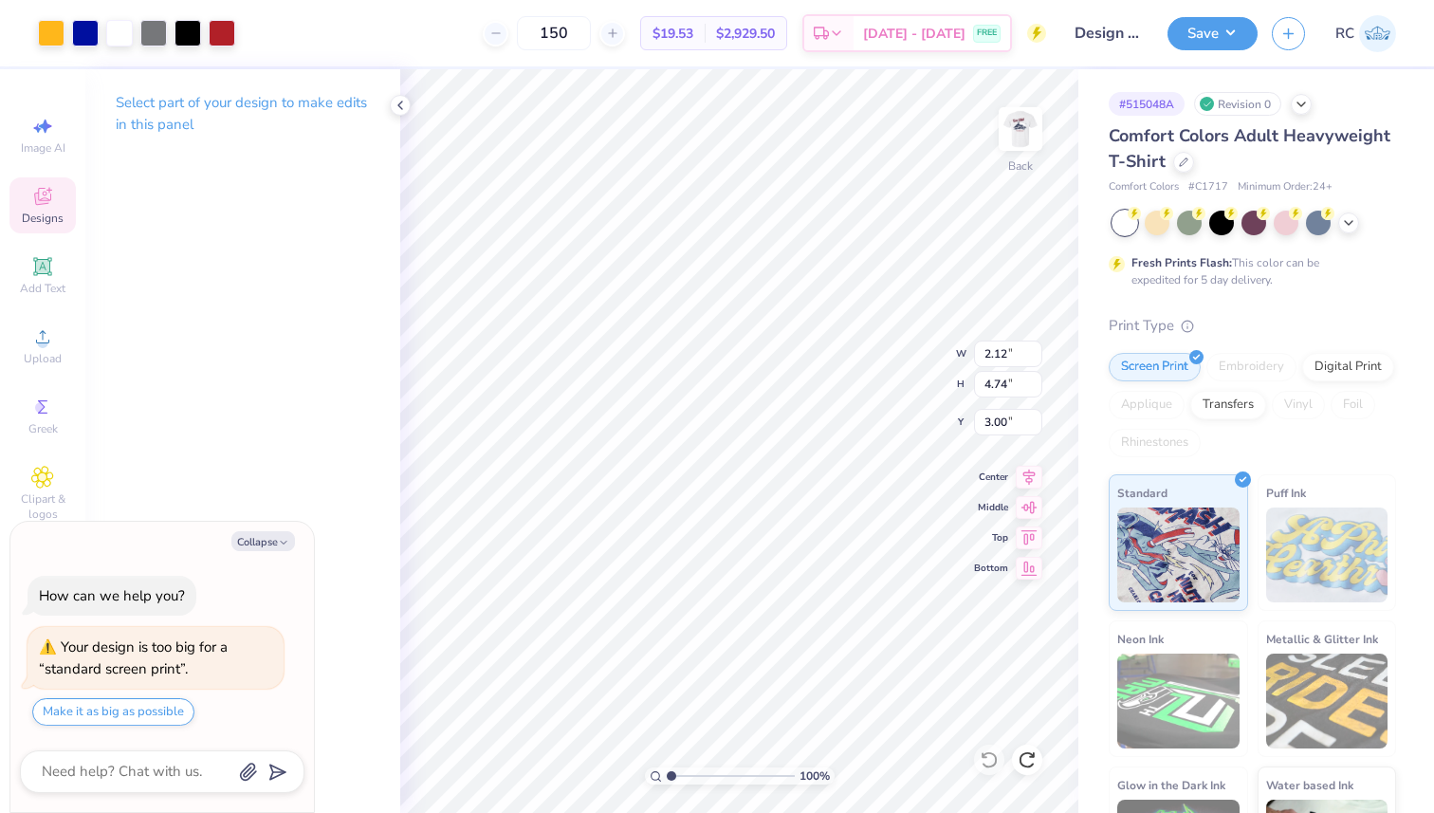
type textarea "x"
type input "6.26"
type input "13.95"
type textarea "x"
type input "4.01"
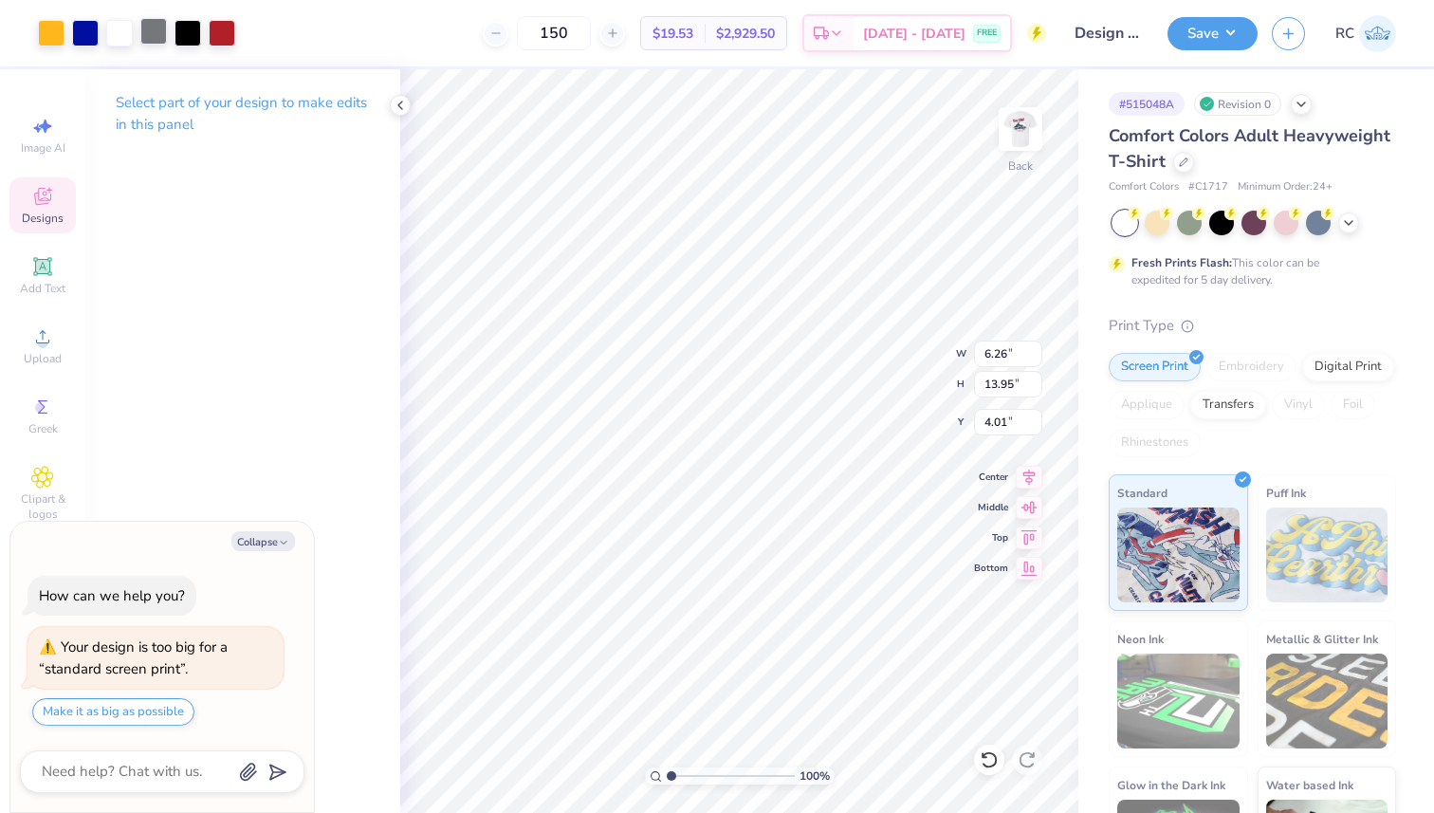
click at [167, 40] on div at bounding box center [153, 31] width 27 height 27
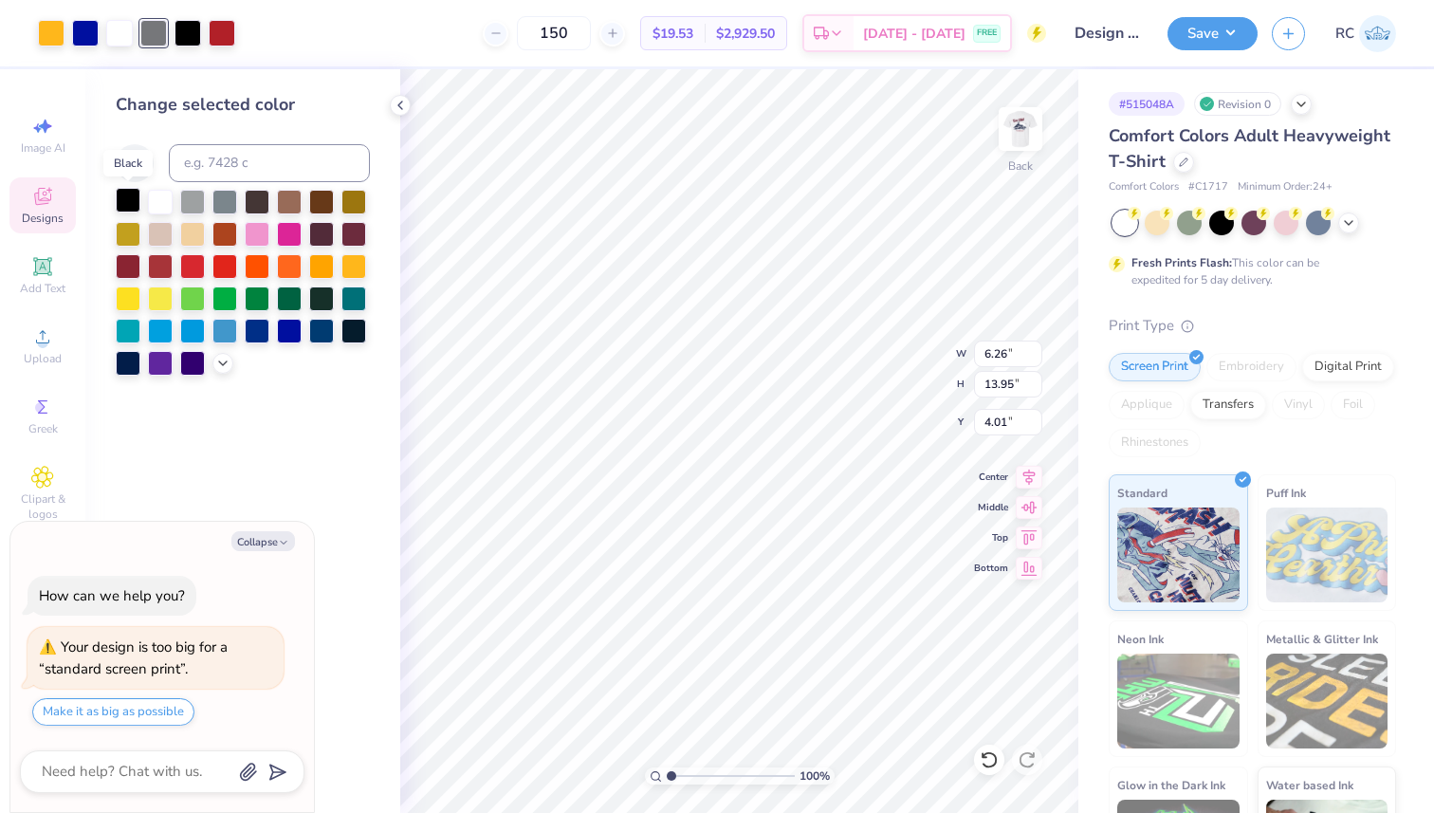
click at [134, 206] on div at bounding box center [128, 200] width 25 height 25
type textarea "x"
type input "3.00"
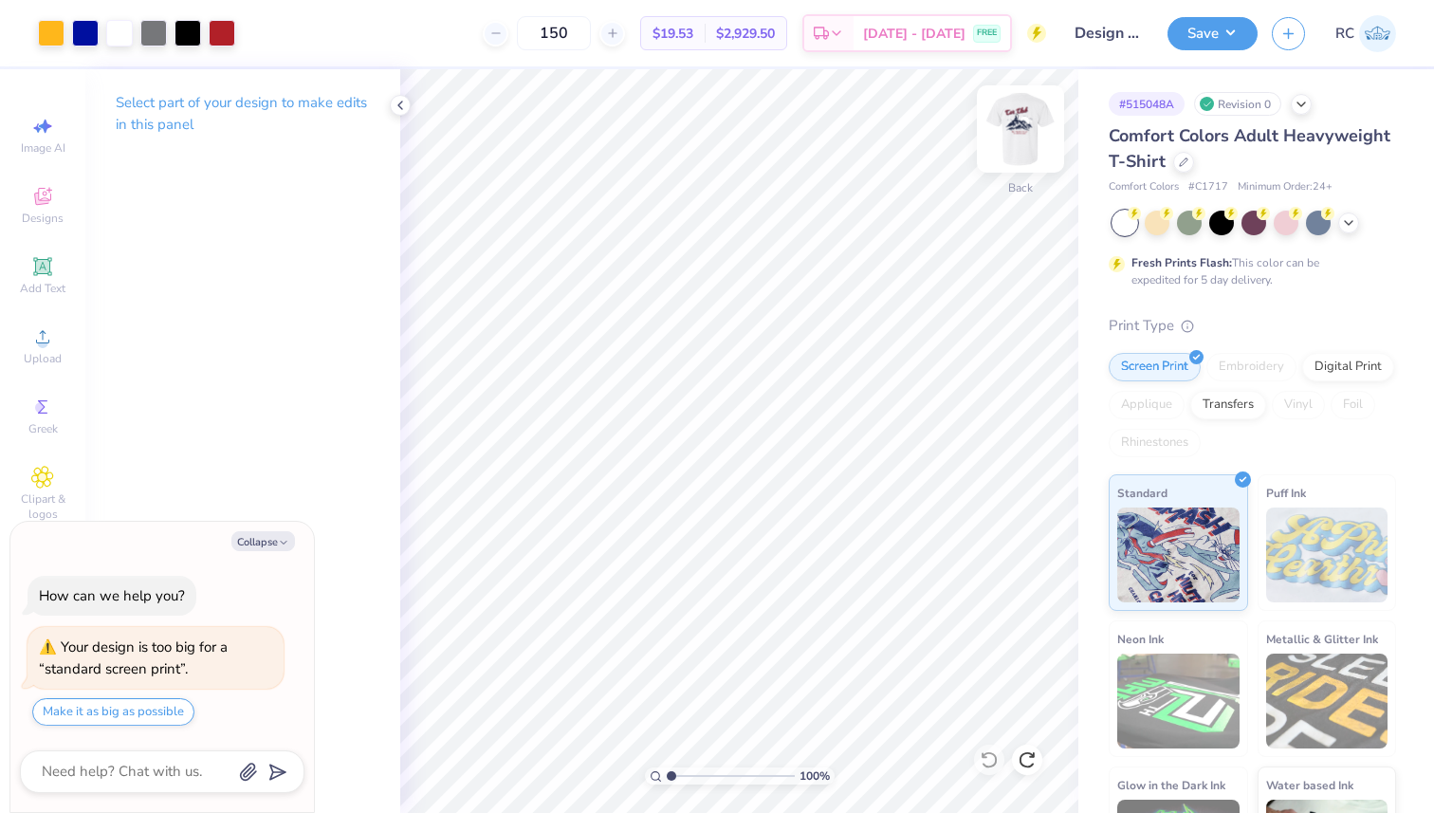
click at [1024, 130] on img at bounding box center [1020, 129] width 76 height 76
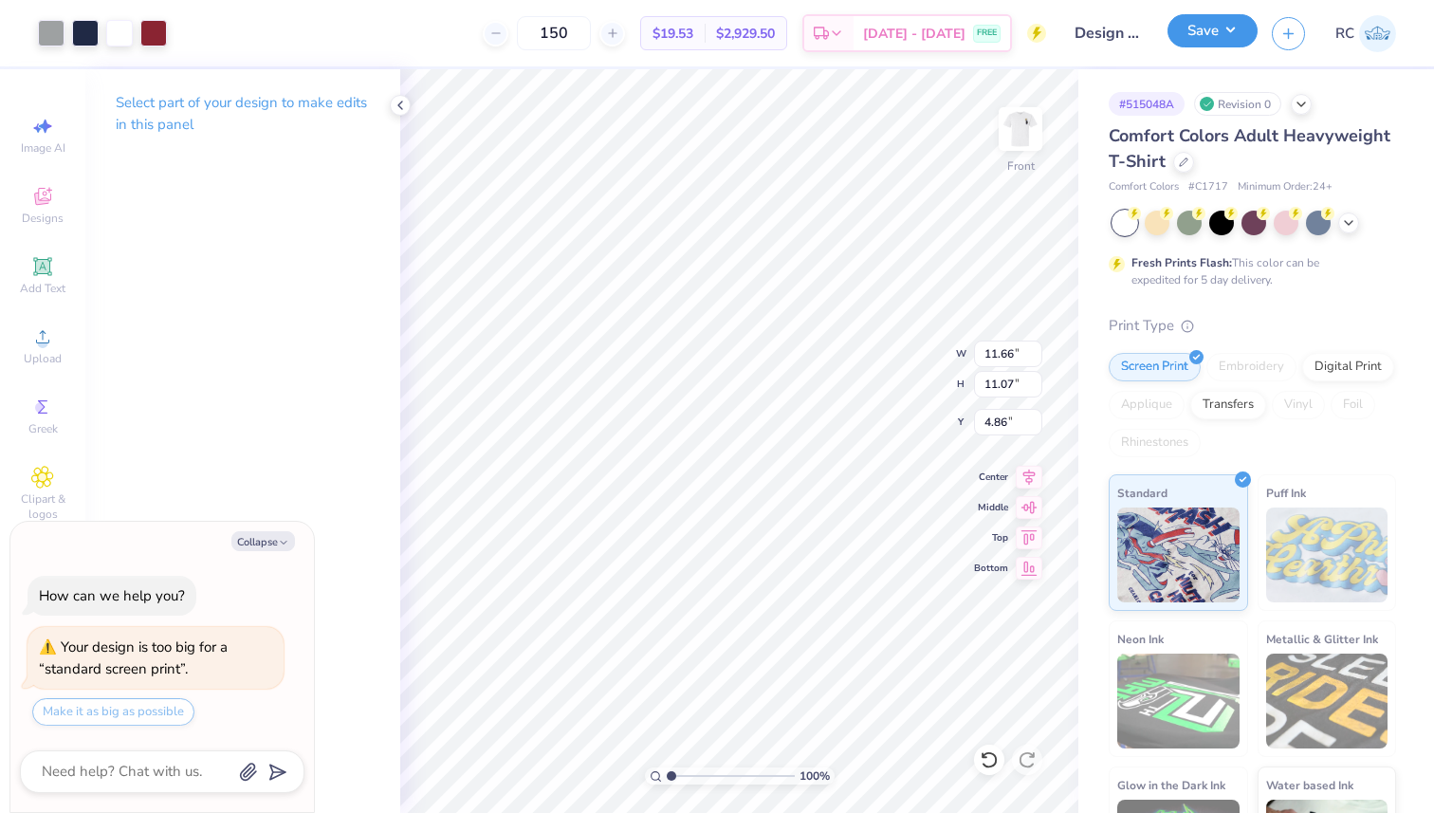
click at [1200, 42] on button "Save" at bounding box center [1212, 30] width 90 height 33
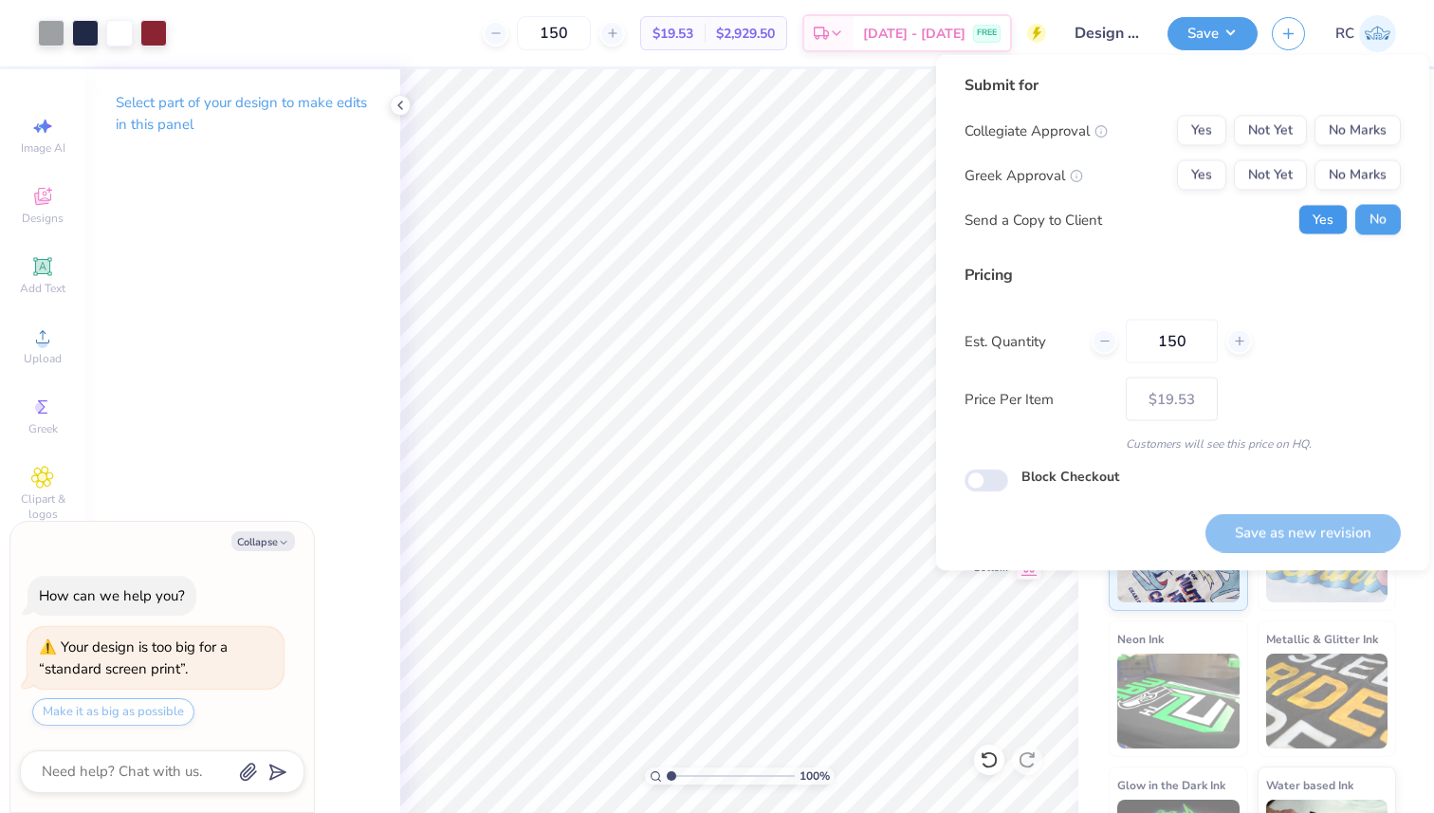
click at [1320, 218] on button "Yes" at bounding box center [1322, 220] width 49 height 30
click at [1354, 177] on button "No Marks" at bounding box center [1357, 175] width 86 height 30
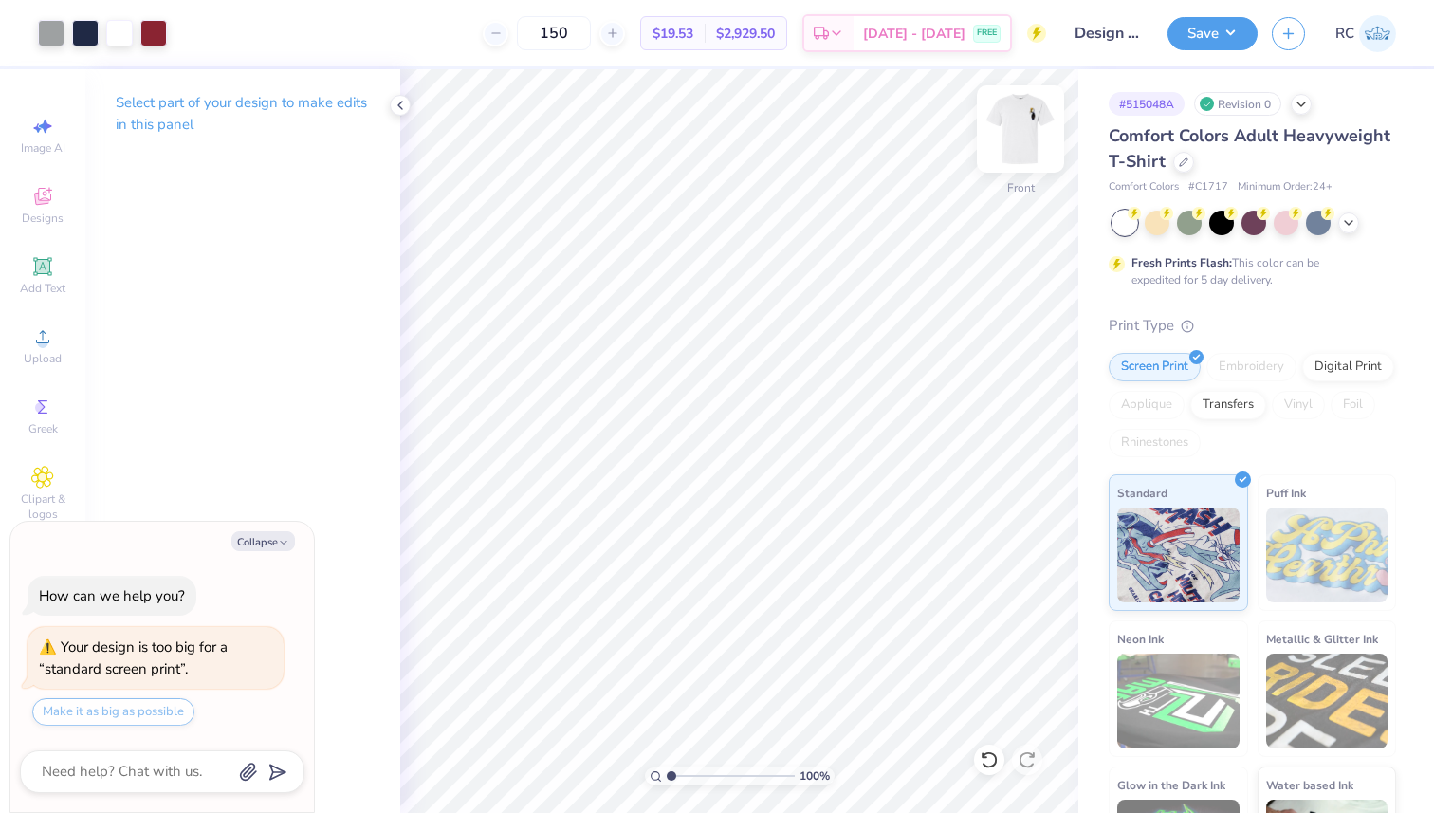
click at [1031, 125] on img at bounding box center [1020, 129] width 76 height 76
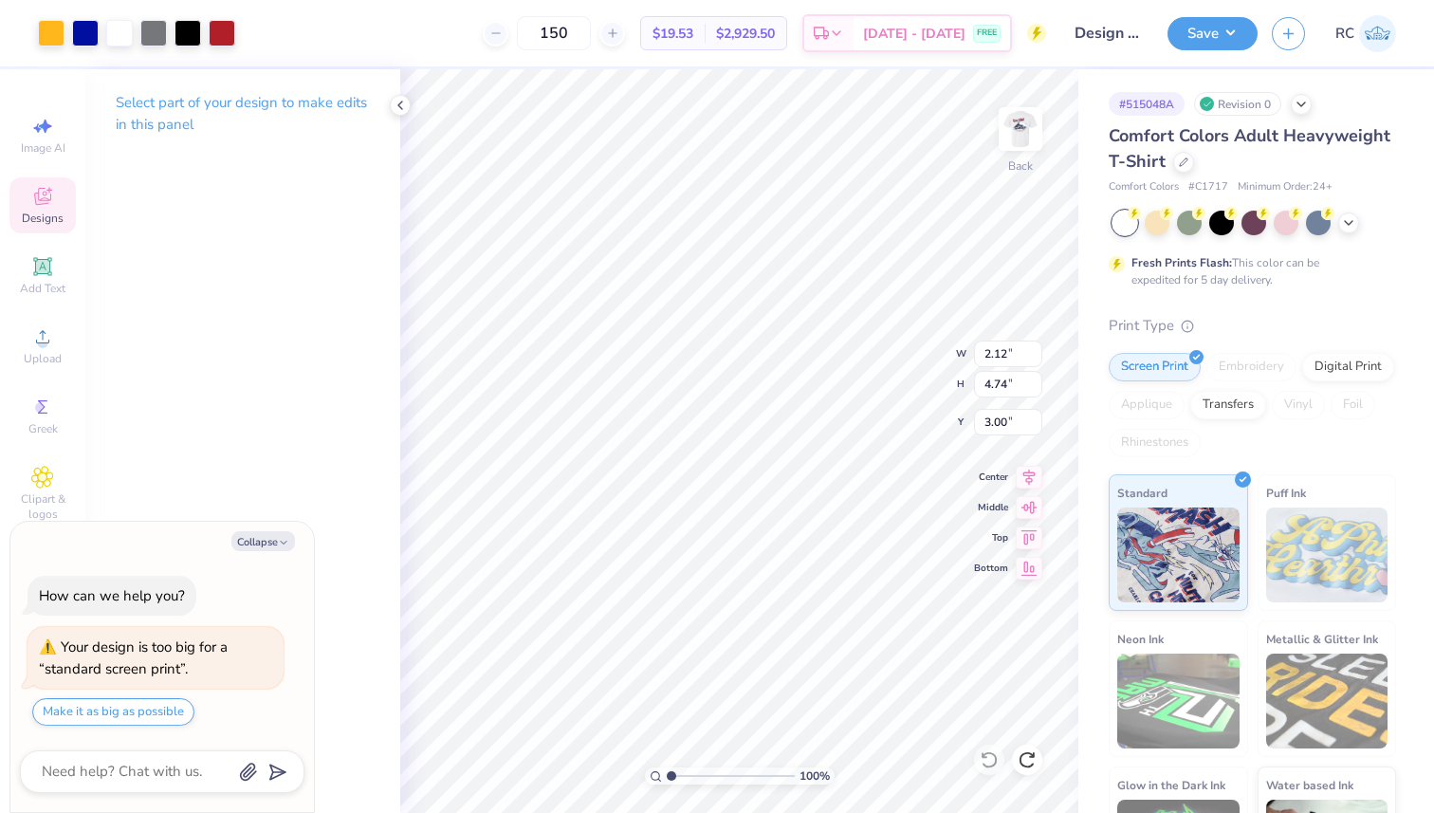
type textarea "x"
type input "7.96"
type input "17.75"
click at [1219, 46] on button "Save" at bounding box center [1212, 30] width 90 height 33
type textarea "x"
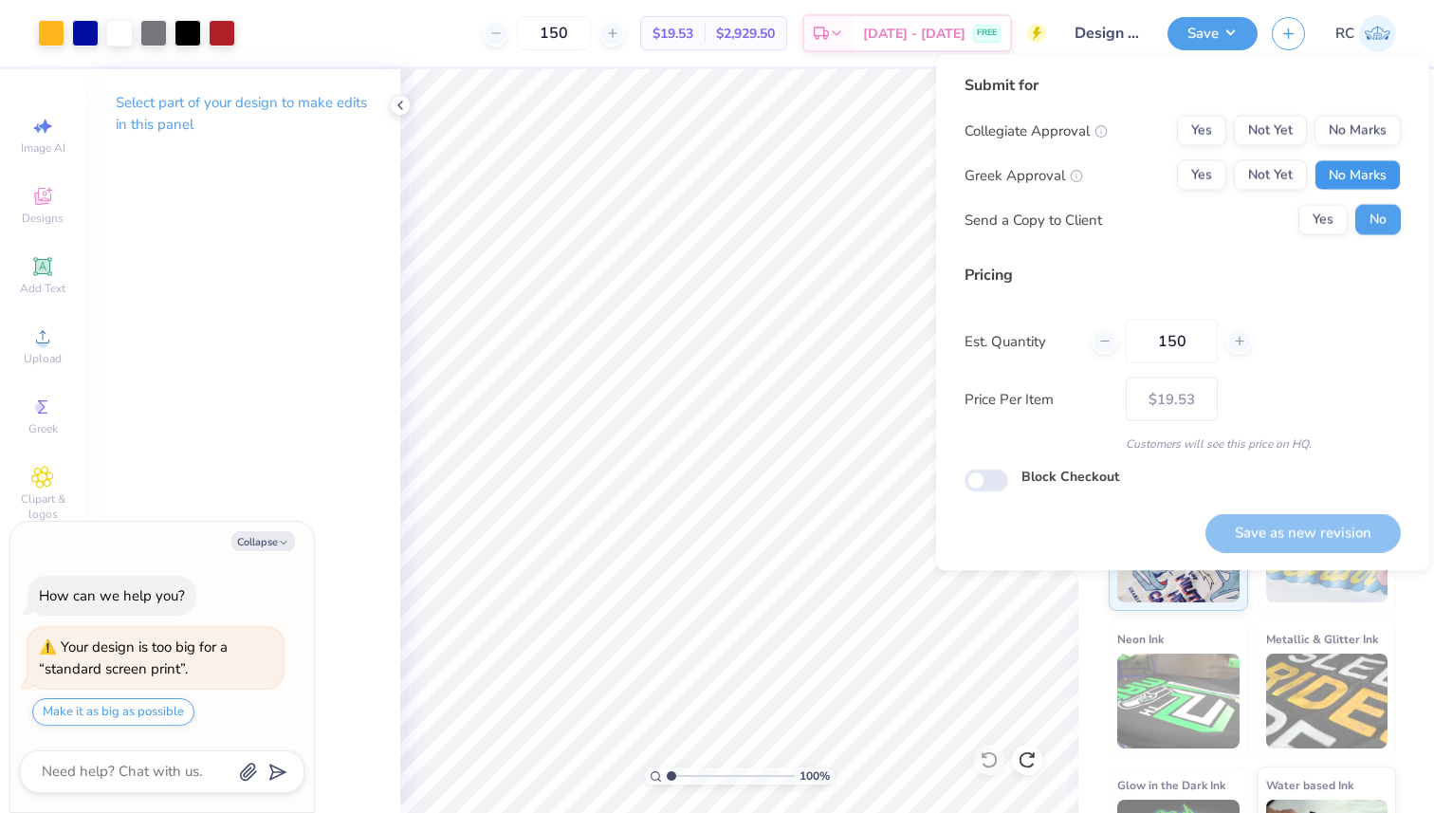
click at [1348, 163] on button "No Marks" at bounding box center [1357, 175] width 86 height 30
click at [1201, 132] on button "Yes" at bounding box center [1201, 131] width 49 height 30
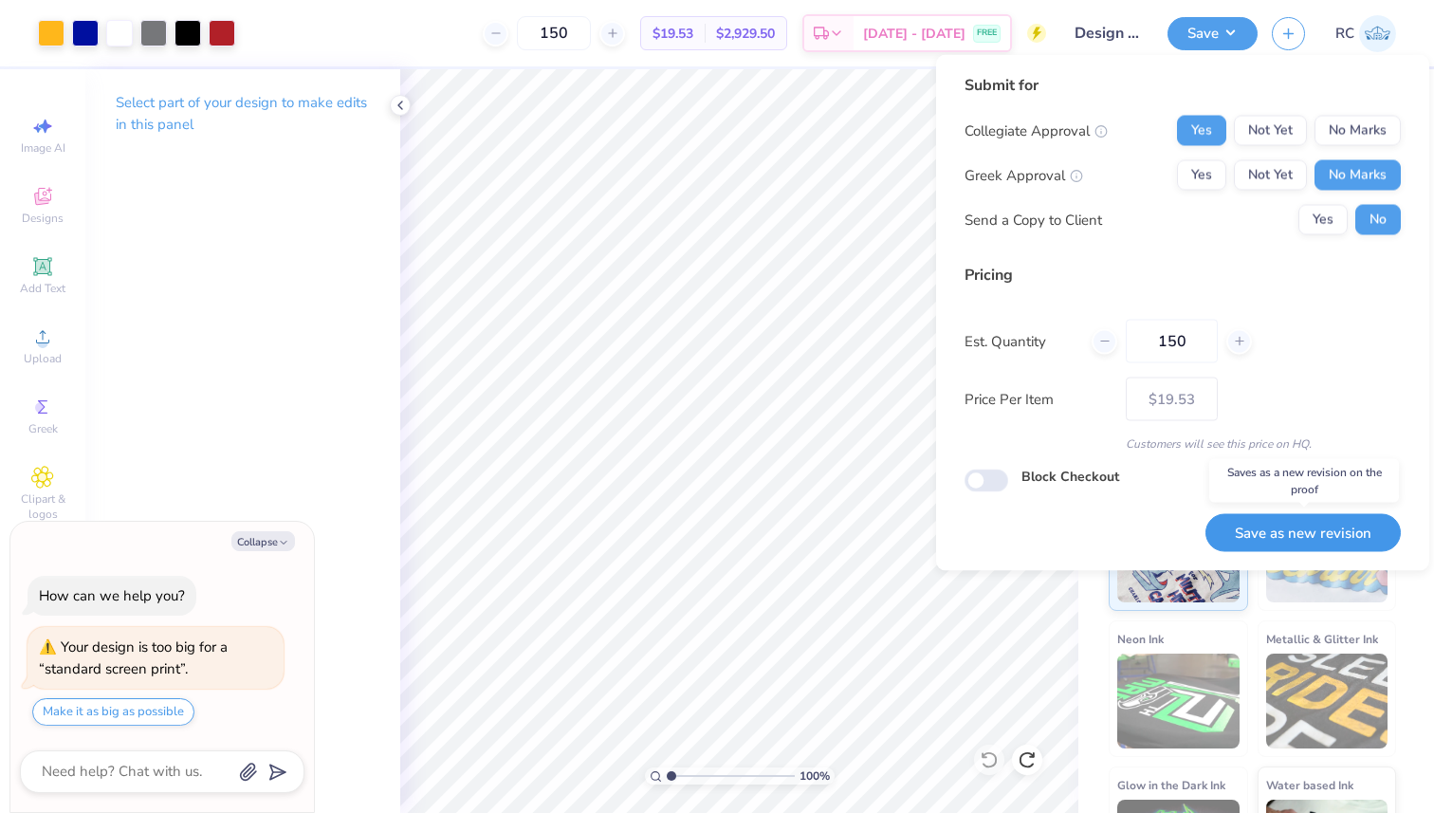
click at [1250, 528] on button "Save as new revision" at bounding box center [1302, 532] width 195 height 39
type input "$19.53"
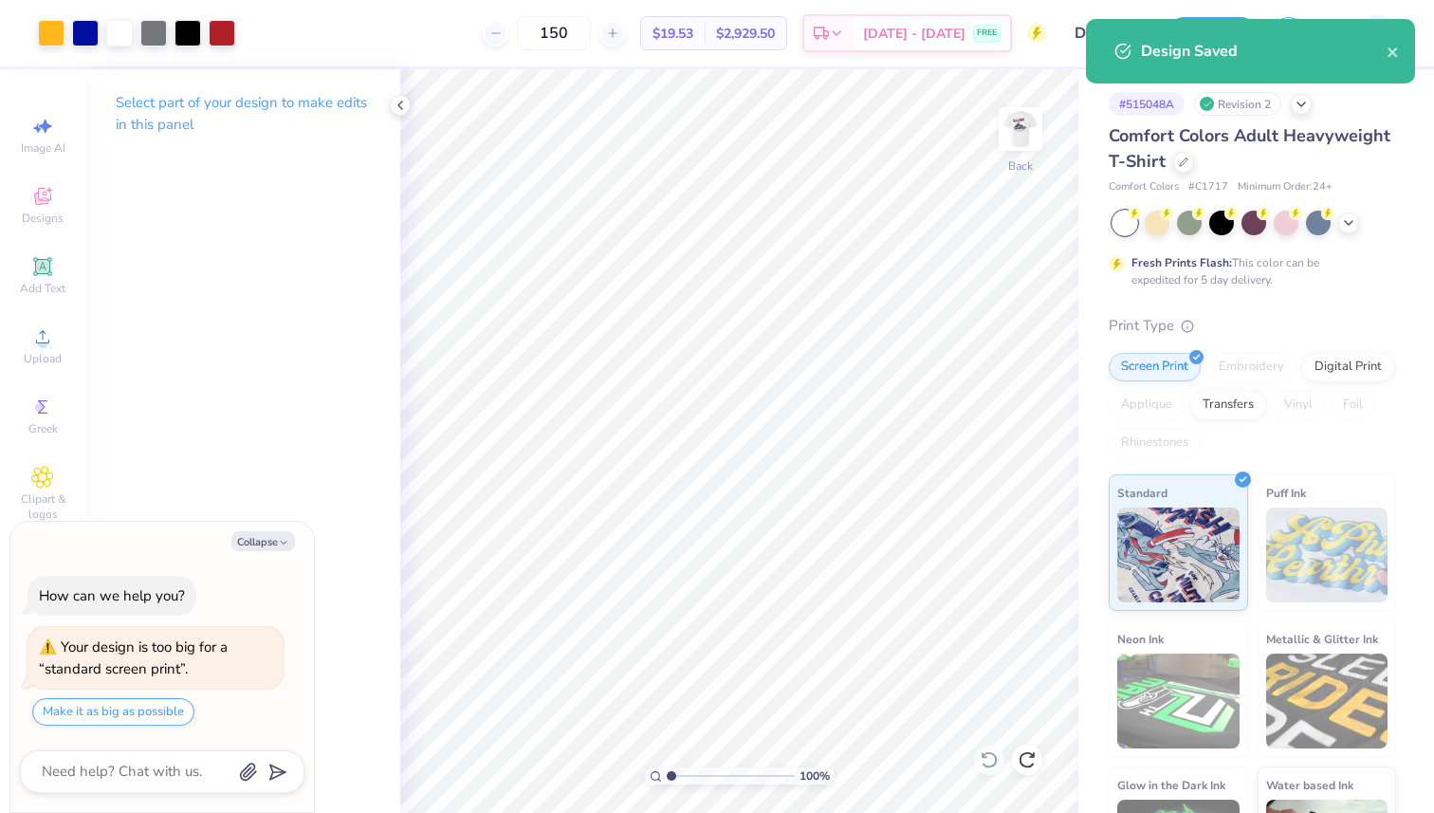
type textarea "x"
